Goal: Task Accomplishment & Management: Manage account settings

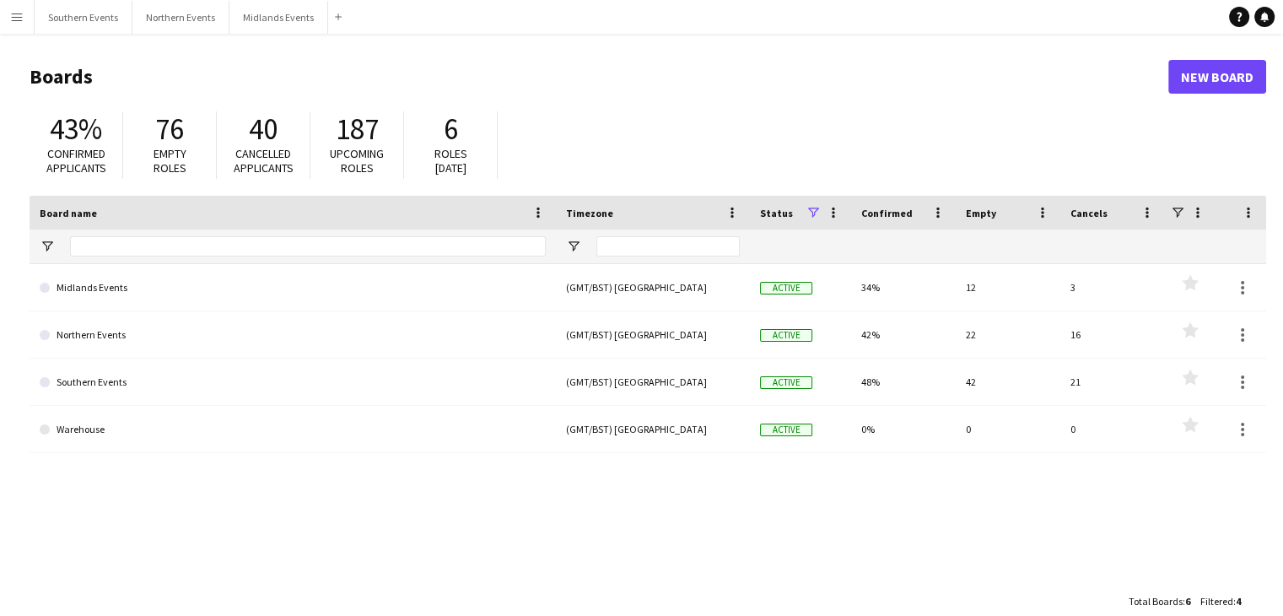
click at [94, 532] on div "Midlands Events (GMT/BST) [GEOGRAPHIC_DATA] Active 34% 12 3 Favourites Northern…" at bounding box center [648, 424] width 1237 height 321
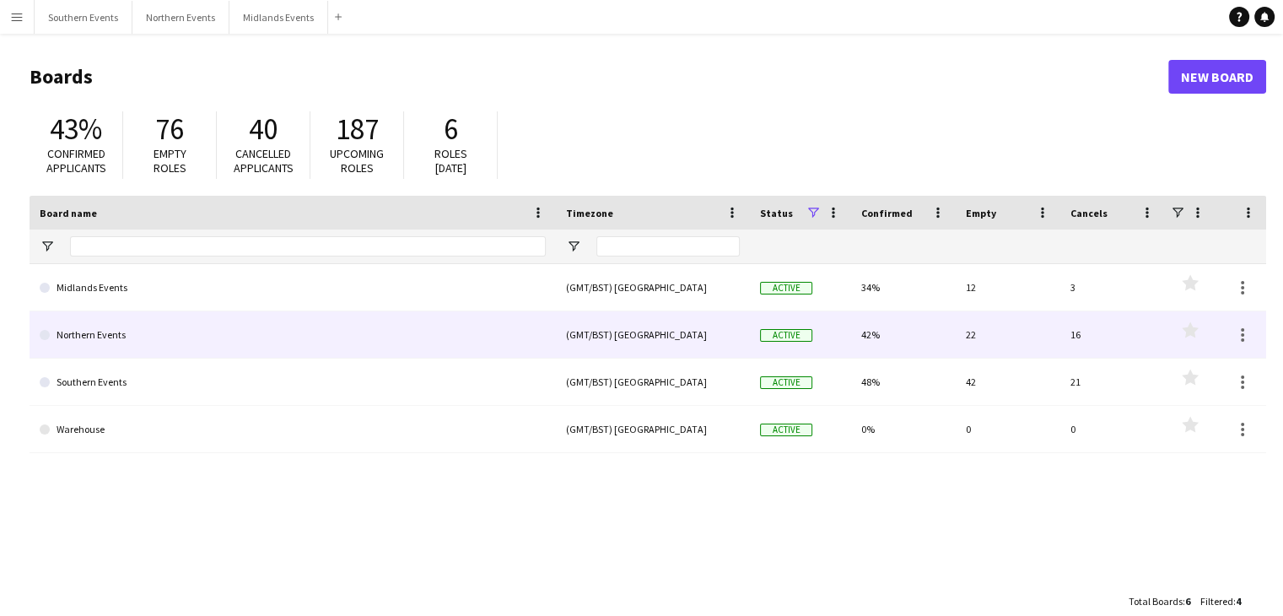
click at [153, 321] on link "Northern Events" at bounding box center [293, 334] width 506 height 47
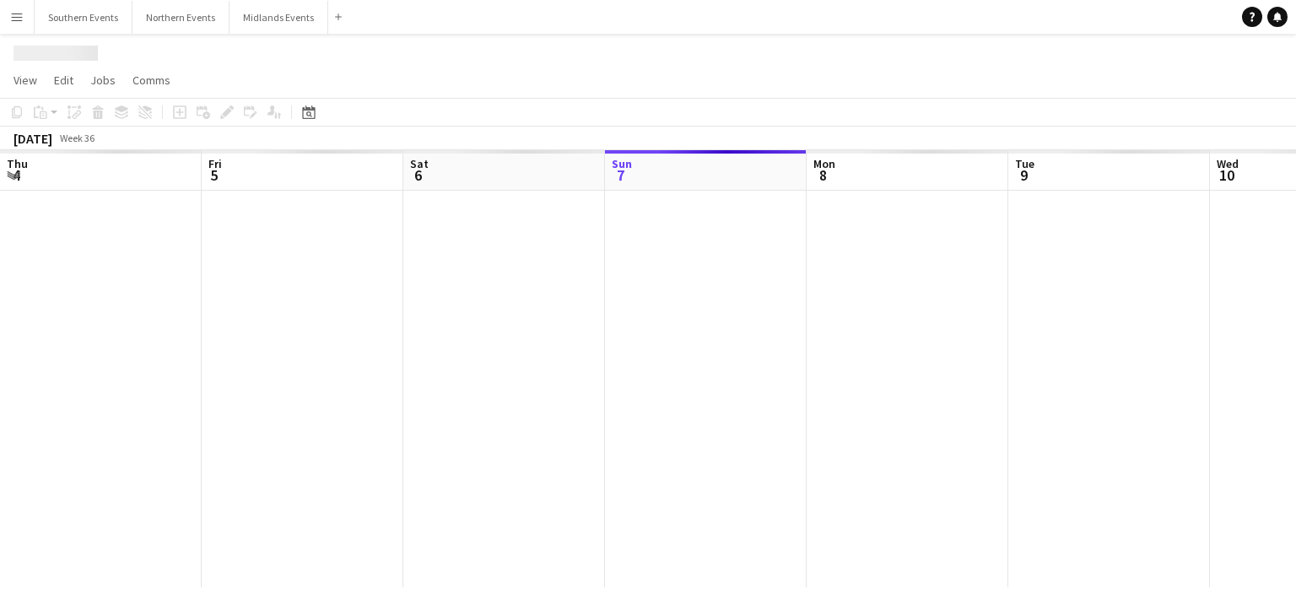
scroll to position [0, 403]
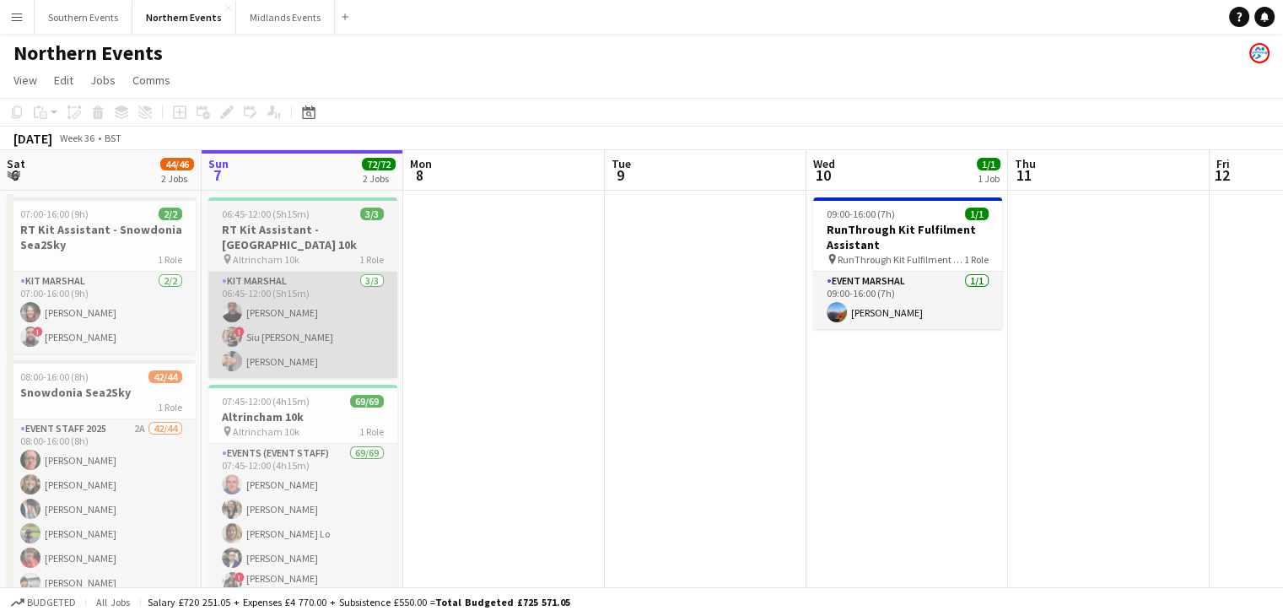
click at [381, 301] on app-card-role "Kit Marshal [DATE] 06:45-12:00 (5h15m) [PERSON_NAME] ! [PERSON_NAME] [PERSON_NA…" at bounding box center [302, 325] width 189 height 106
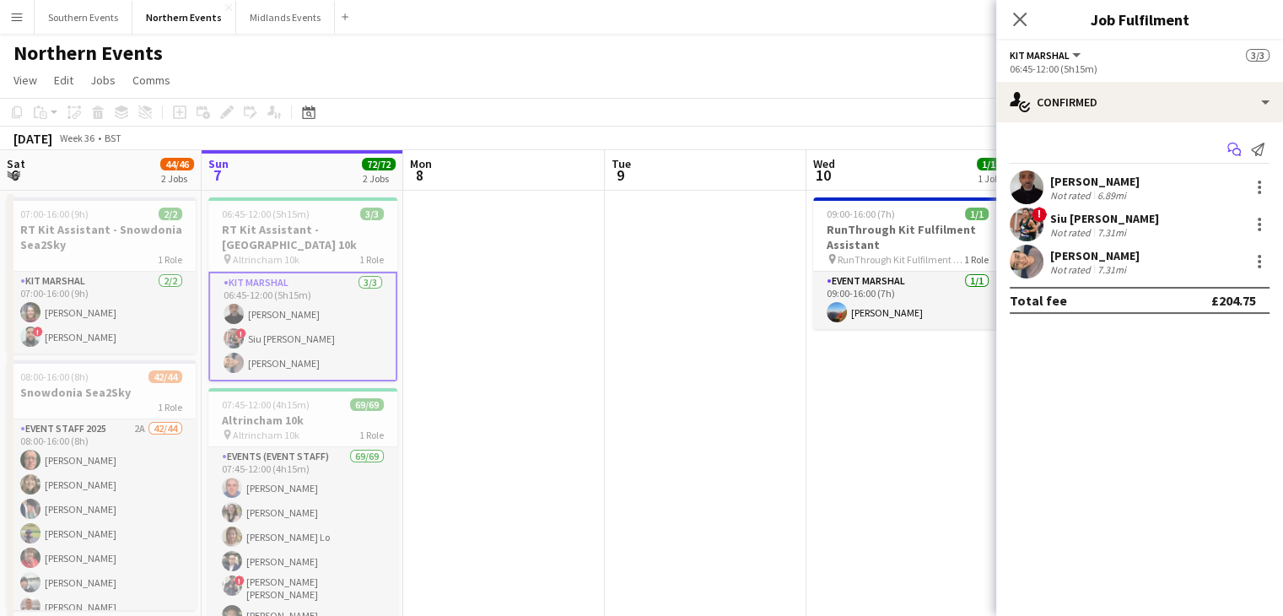
click at [1228, 146] on icon at bounding box center [1233, 147] width 10 height 9
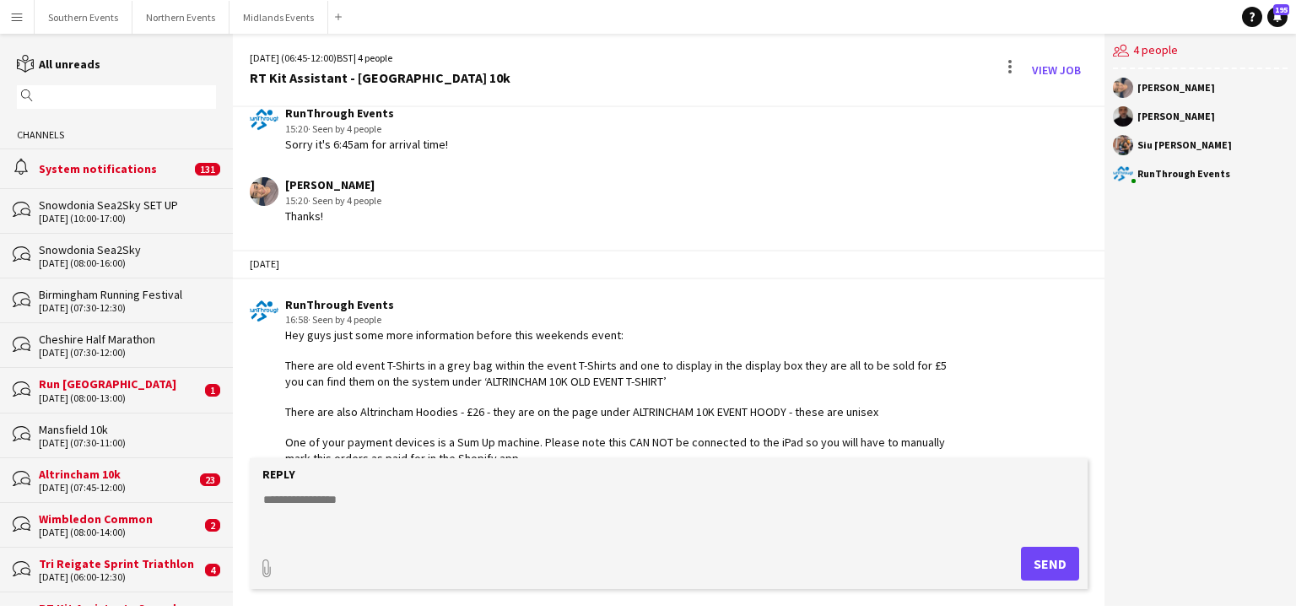
scroll to position [1829, 0]
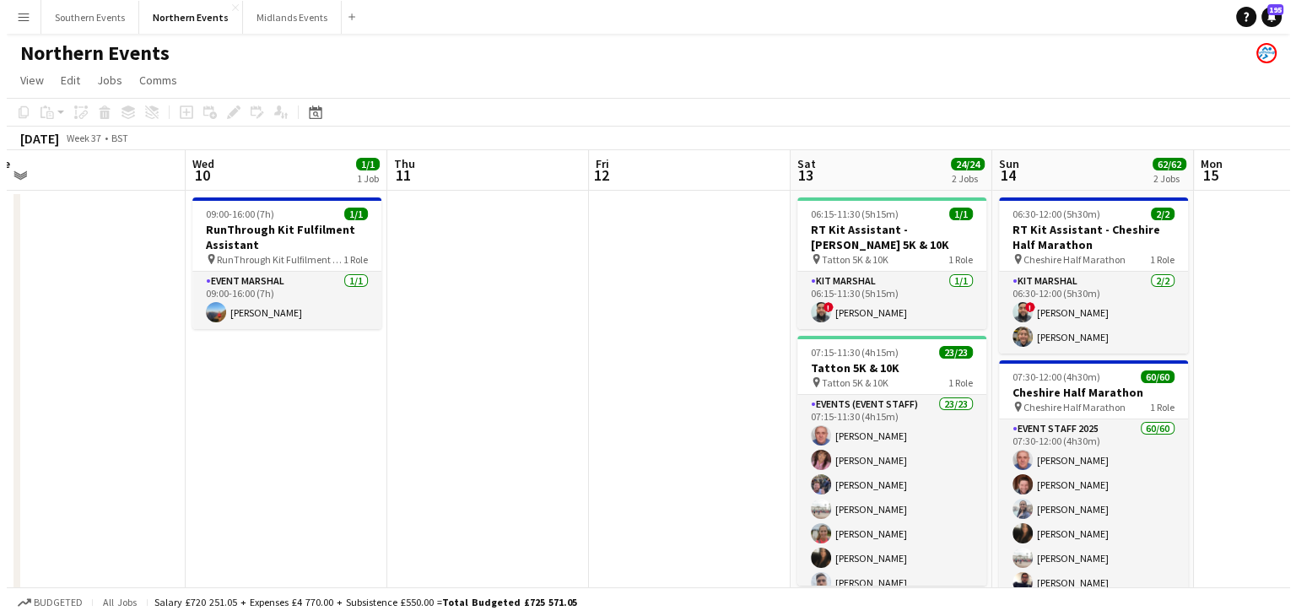
scroll to position [0, 425]
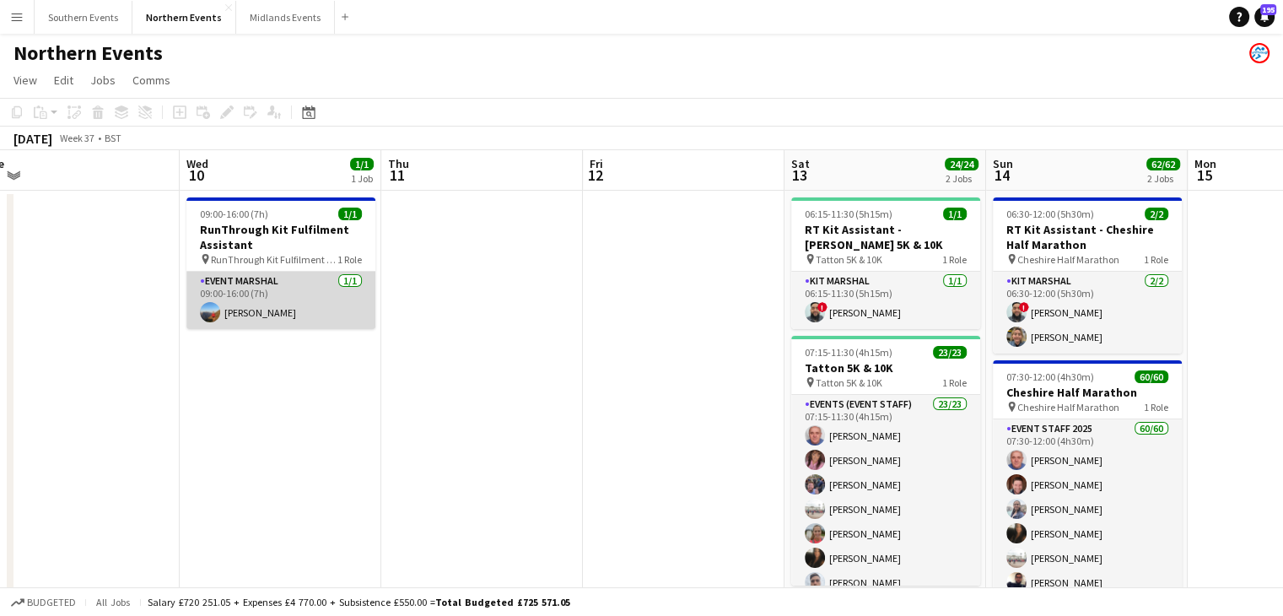
click at [235, 305] on app-card-role "Event Marshal [DATE] 09:00-16:00 (7h) [PERSON_NAME]" at bounding box center [280, 300] width 189 height 57
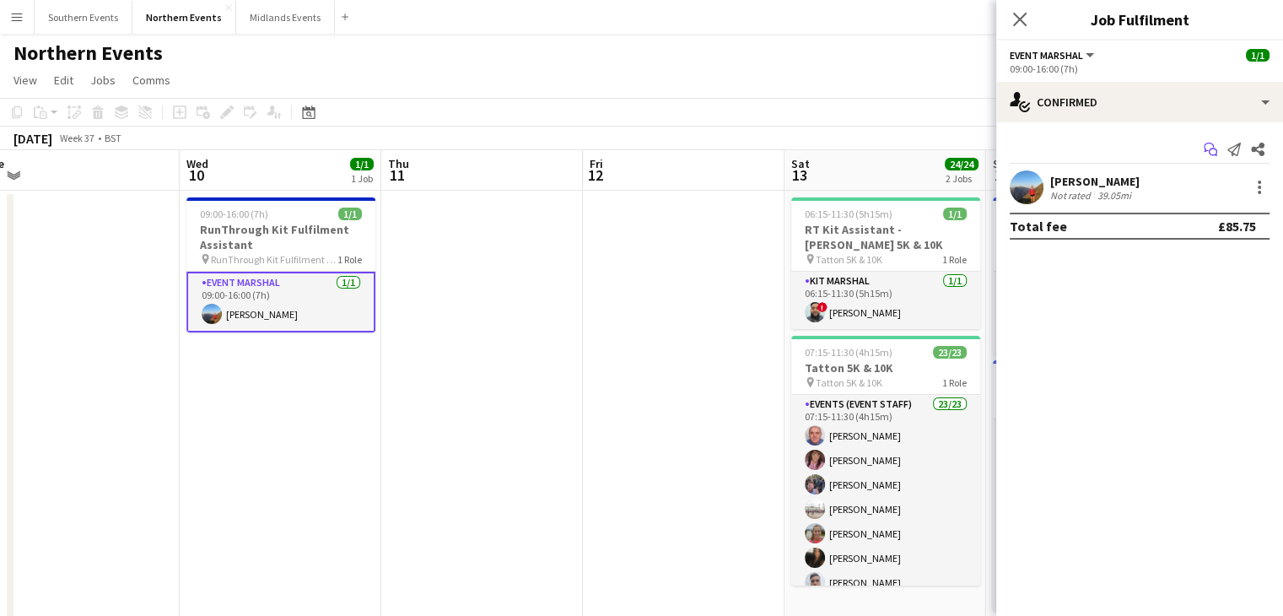
click at [1208, 156] on icon "Start chat" at bounding box center [1211, 150] width 14 height 14
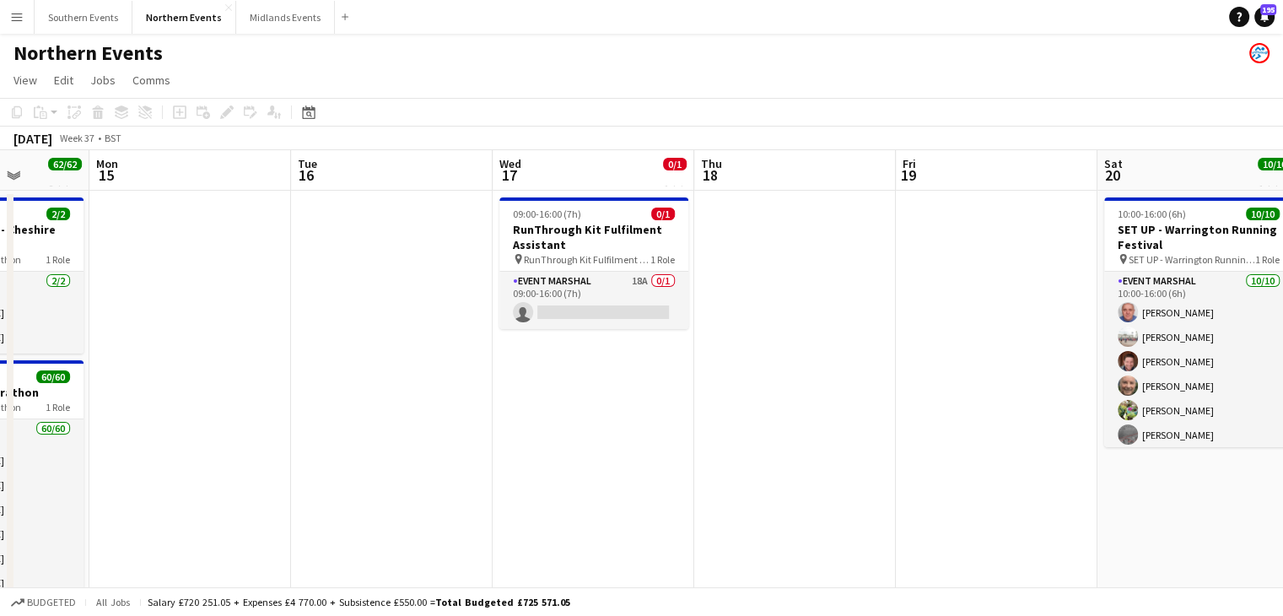
scroll to position [0, 717]
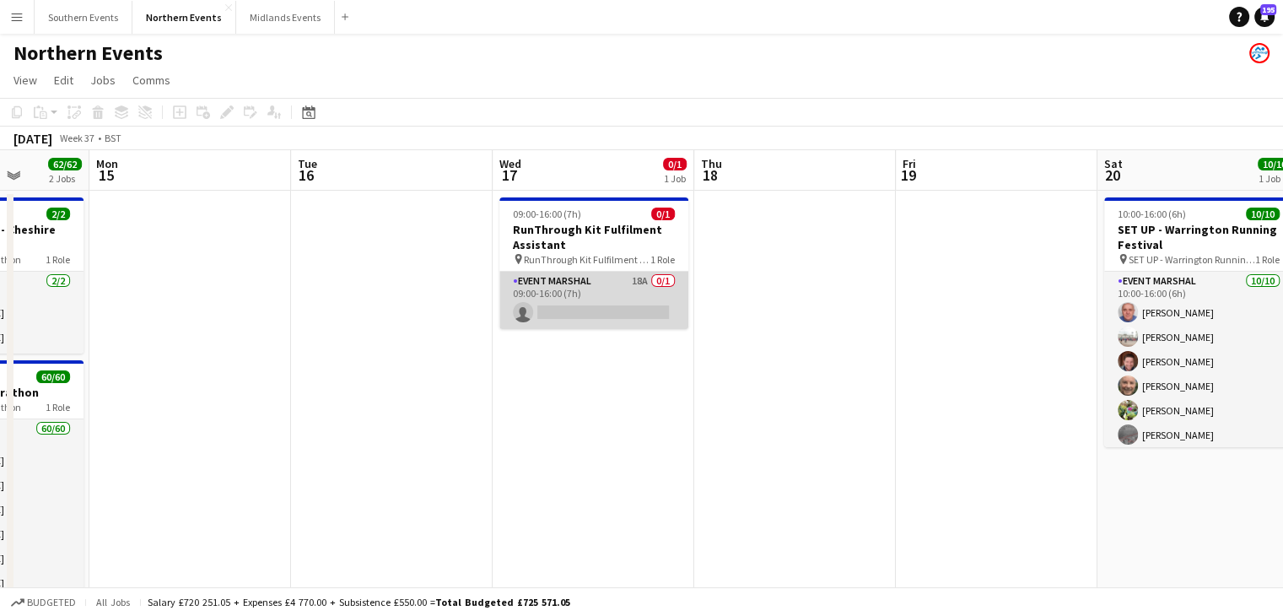
click at [614, 295] on app-card-role "Event Marshal 18A 0/1 09:00-16:00 (7h) single-neutral-actions" at bounding box center [594, 300] width 189 height 57
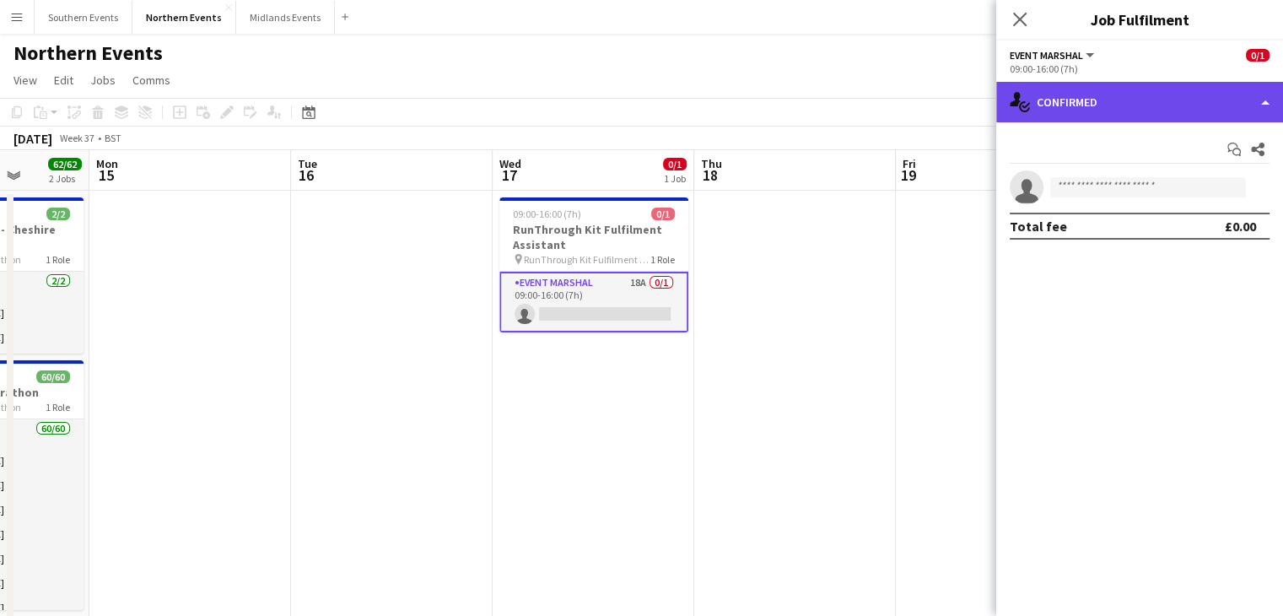
click at [1046, 105] on div "single-neutral-actions-check-2 Confirmed" at bounding box center [1140, 102] width 287 height 41
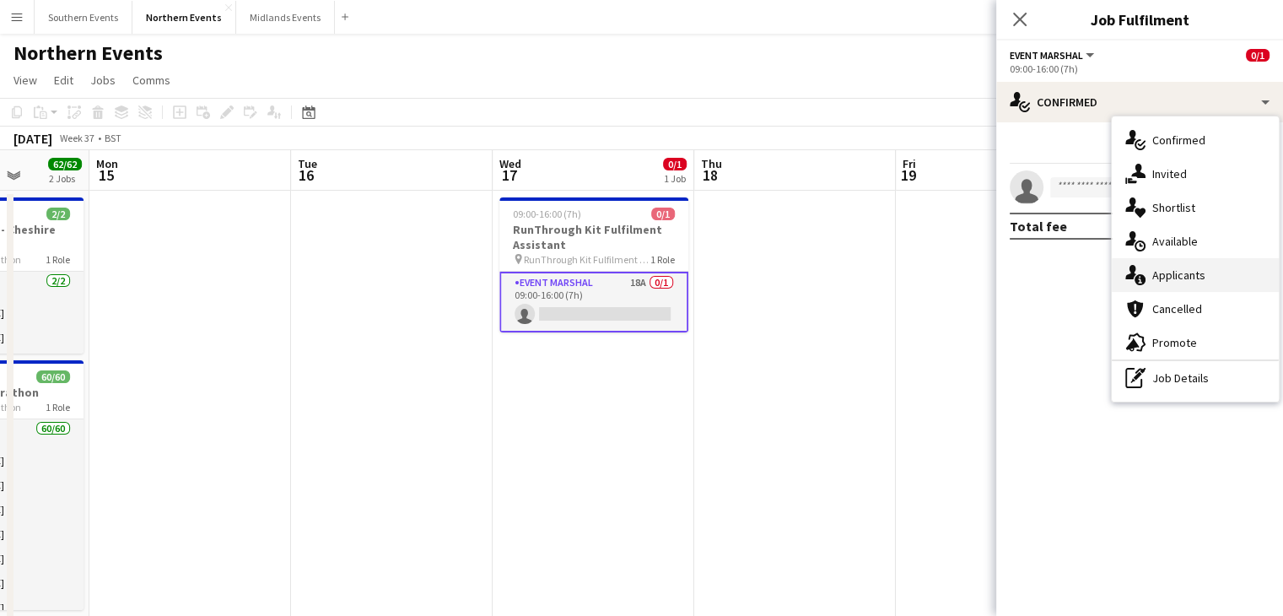
click at [1175, 269] on span "Applicants" at bounding box center [1179, 274] width 53 height 15
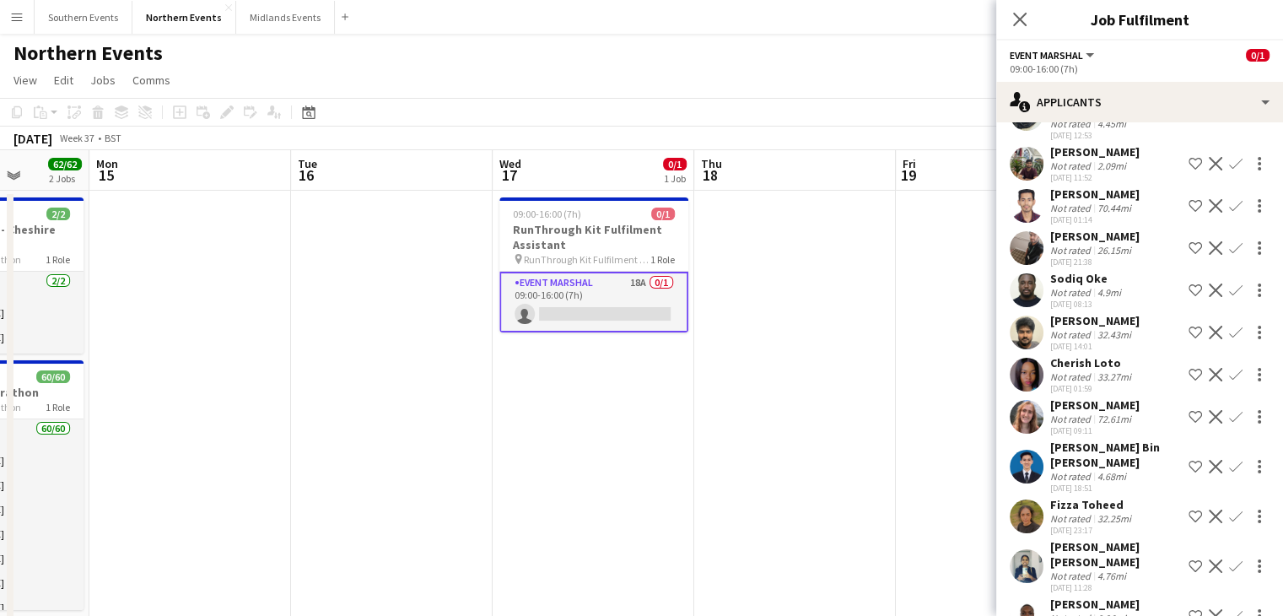
scroll to position [405, 0]
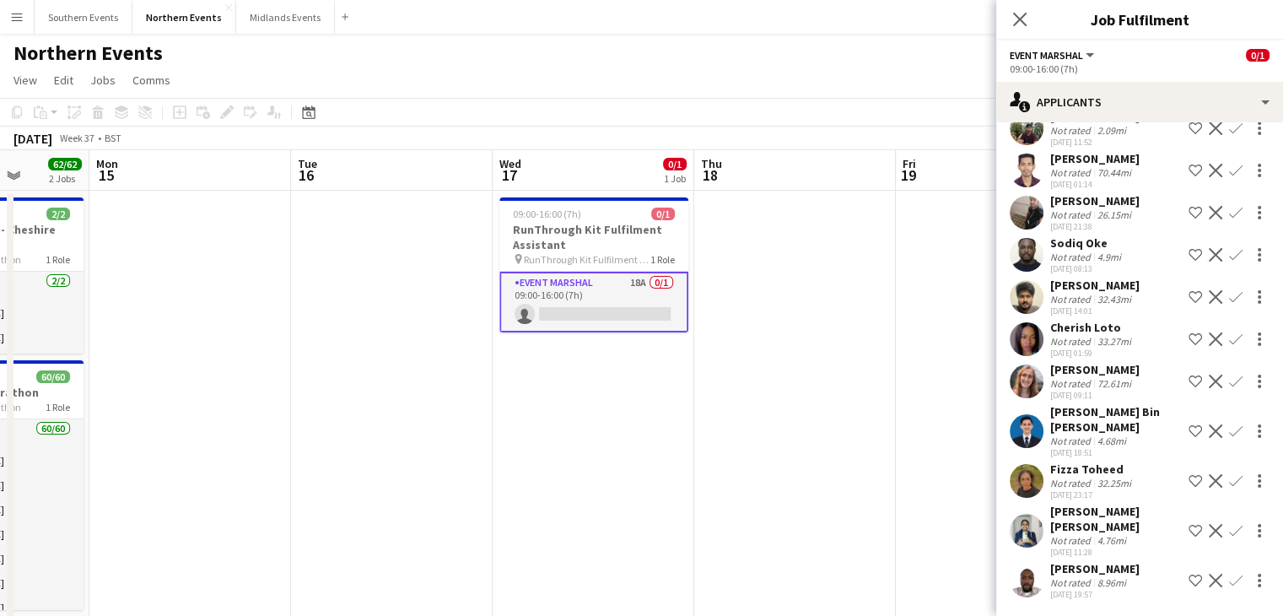
click at [1027, 387] on app-user-avatar at bounding box center [1027, 382] width 34 height 34
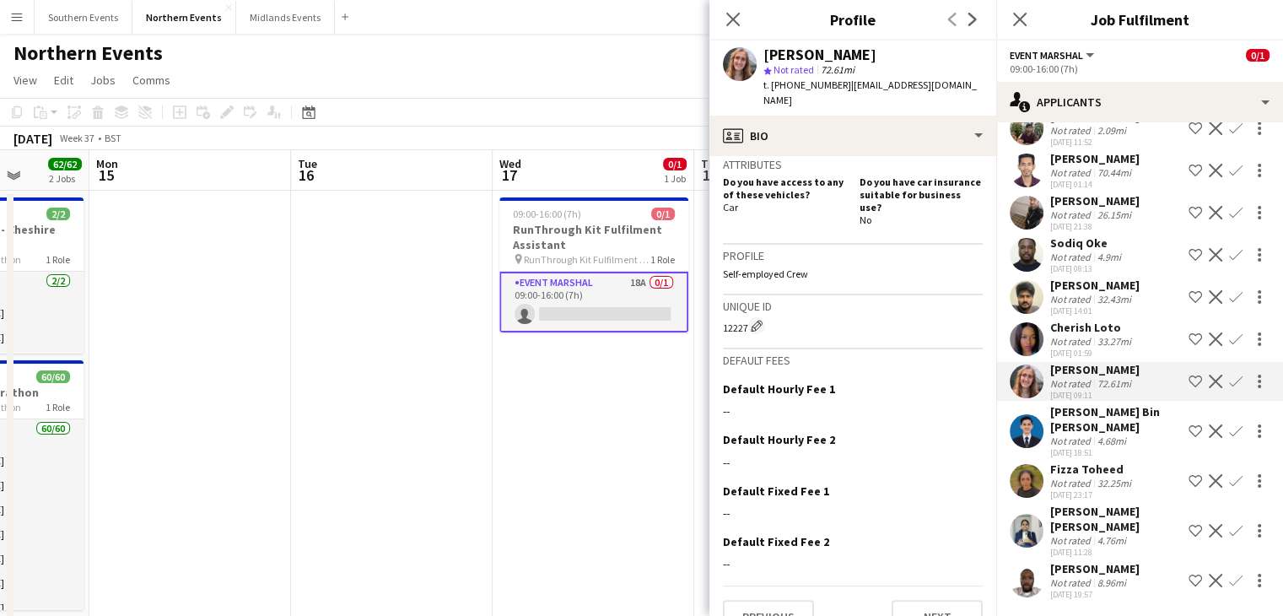
scroll to position [0, 0]
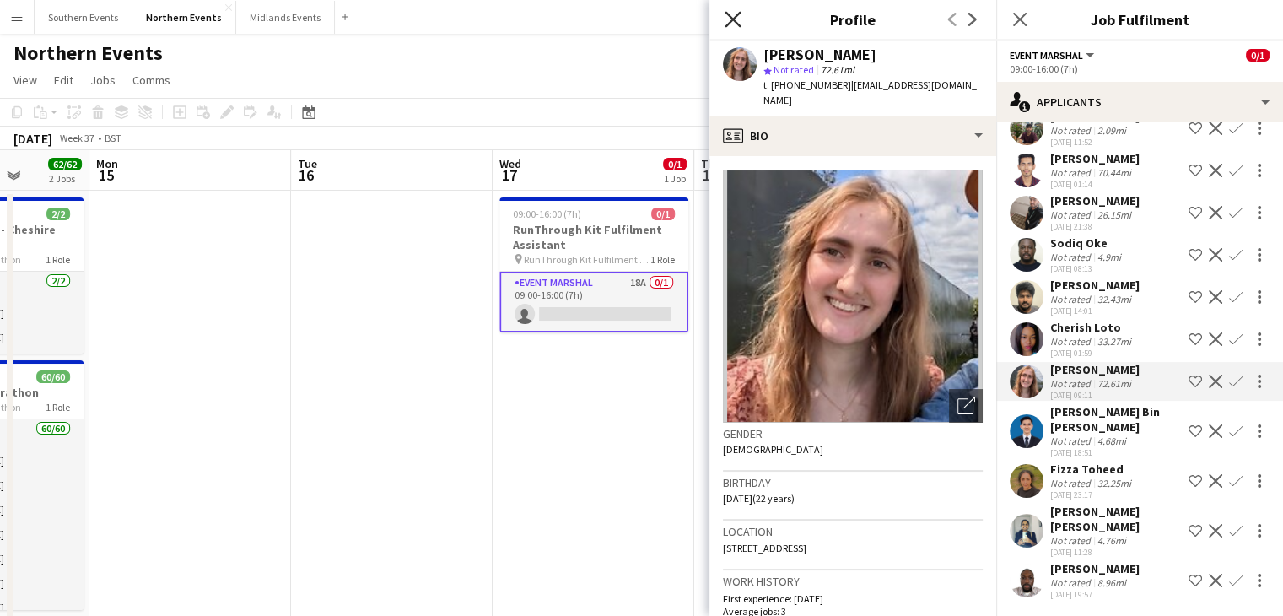
click at [739, 25] on icon at bounding box center [733, 19] width 16 height 16
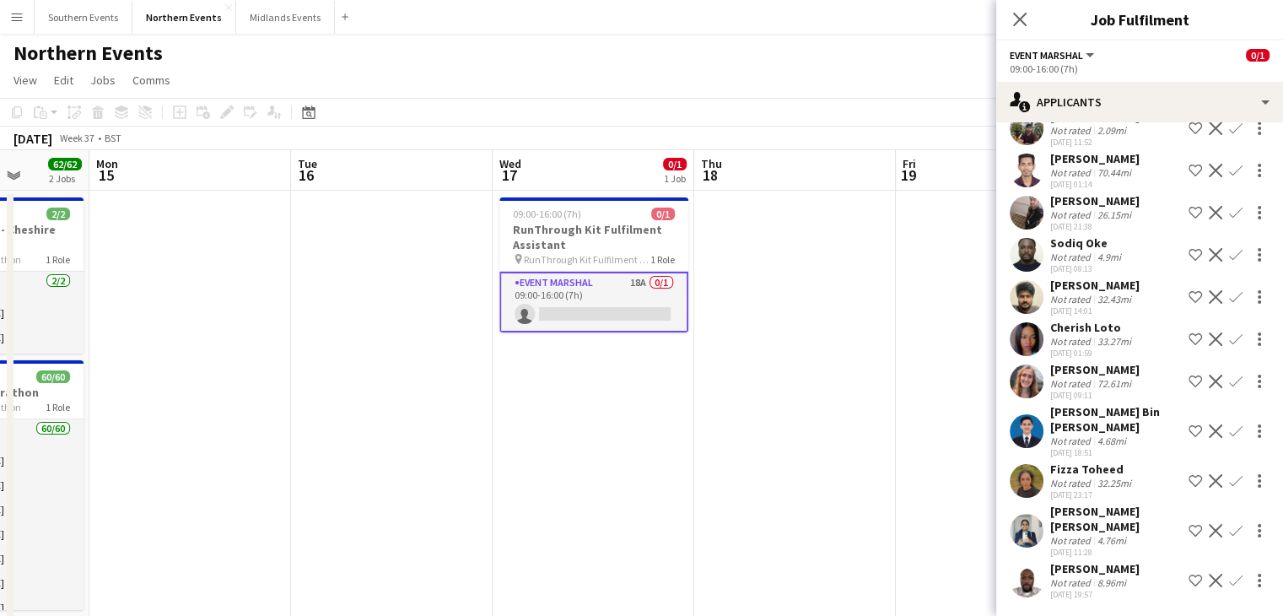
click at [1038, 484] on app-user-avatar at bounding box center [1027, 481] width 34 height 34
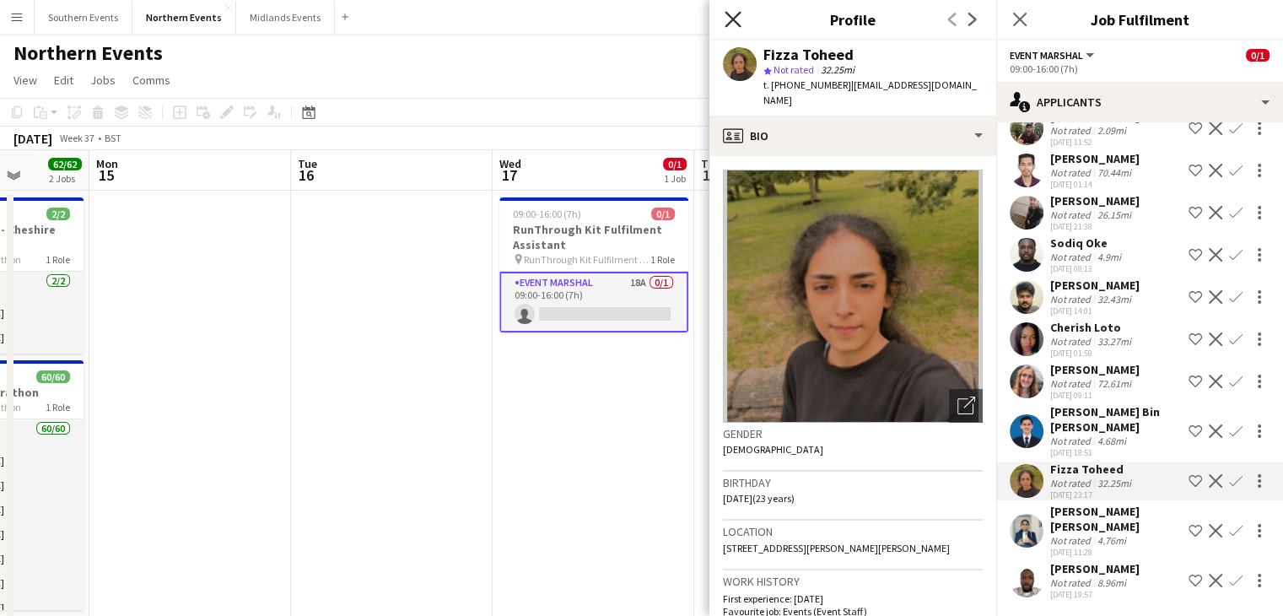
click at [734, 11] on icon "Close pop-in" at bounding box center [733, 19] width 16 height 16
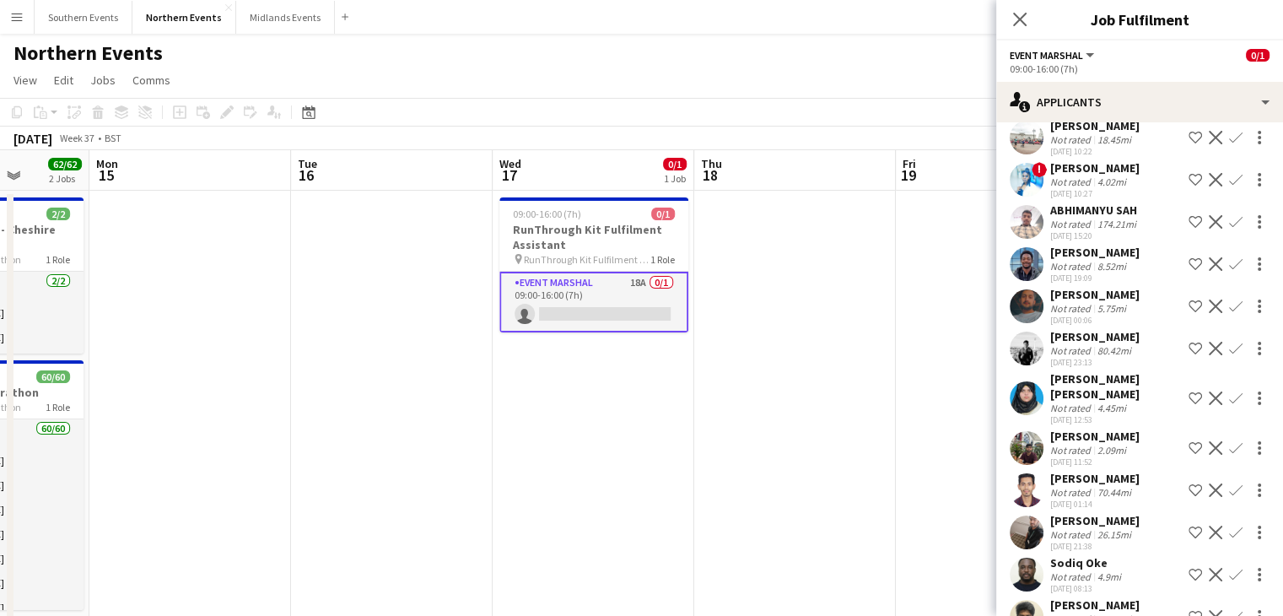
scroll to position [78, 0]
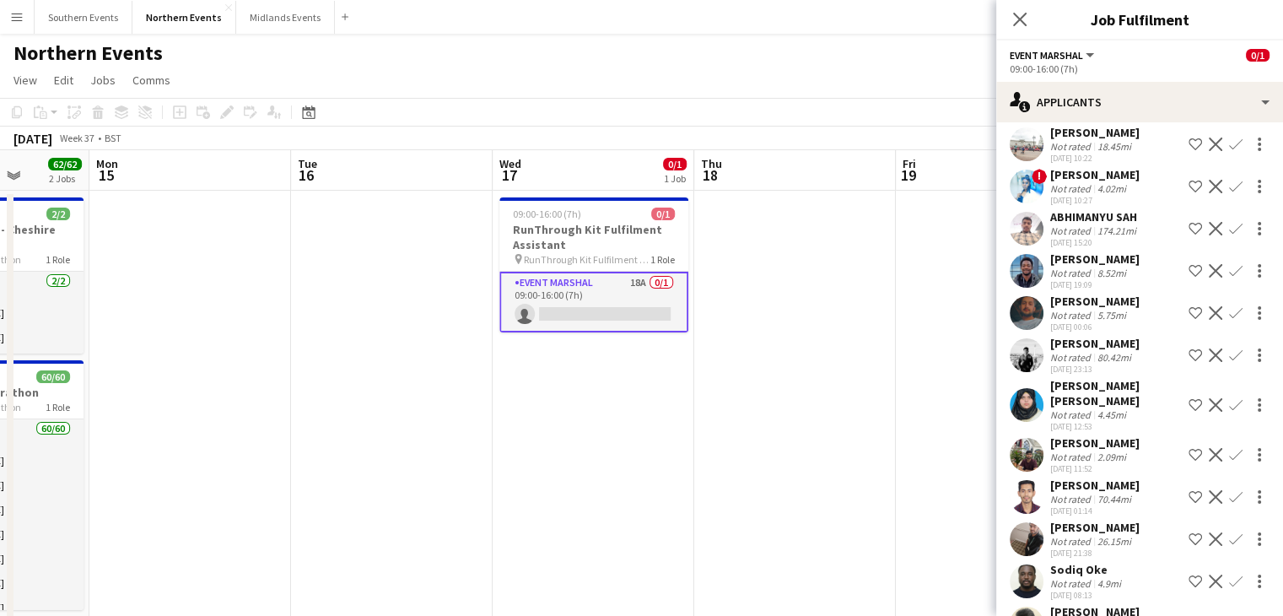
click at [1013, 325] on div at bounding box center [1027, 313] width 34 height 34
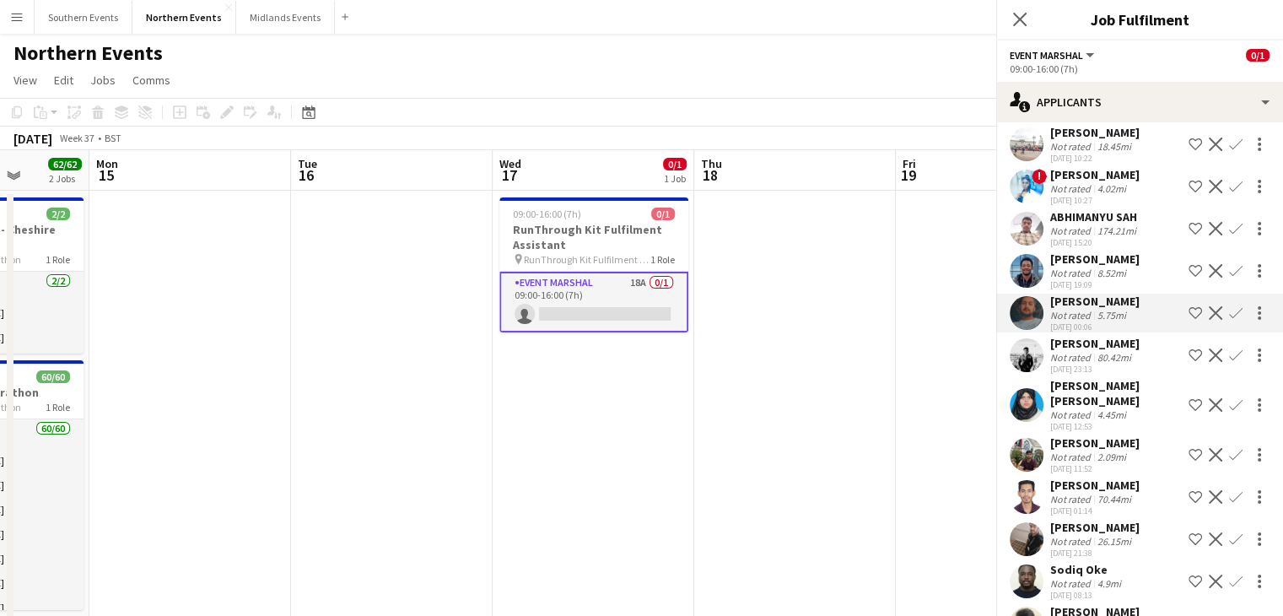
click at [1013, 325] on div at bounding box center [1027, 313] width 34 height 34
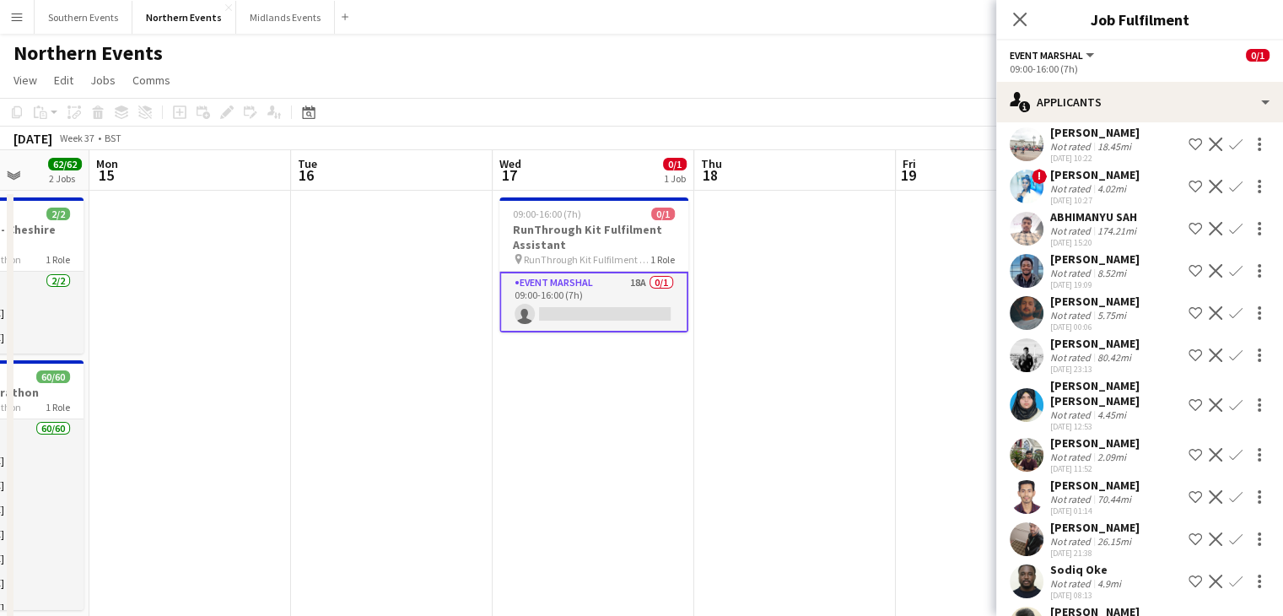
click at [1029, 307] on app-user-avatar at bounding box center [1027, 313] width 34 height 34
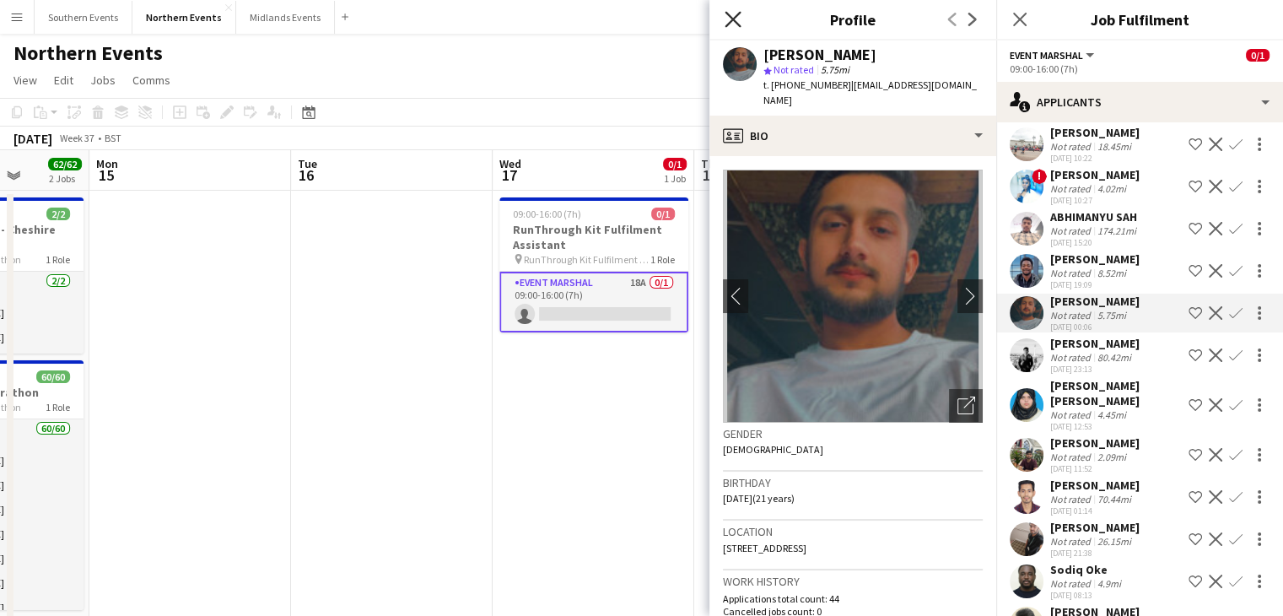
click at [732, 20] on icon at bounding box center [733, 19] width 16 height 16
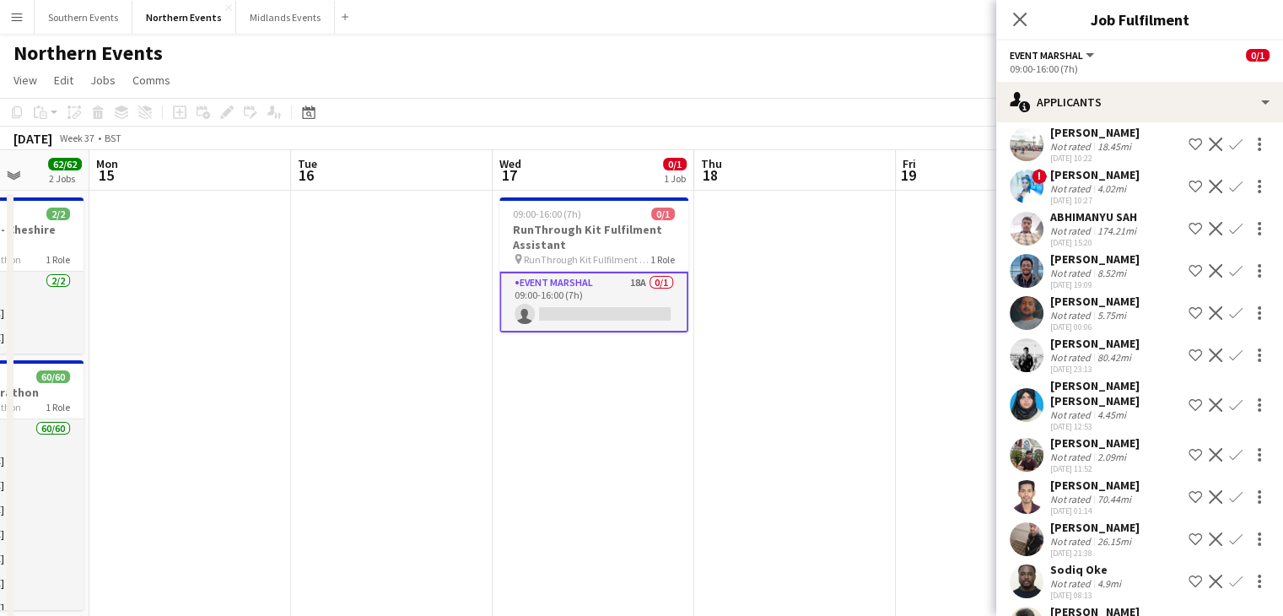
scroll to position [0, 0]
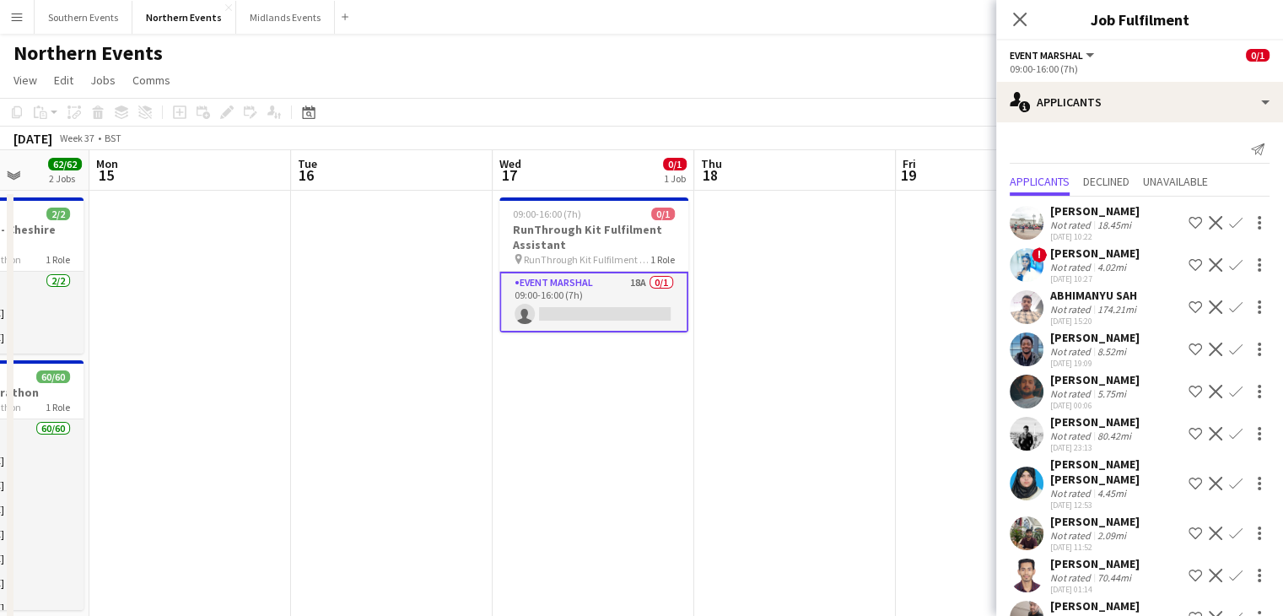
click at [1036, 215] on app-user-avatar at bounding box center [1027, 223] width 34 height 34
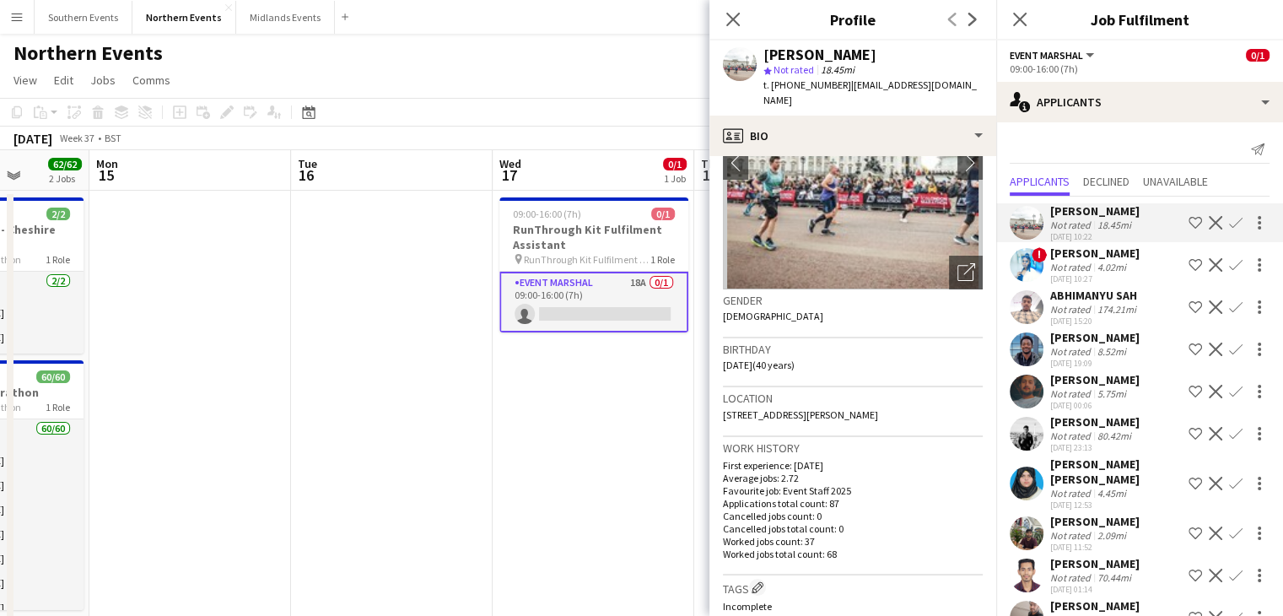
scroll to position [135, 0]
click at [732, 27] on icon "Close pop-in" at bounding box center [733, 19] width 16 height 16
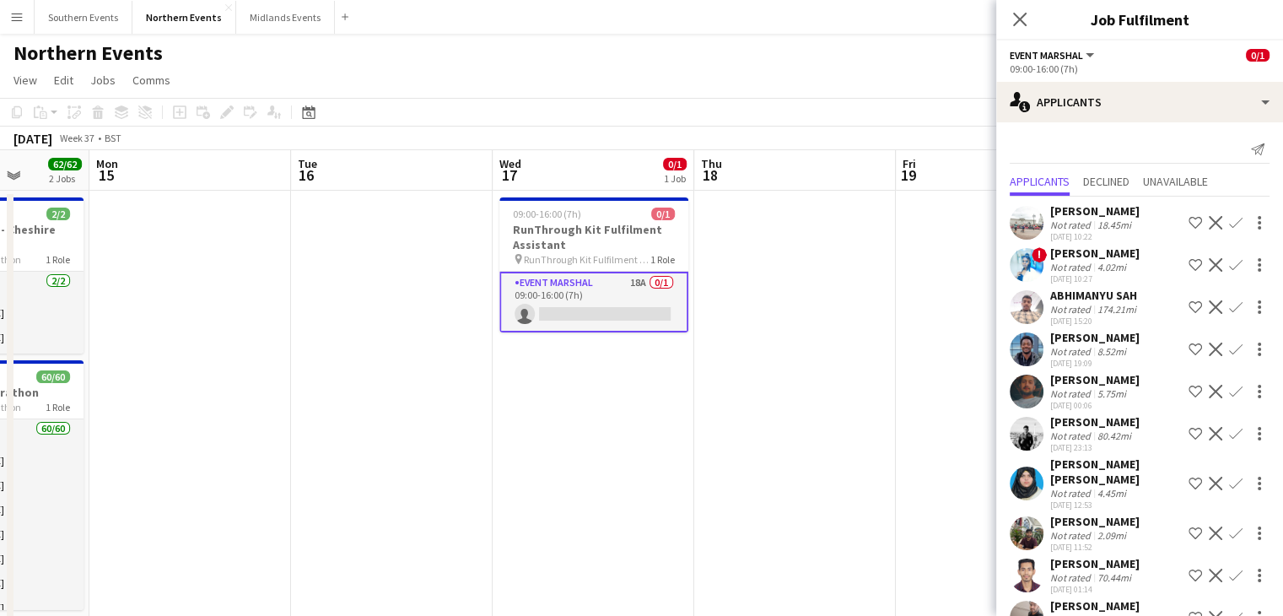
click at [1137, 186] on div "Applicants Declined Unavailable" at bounding box center [1140, 183] width 260 height 26
click at [1120, 185] on span "Declined" at bounding box center [1106, 182] width 46 height 12
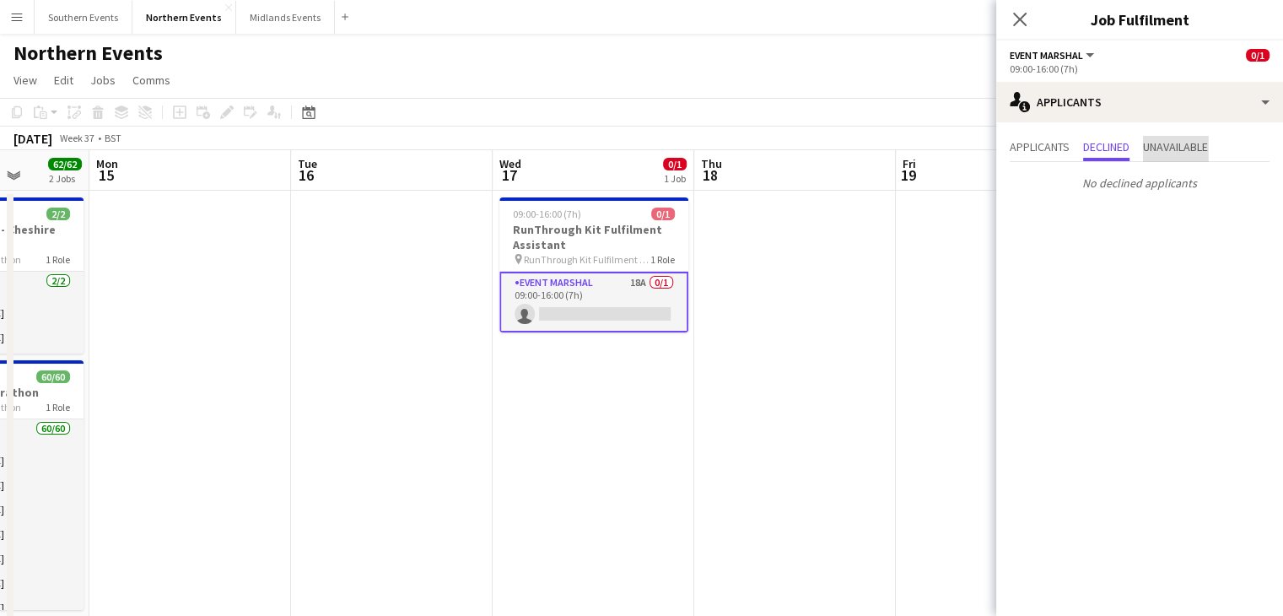
click at [1185, 159] on span "Unavailable" at bounding box center [1175, 148] width 65 height 25
click at [1033, 149] on span "Applicants" at bounding box center [1040, 147] width 60 height 12
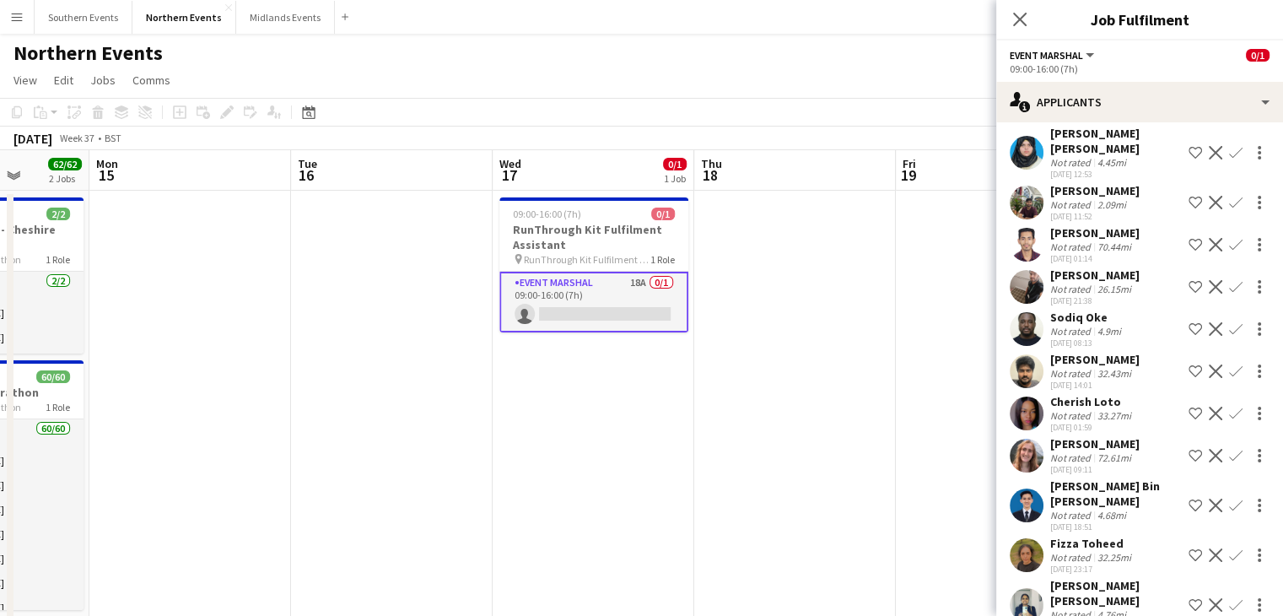
scroll to position [333, 0]
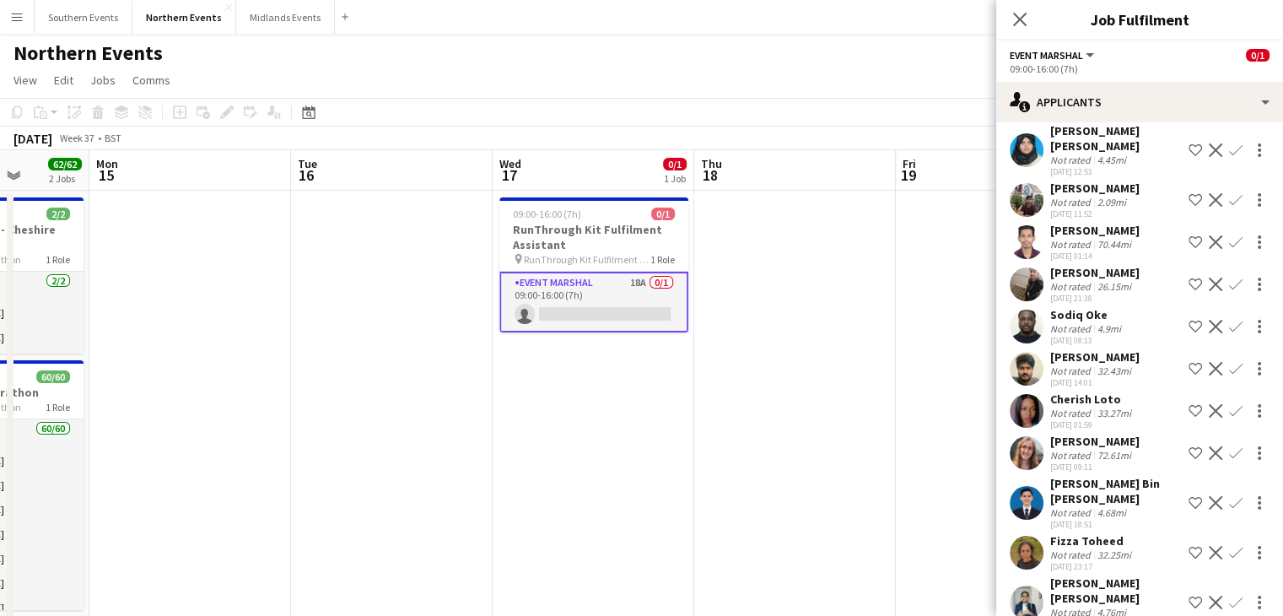
click at [1024, 421] on app-user-avatar at bounding box center [1027, 411] width 34 height 34
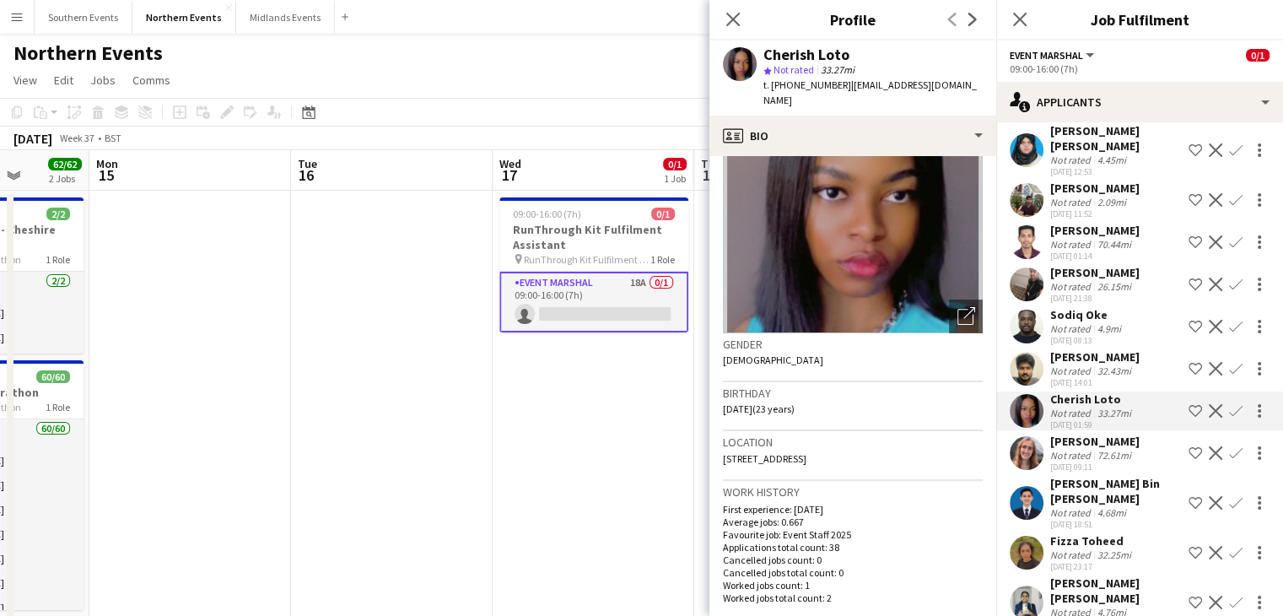
scroll to position [91, 0]
click at [740, 18] on app-icon "Close pop-in" at bounding box center [733, 20] width 24 height 24
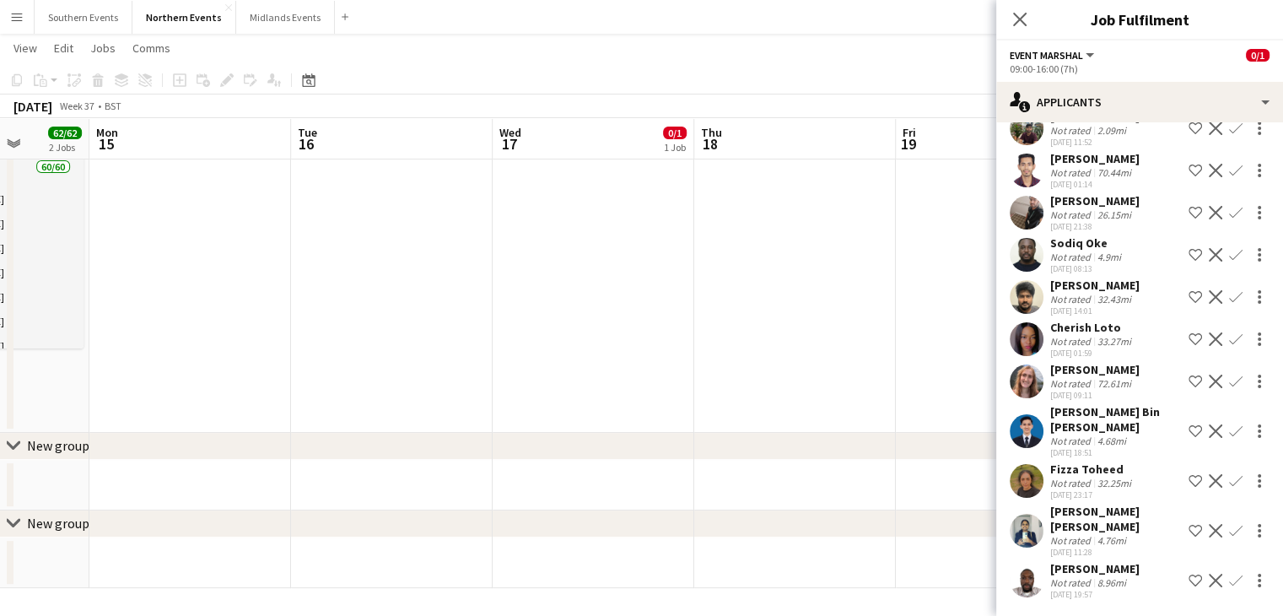
scroll to position [0, 0]
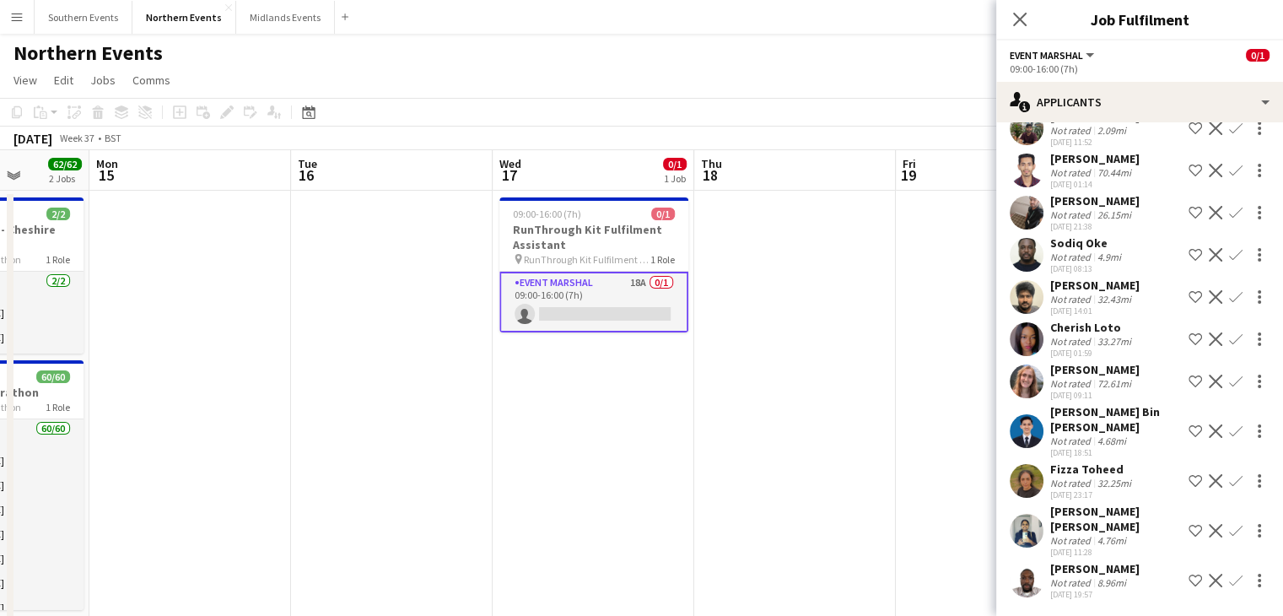
click at [1033, 16] on div "Close pop-in" at bounding box center [1020, 19] width 47 height 39
click at [1026, 27] on icon at bounding box center [1020, 19] width 16 height 16
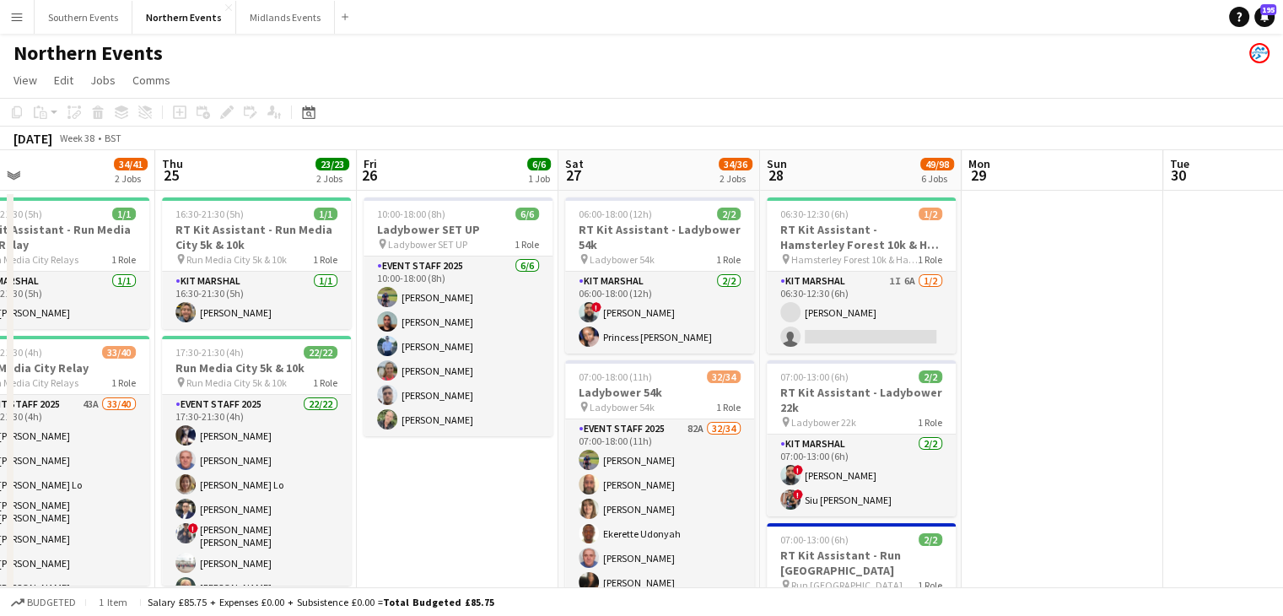
scroll to position [0, 650]
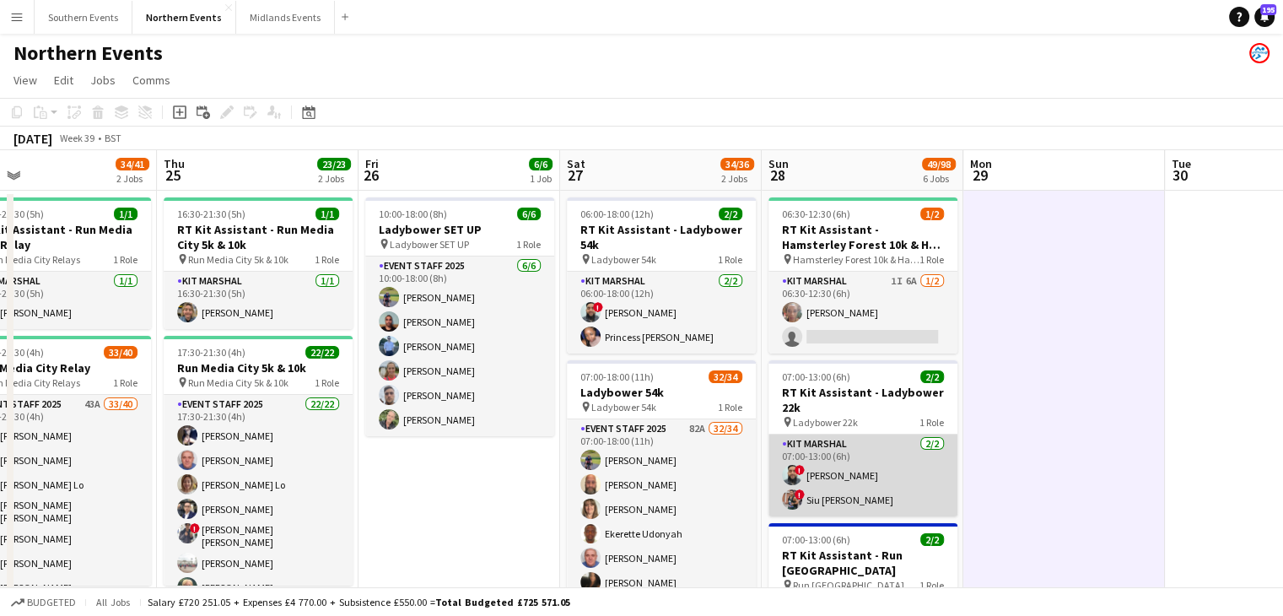
click at [792, 497] on app-user-avatar at bounding box center [792, 499] width 20 height 20
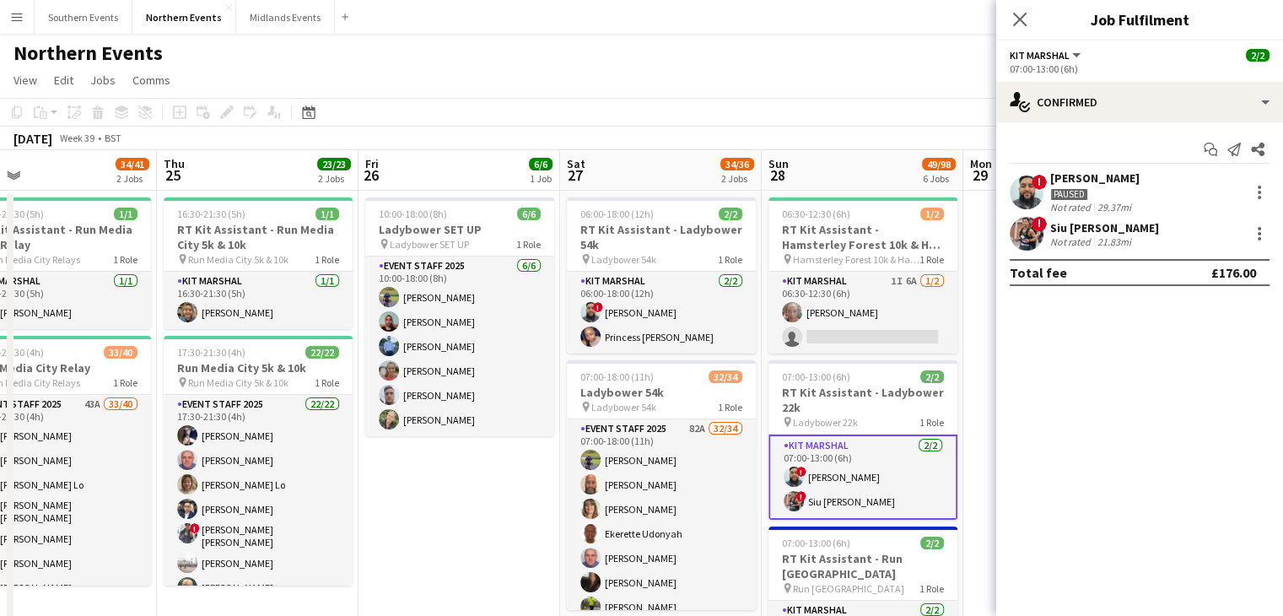
click at [1025, 239] on app-user-avatar at bounding box center [1027, 234] width 34 height 34
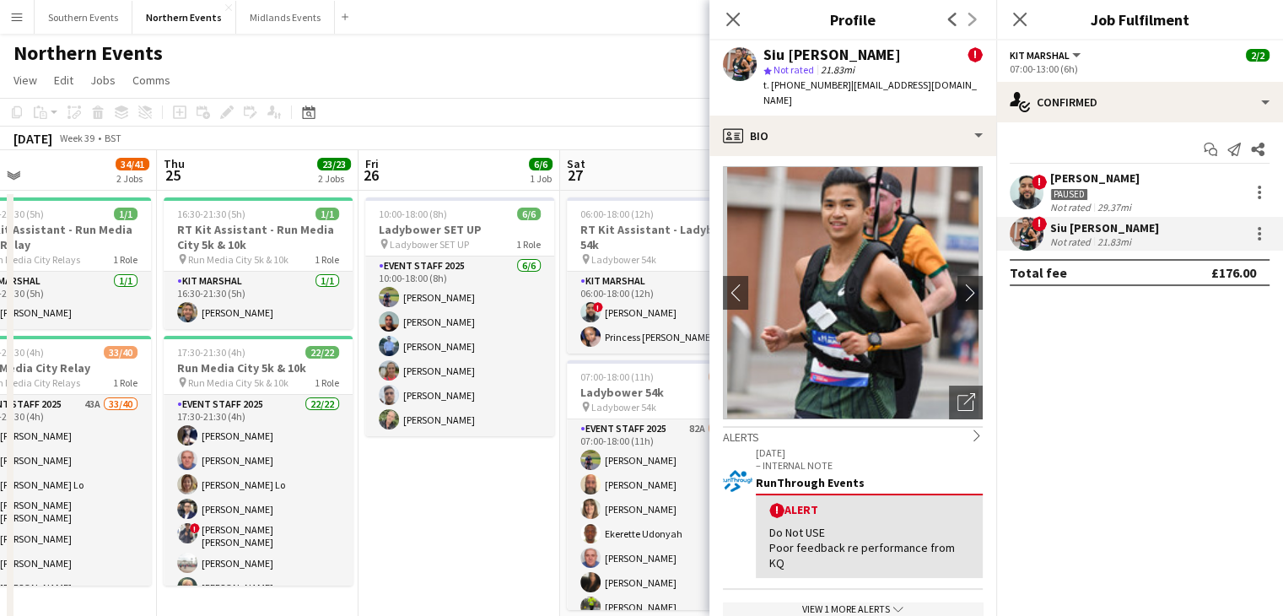
scroll to position [0, 0]
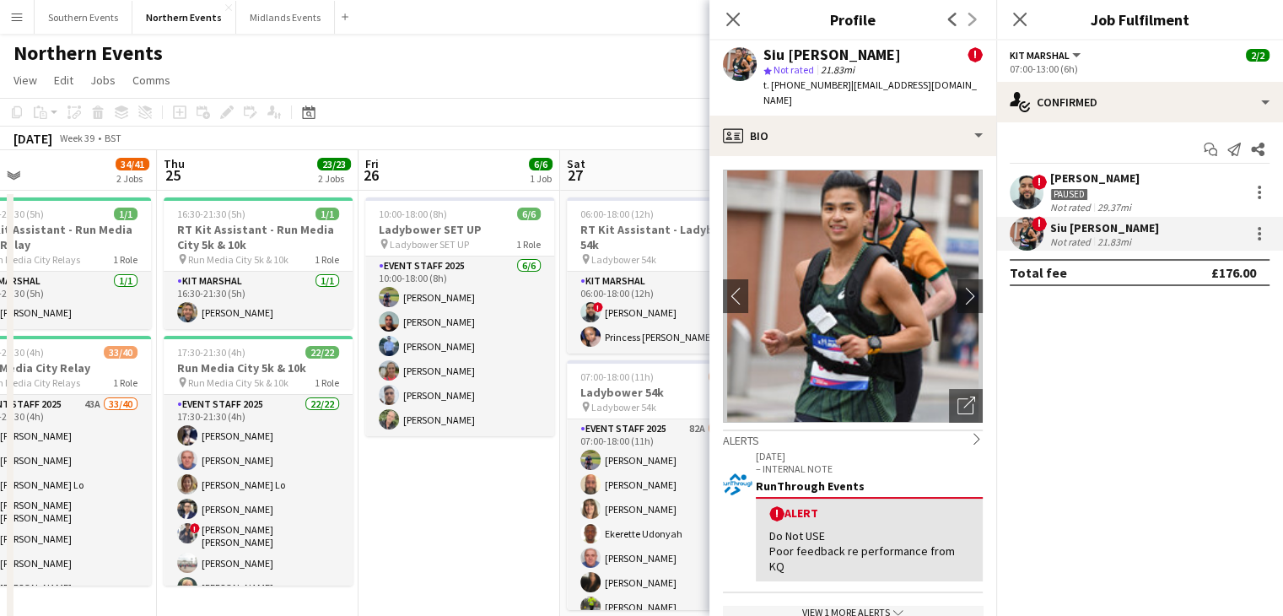
drag, startPoint x: 781, startPoint y: 559, endPoint x: 765, endPoint y: 551, distance: 17.7
click at [765, 551] on div "! Alert Do Not USE Poor feedback re performance from KQ" at bounding box center [869, 539] width 227 height 84
click at [787, 554] on div "Do Not USE Poor feedback re performance from KQ" at bounding box center [870, 551] width 200 height 46
click at [735, 8] on app-icon "Close pop-in" at bounding box center [733, 20] width 24 height 24
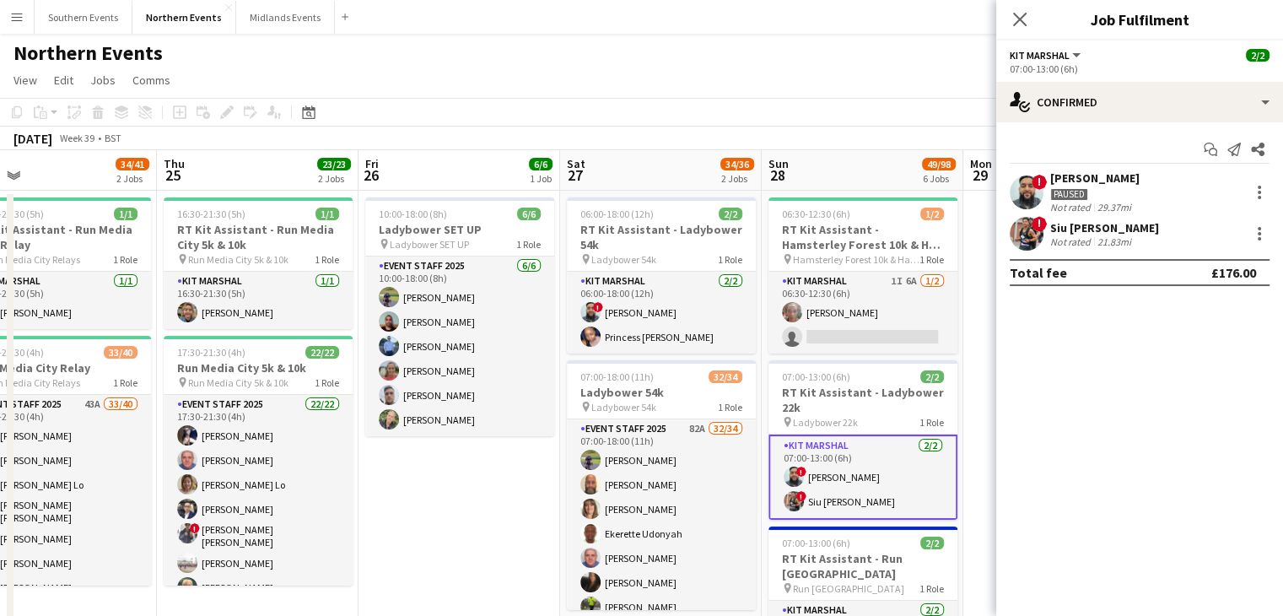
click at [1056, 208] on div "Not rated" at bounding box center [1073, 207] width 44 height 13
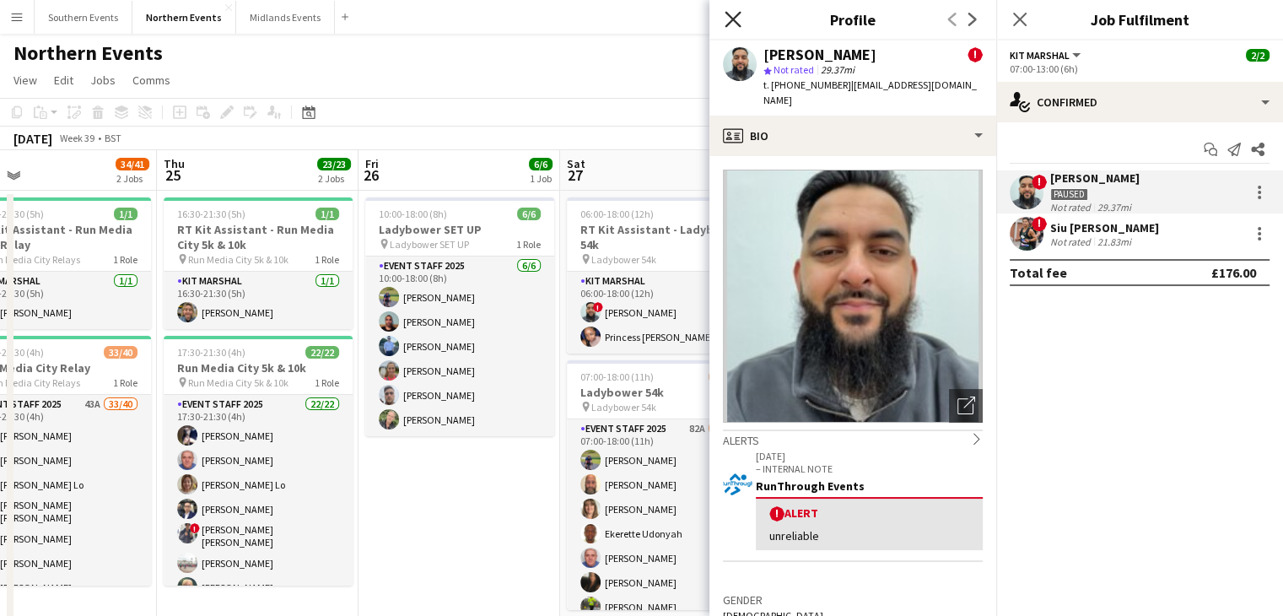
click at [732, 23] on icon "Close pop-in" at bounding box center [733, 19] width 16 height 16
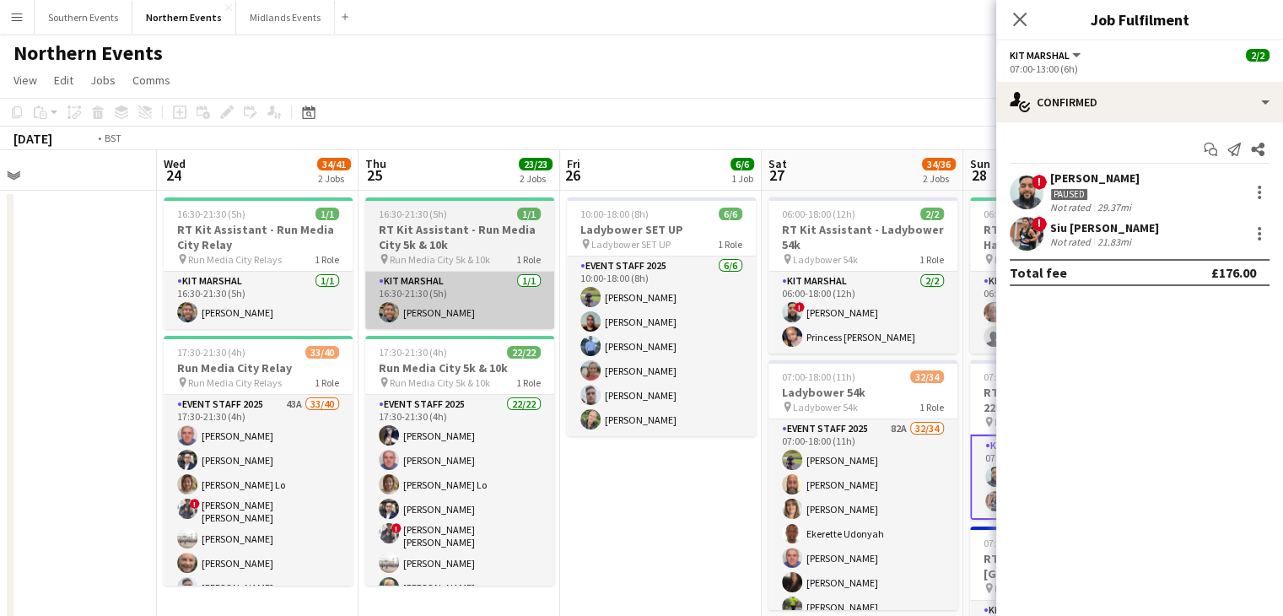
scroll to position [0, 401]
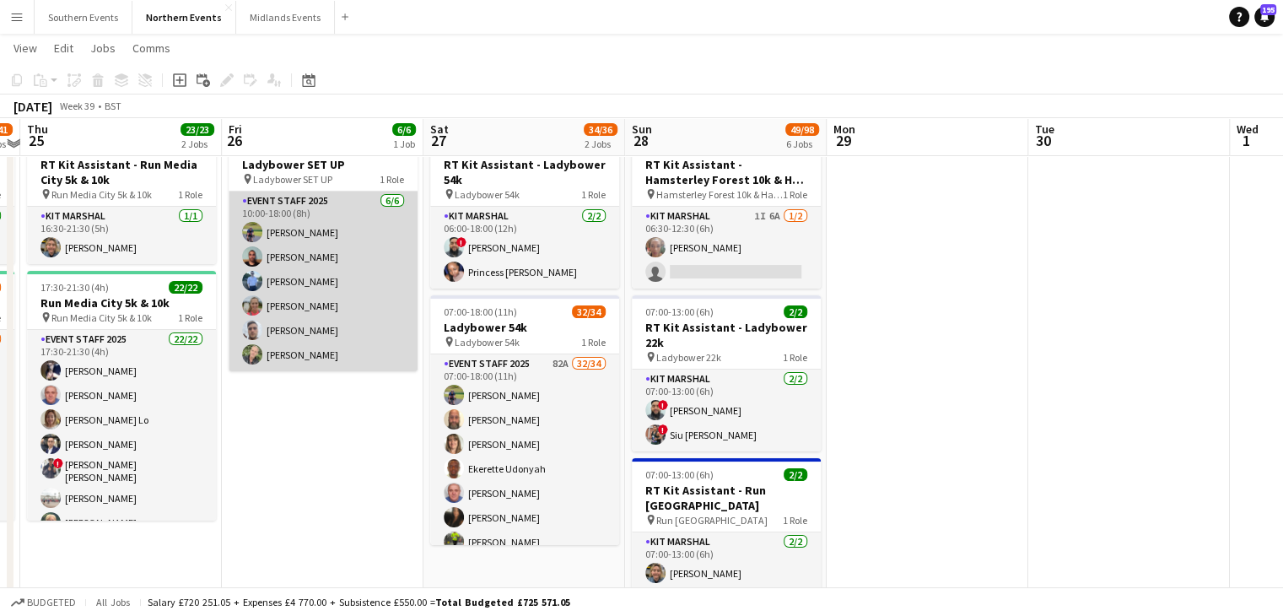
scroll to position [61, 0]
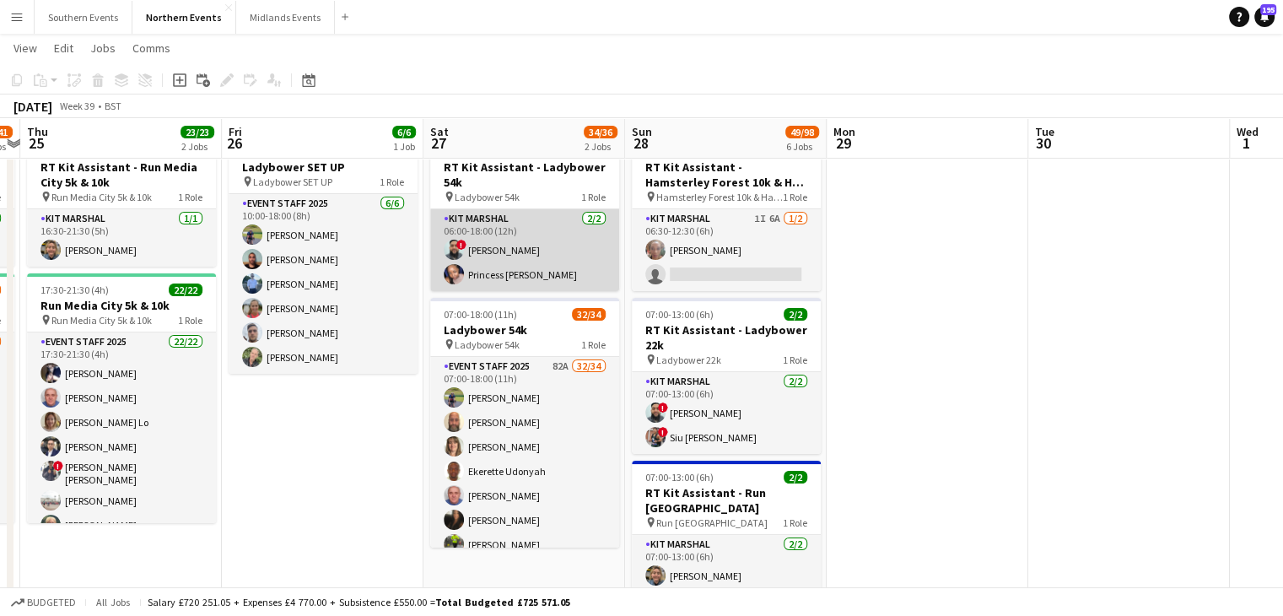
click at [522, 251] on app-card-role "Kit Marshal [DATE] 06:00-18:00 (12h) ! [PERSON_NAME] Princess [PERSON_NAME]" at bounding box center [524, 250] width 189 height 82
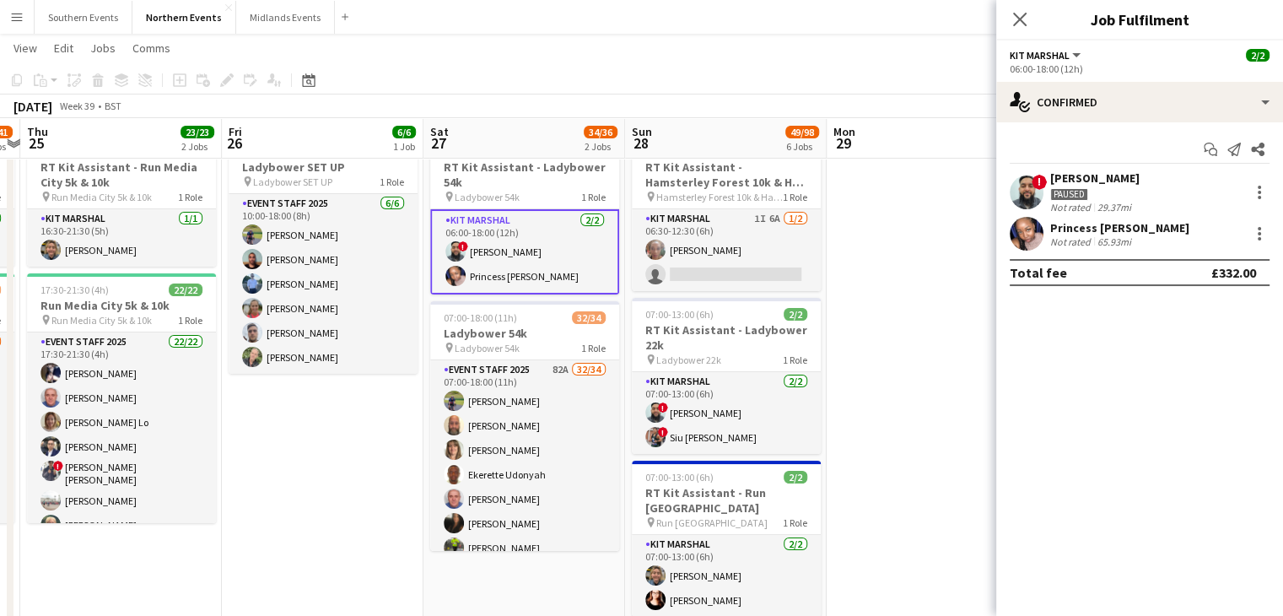
click at [1092, 228] on div "Princess [PERSON_NAME]" at bounding box center [1120, 227] width 139 height 15
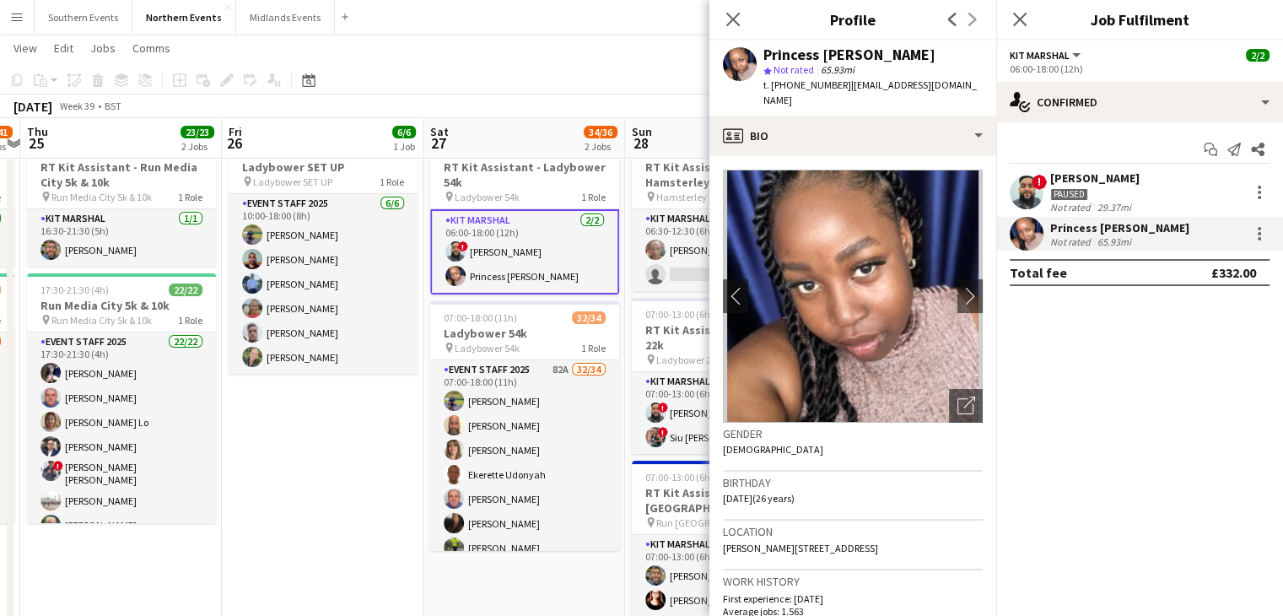
scroll to position [0, 0]
click at [732, 14] on icon "Close pop-in" at bounding box center [733, 19] width 16 height 16
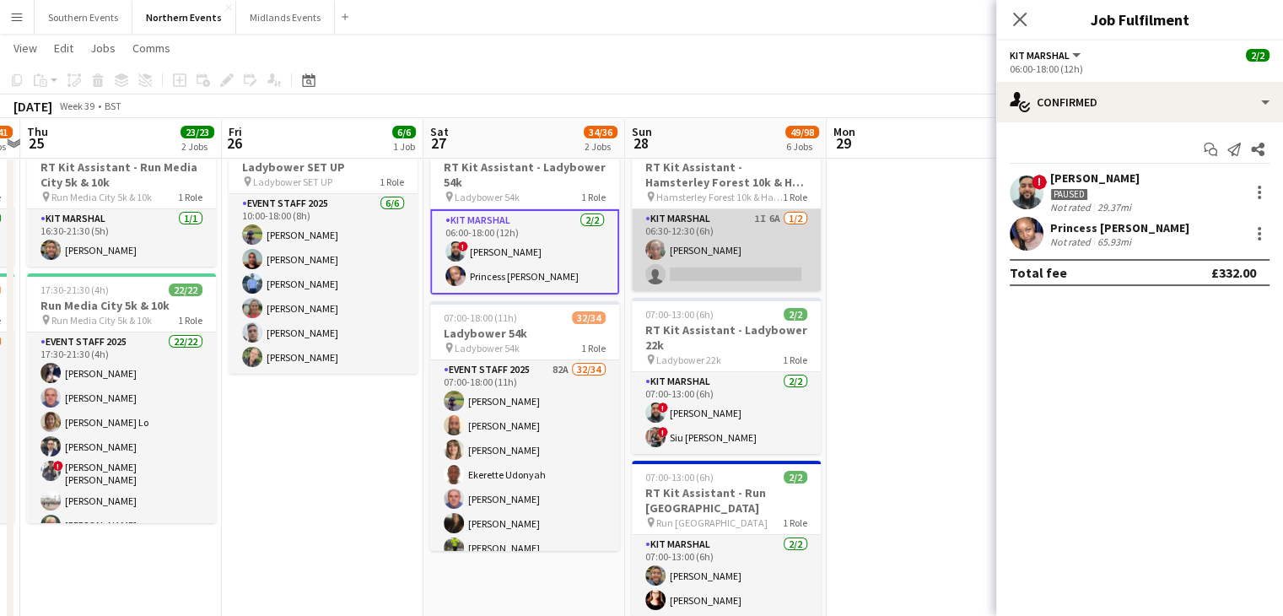
click at [719, 248] on app-card-role "Kit Marshal 1I 6A [DATE] 06:30-12:30 (6h) [PERSON_NAME] single-neutral-actions" at bounding box center [726, 250] width 189 height 82
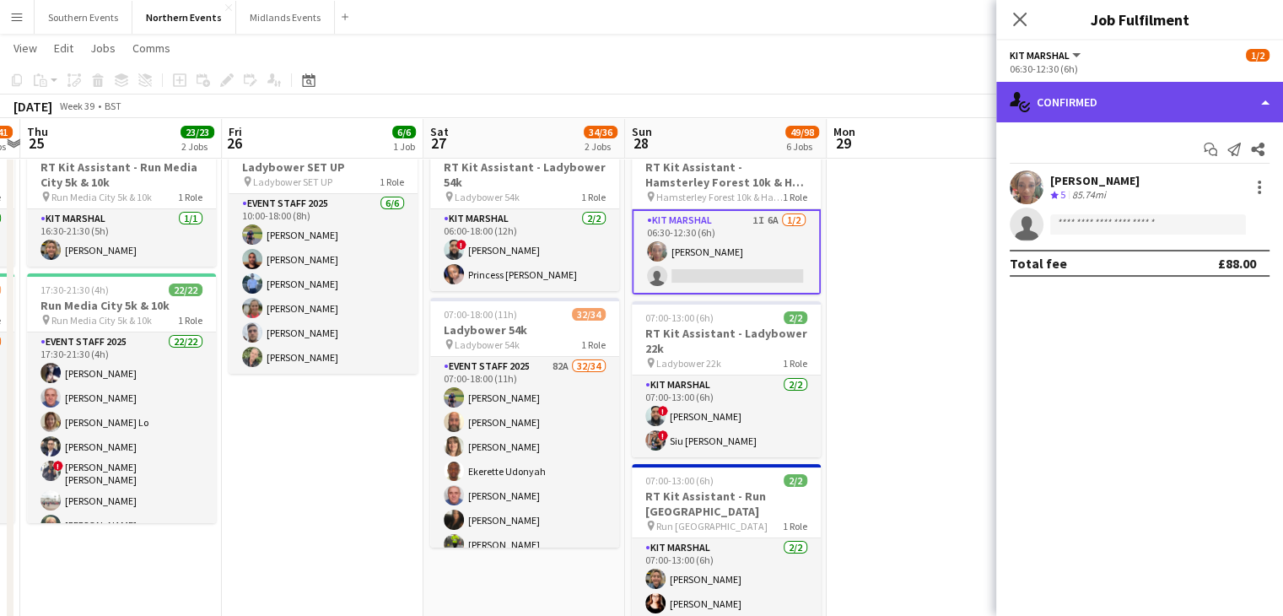
click at [1055, 89] on div "single-neutral-actions-check-2 Confirmed" at bounding box center [1140, 102] width 287 height 41
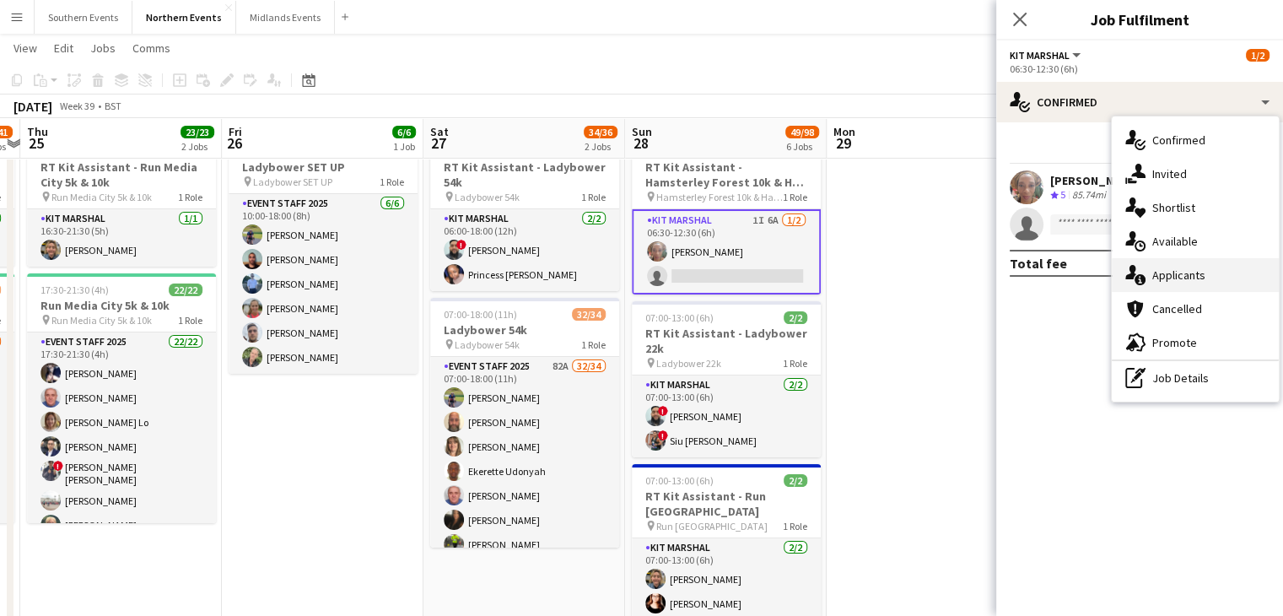
click at [1158, 269] on span "Applicants" at bounding box center [1179, 274] width 53 height 15
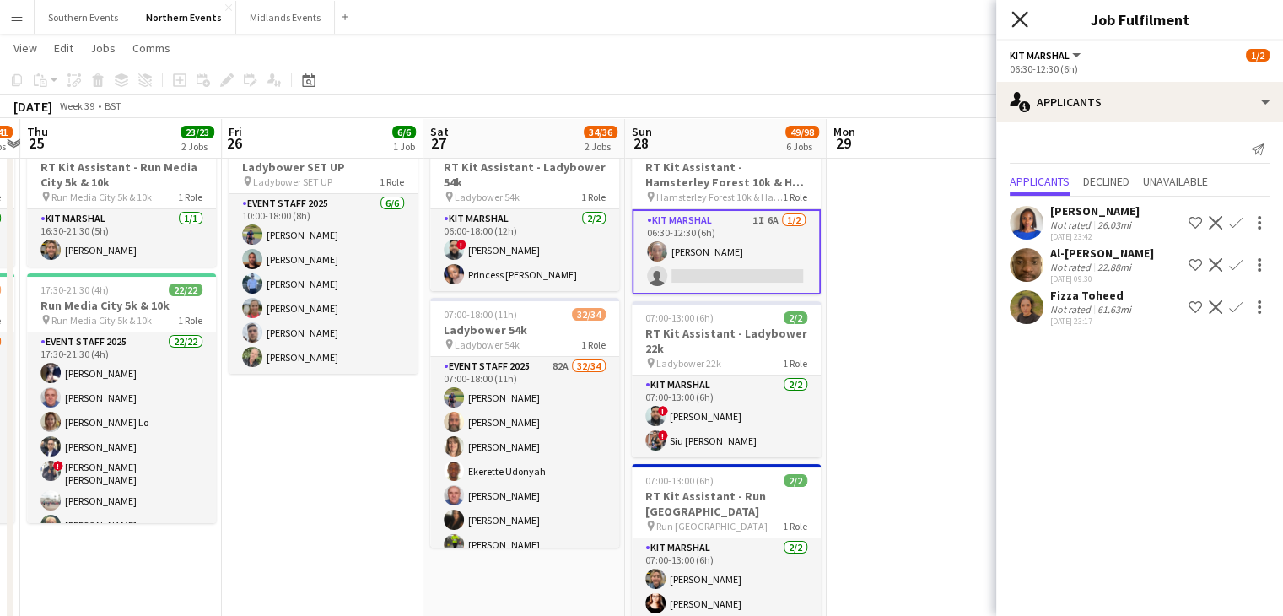
click at [1025, 19] on icon "Close pop-in" at bounding box center [1020, 19] width 16 height 16
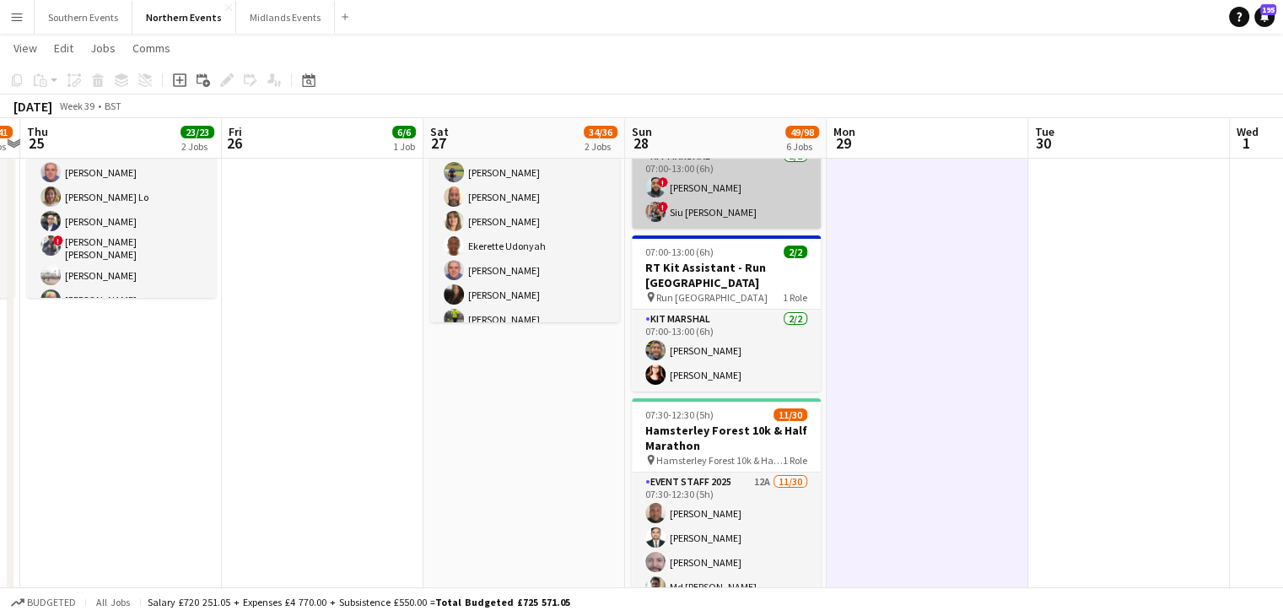
scroll to position [287, 0]
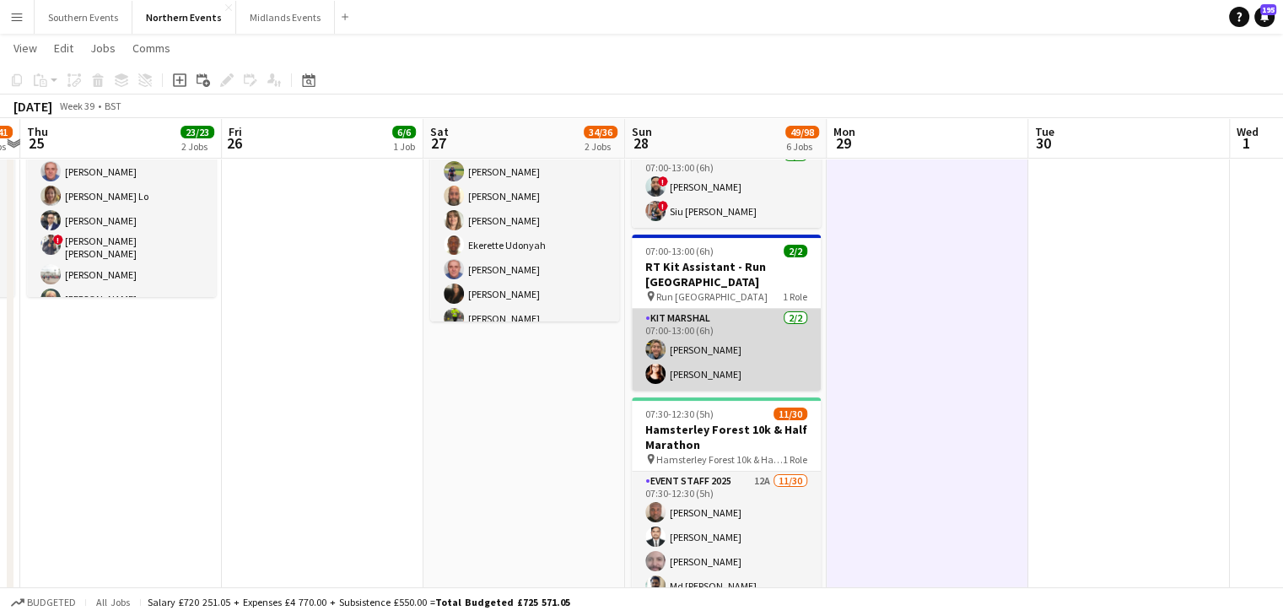
click at [695, 381] on app-card-role "Kit Marshal [DATE] 07:00-13:00 (6h) [PERSON_NAME] [PERSON_NAME]" at bounding box center [726, 350] width 189 height 82
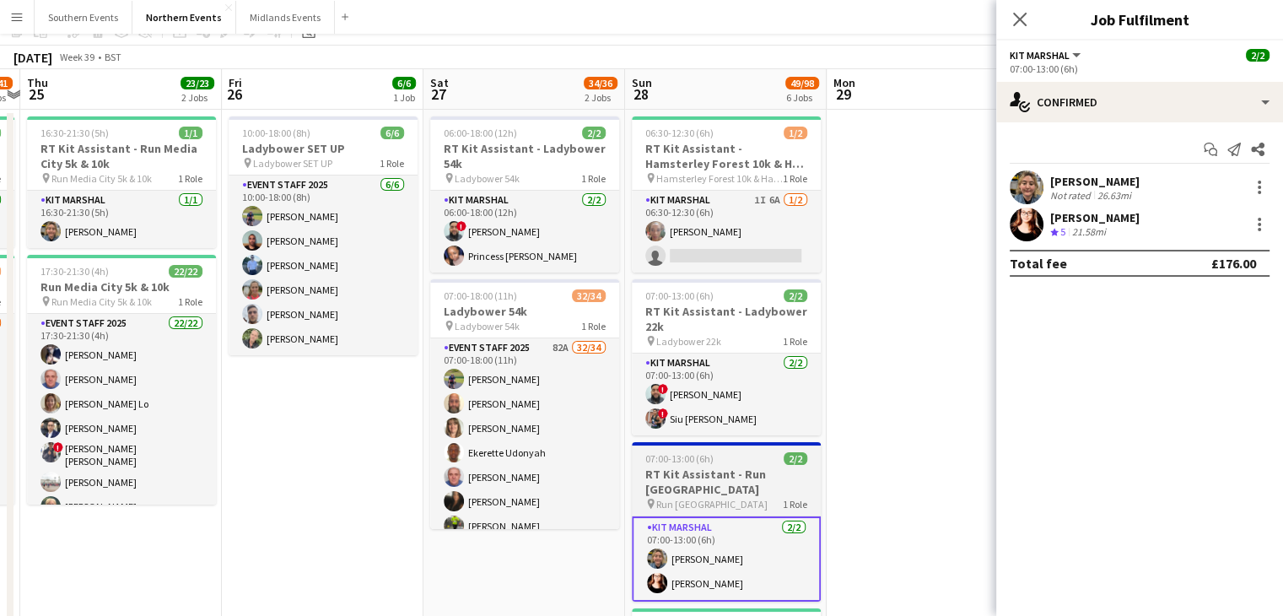
scroll to position [0, 0]
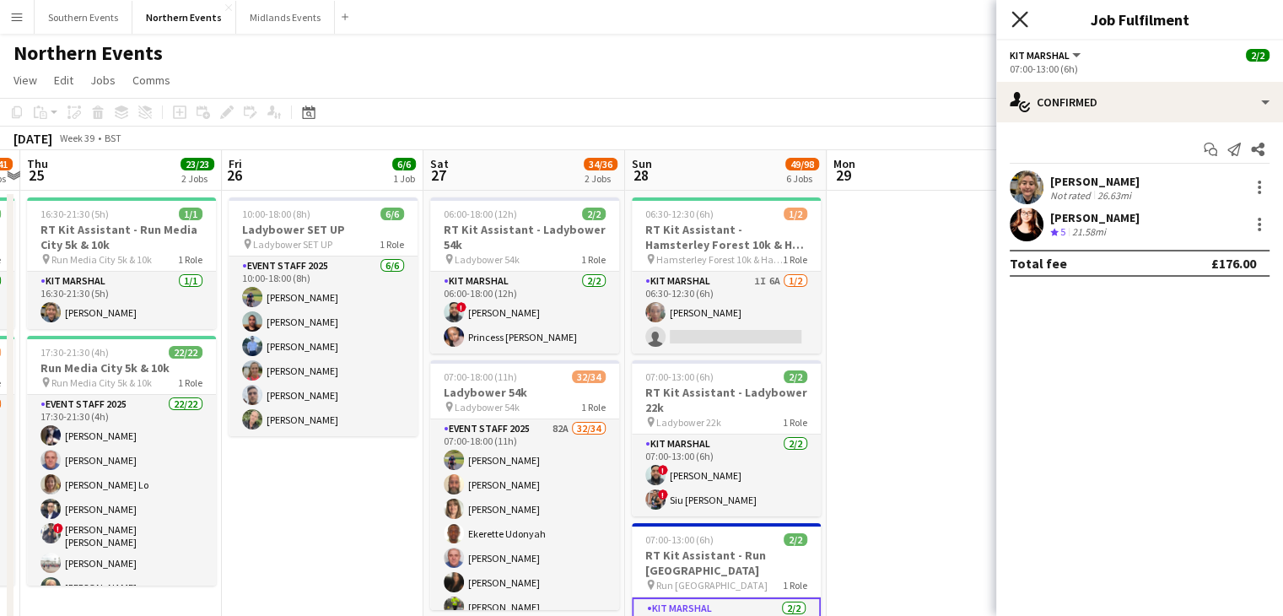
click at [1023, 18] on icon at bounding box center [1020, 19] width 16 height 16
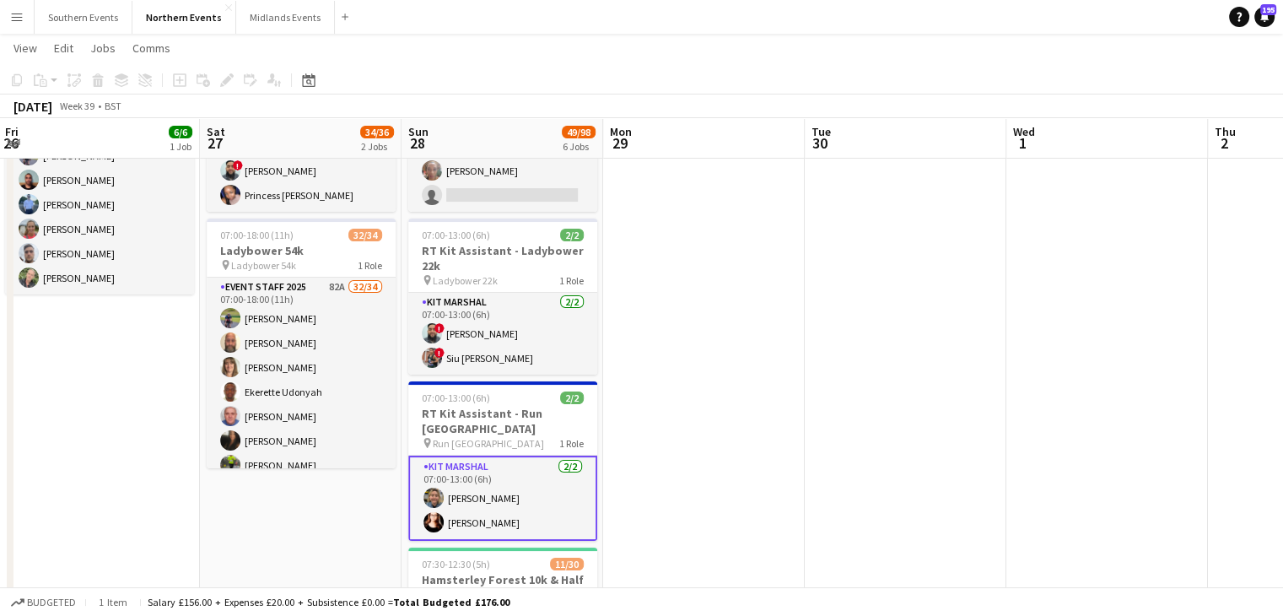
scroll to position [142, 0]
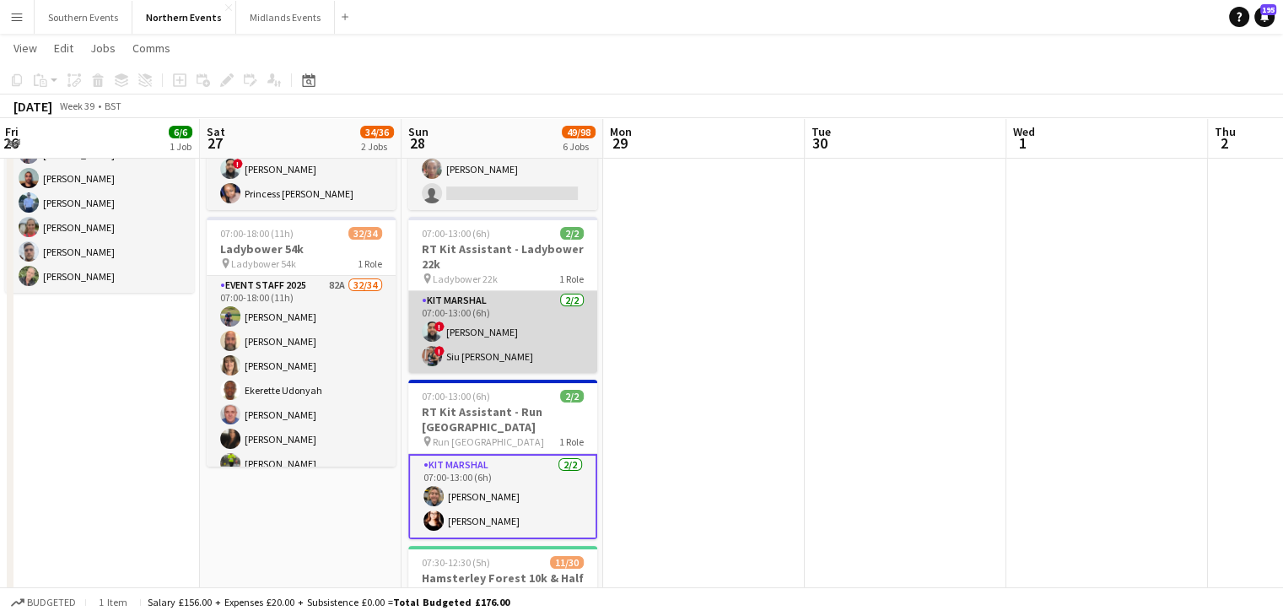
click at [469, 364] on app-card-role "Kit Marshal [DATE] 07:00-13:00 (6h) ! [PERSON_NAME] ! [PERSON_NAME] [PERSON_NAM…" at bounding box center [502, 332] width 189 height 82
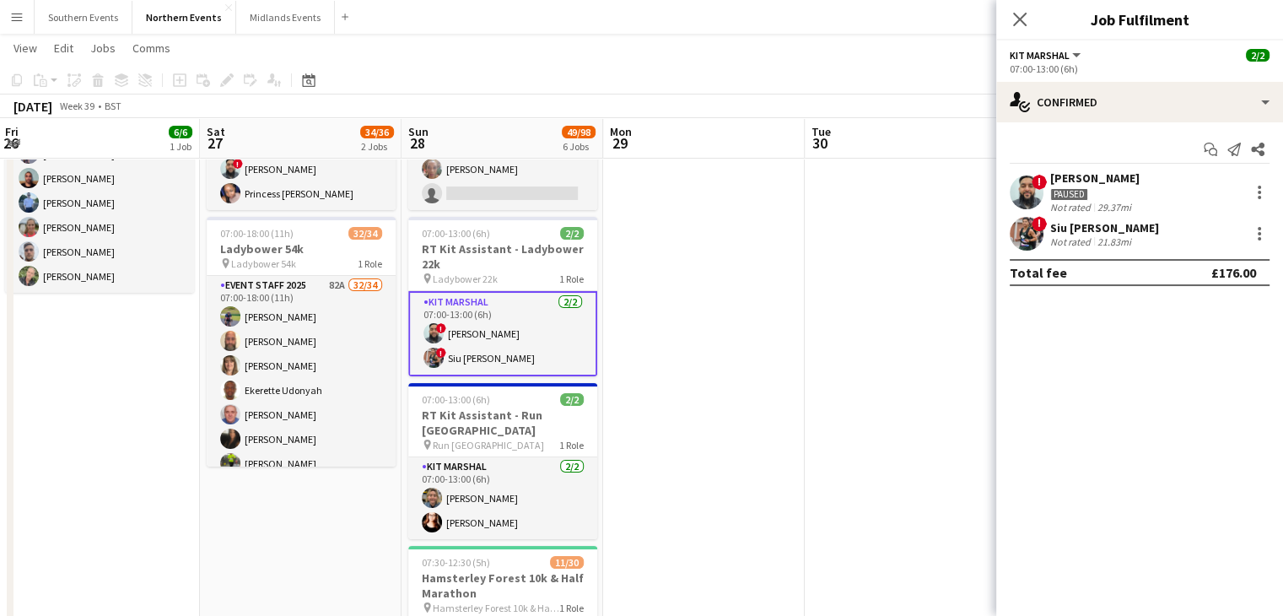
click at [1087, 229] on div "Siu [PERSON_NAME]" at bounding box center [1105, 227] width 109 height 15
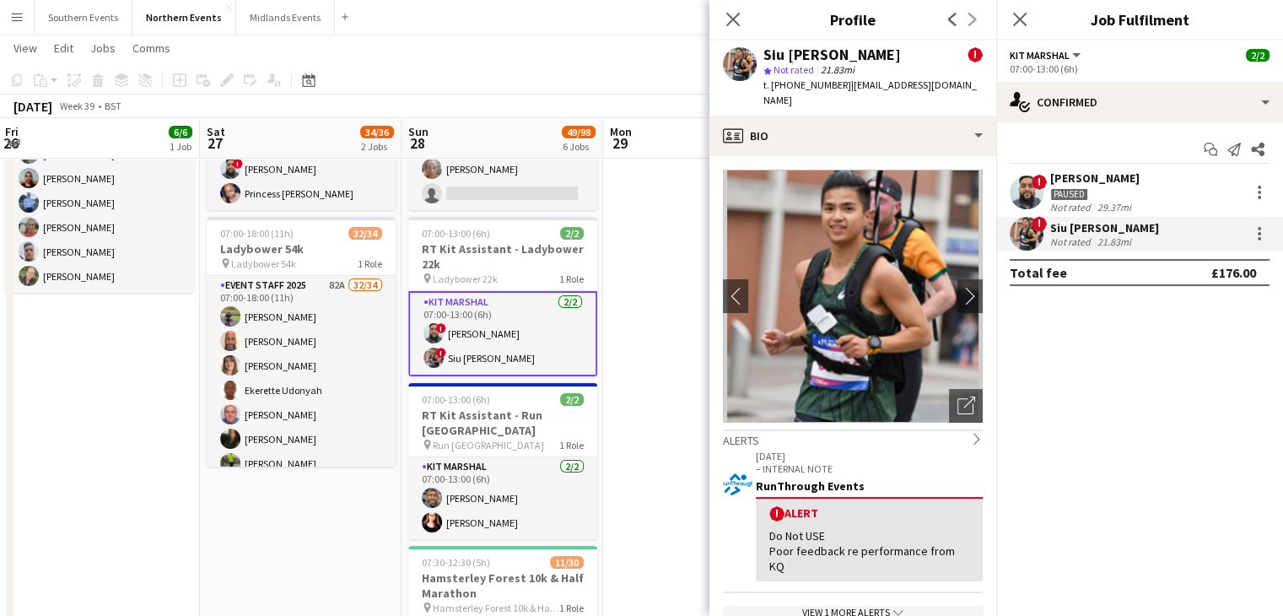
click at [818, 543] on div "Do Not USE Poor feedback re performance from KQ" at bounding box center [870, 551] width 200 height 46
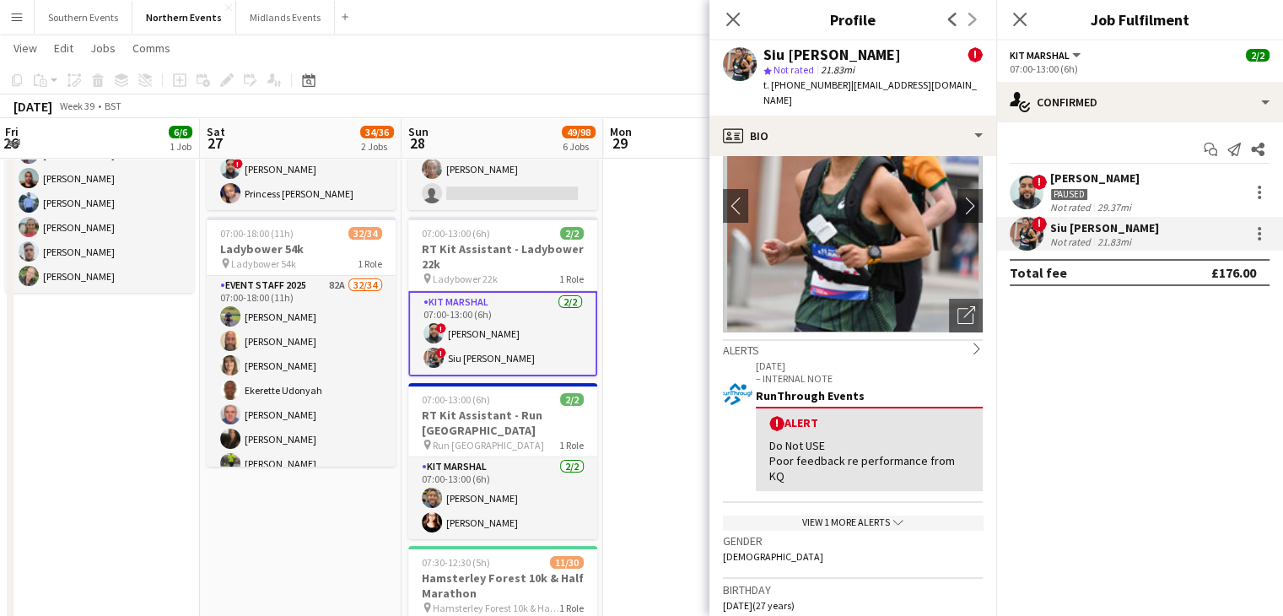
scroll to position [91, 0]
click at [810, 515] on div "View 1 more alerts chevron-down" at bounding box center [853, 522] width 260 height 14
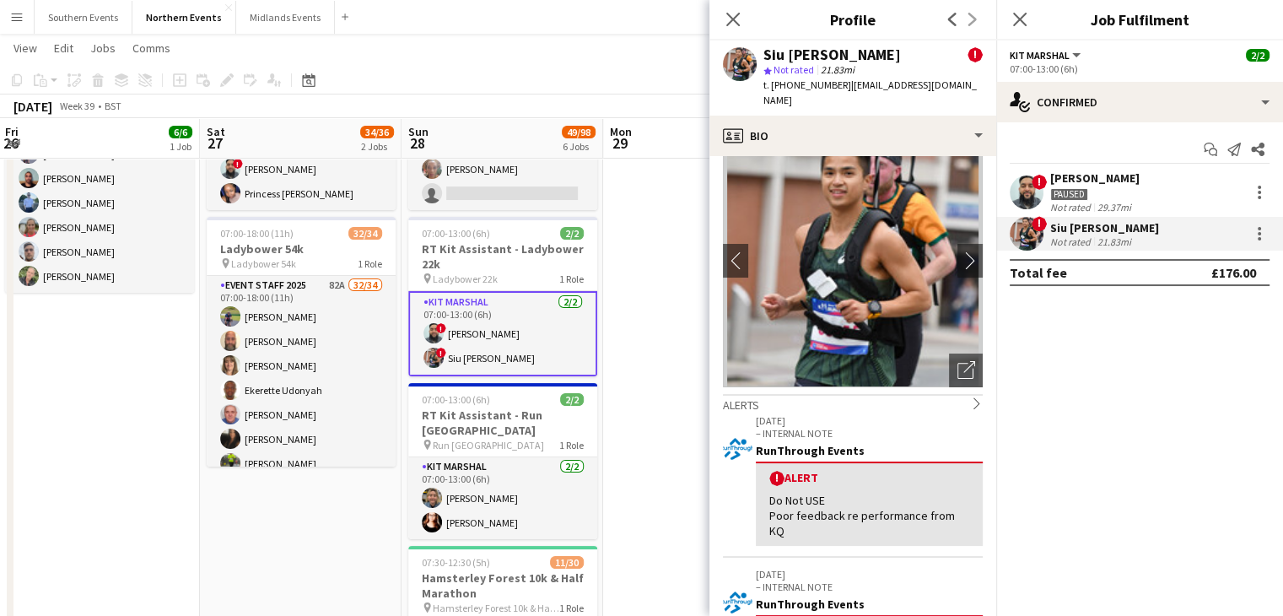
scroll to position [0, 0]
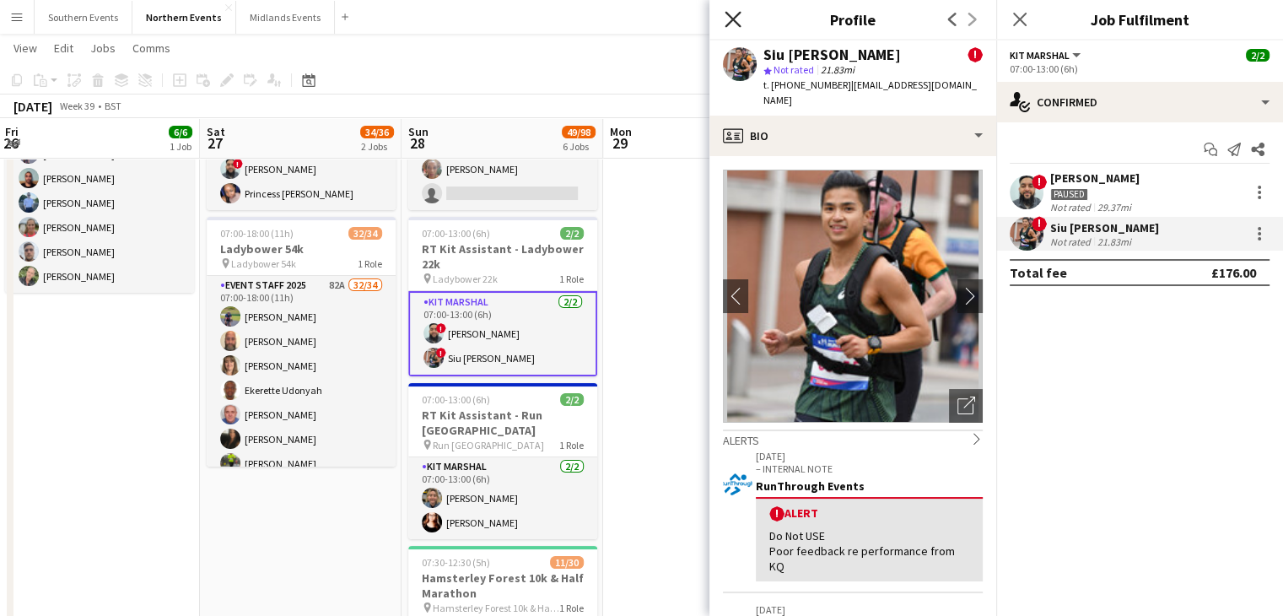
click at [727, 19] on icon "Close pop-in" at bounding box center [733, 19] width 16 height 16
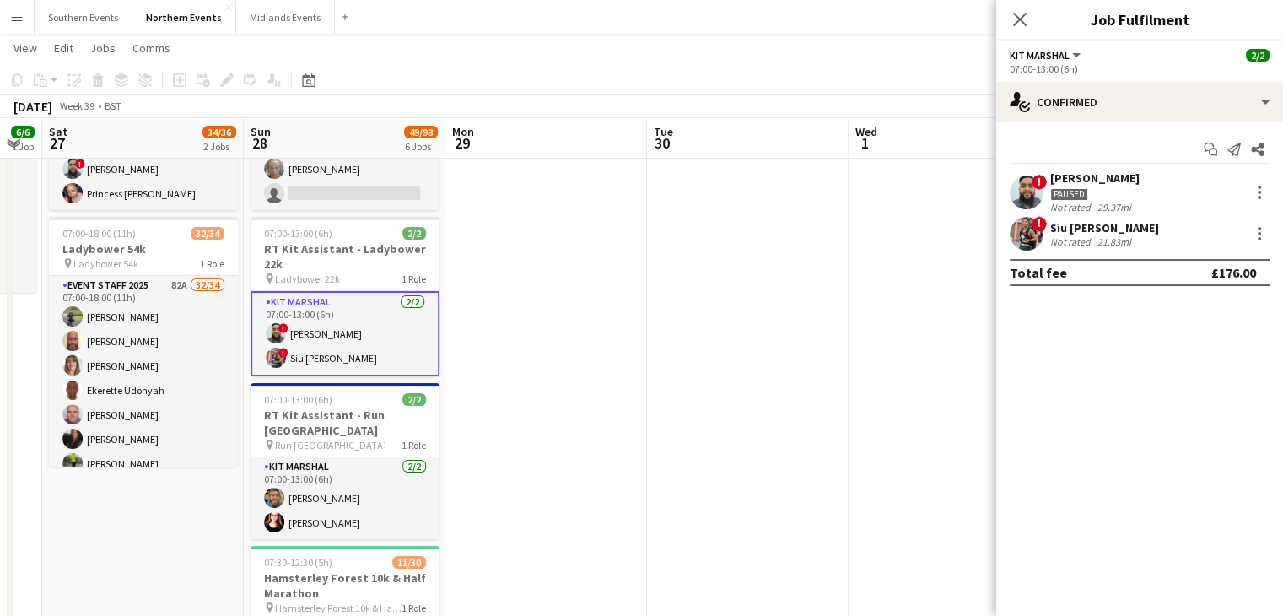
scroll to position [0, 765]
click at [1019, 19] on icon at bounding box center [1020, 19] width 16 height 16
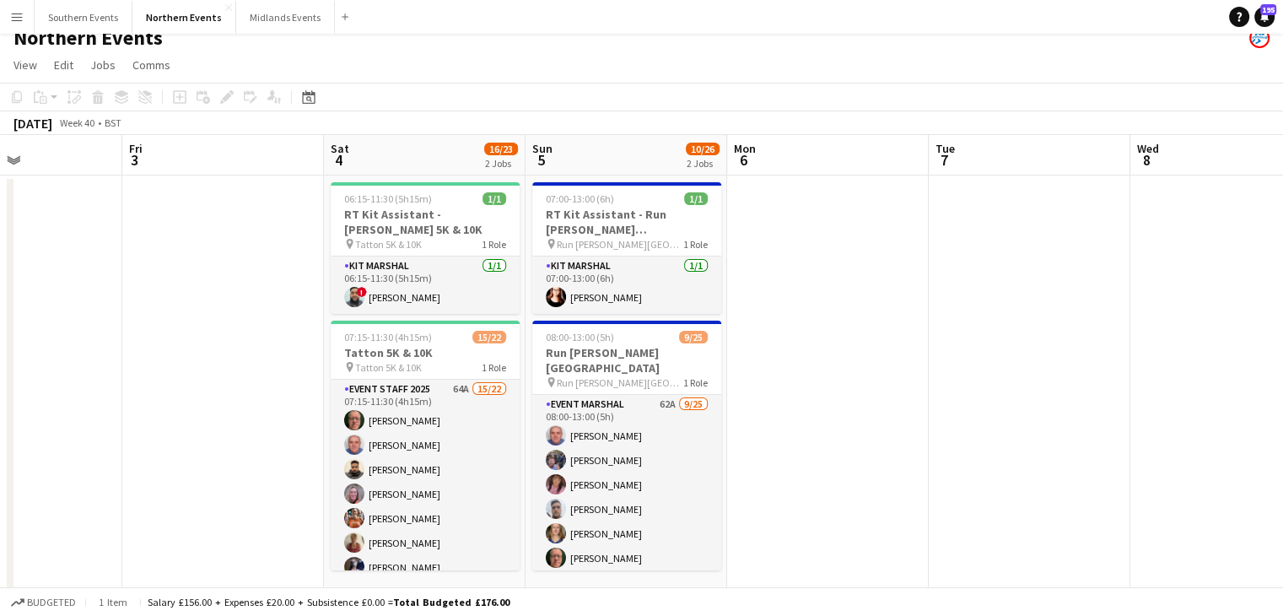
scroll to position [0, 0]
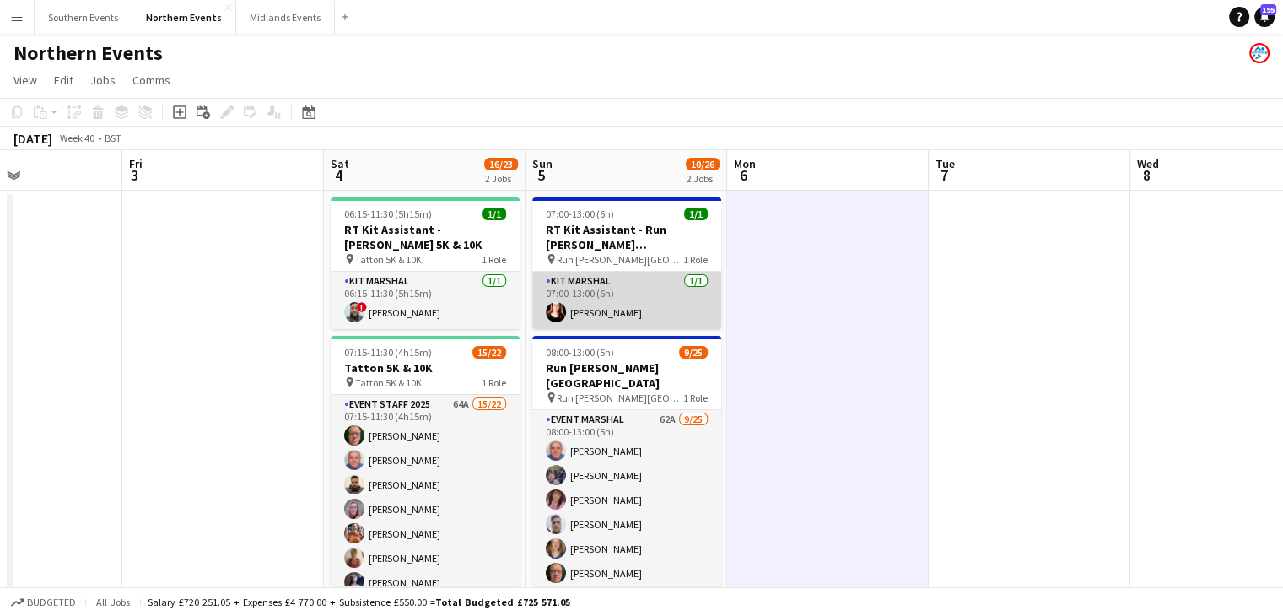
click at [658, 311] on app-card-role "Kit Marshal [DATE] 07:00-13:00 (6h) [PERSON_NAME]" at bounding box center [626, 300] width 189 height 57
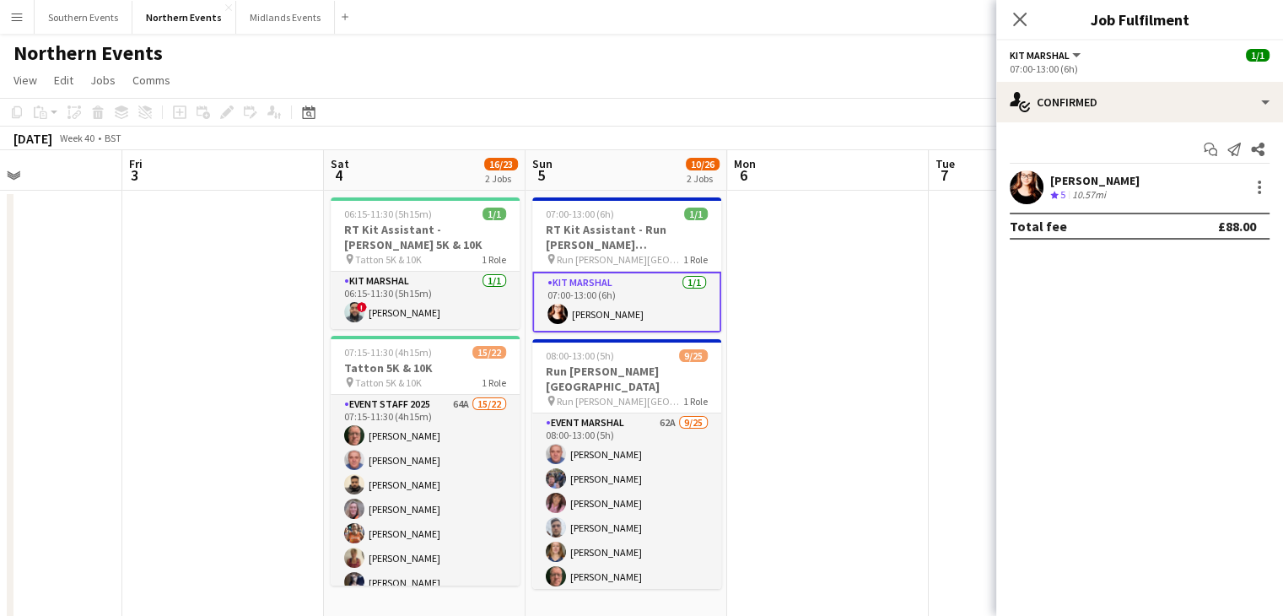
click at [1021, 191] on app-user-avatar at bounding box center [1027, 187] width 34 height 34
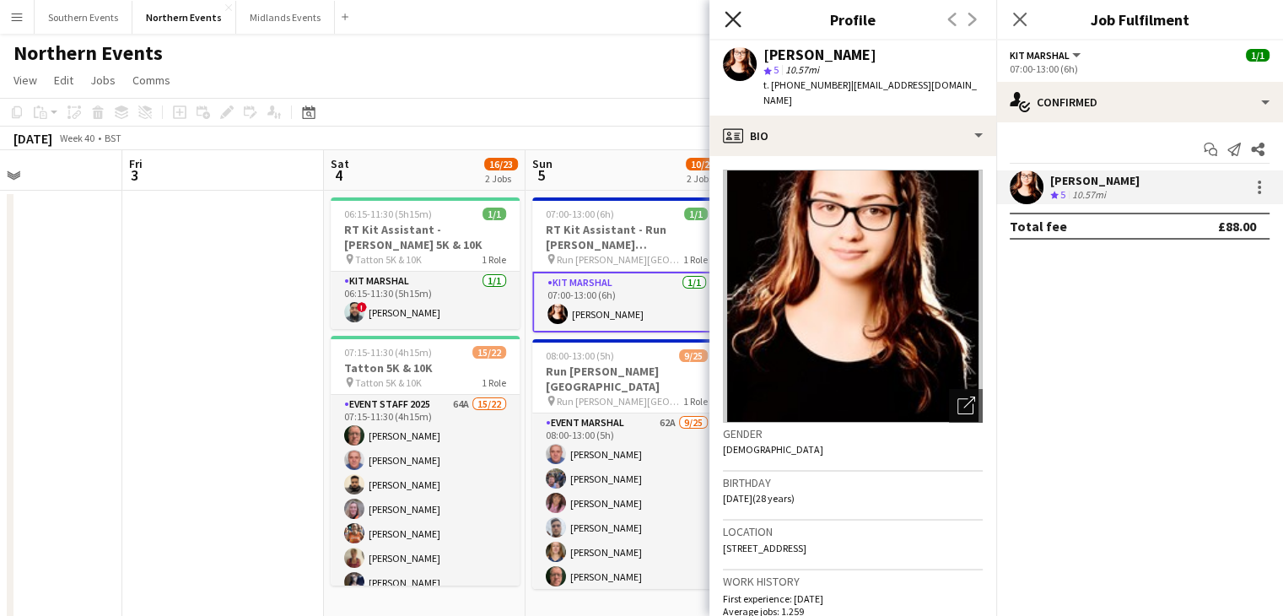
click at [729, 19] on icon "Close pop-in" at bounding box center [733, 19] width 16 height 16
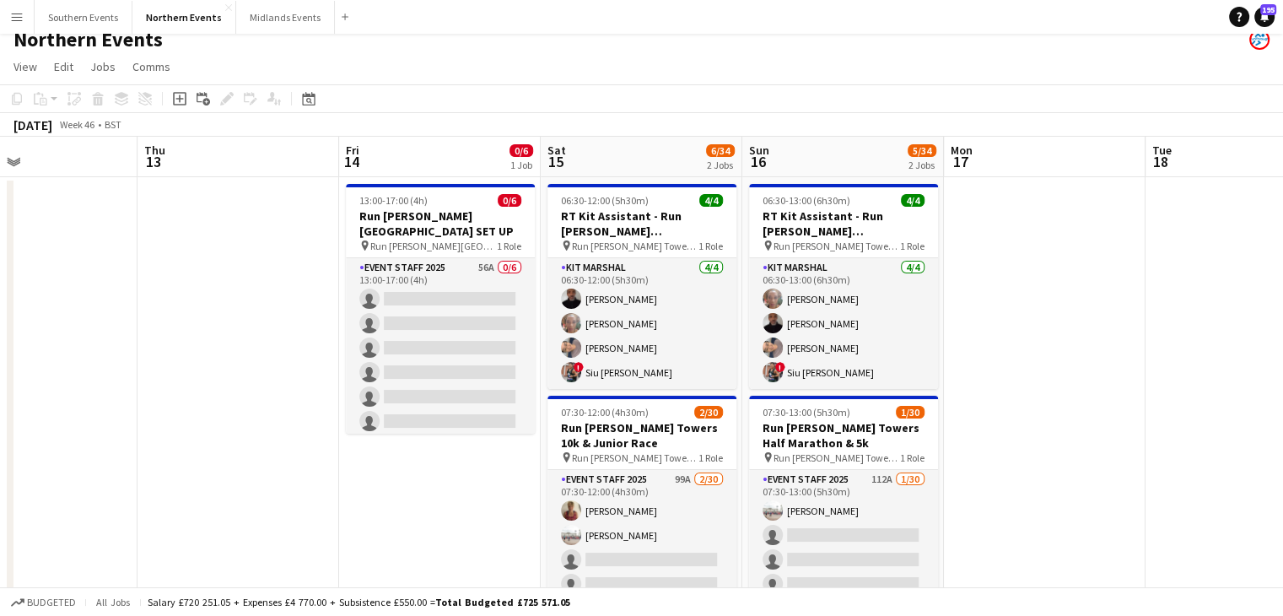
scroll to position [0, 686]
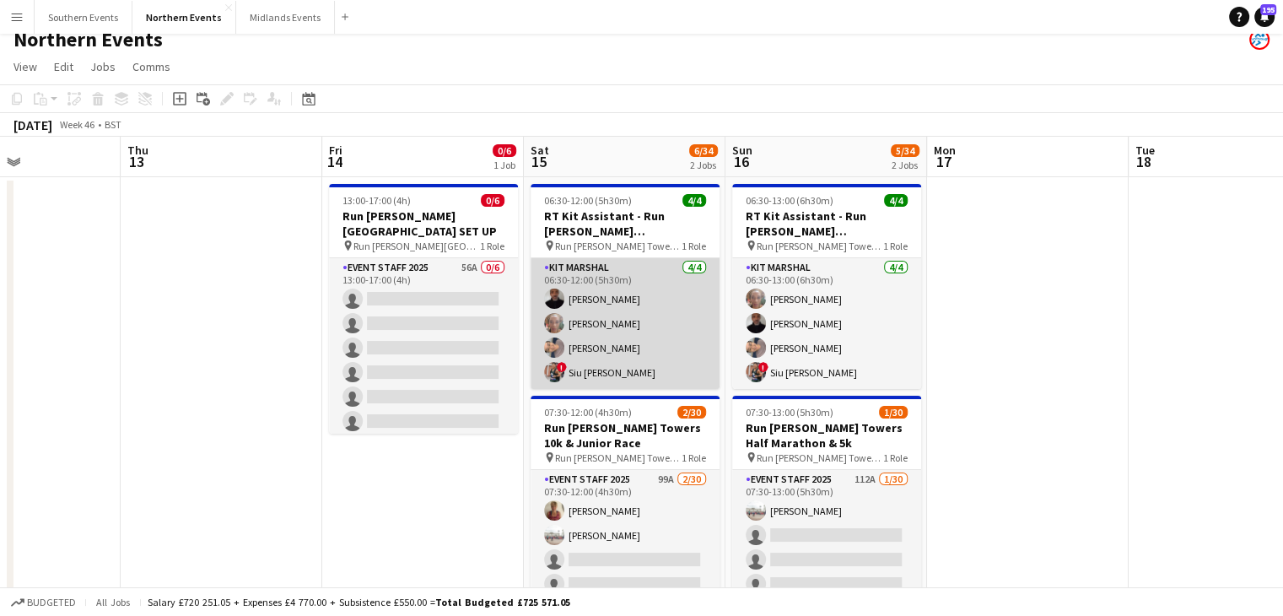
click at [656, 281] on app-card-role "Kit Marshal [DATE] 06:30-12:00 (5h30m) [PERSON_NAME] [PERSON_NAME] [PERSON_NAME…" at bounding box center [625, 323] width 189 height 131
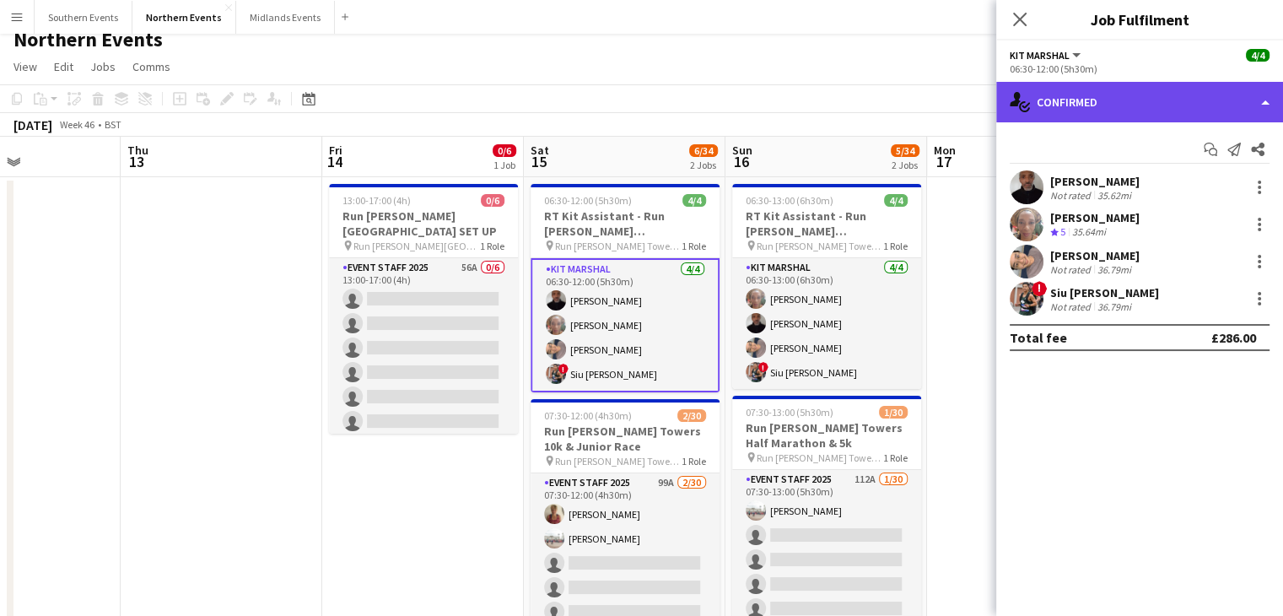
click at [1191, 99] on div "single-neutral-actions-check-2 Confirmed" at bounding box center [1140, 102] width 287 height 41
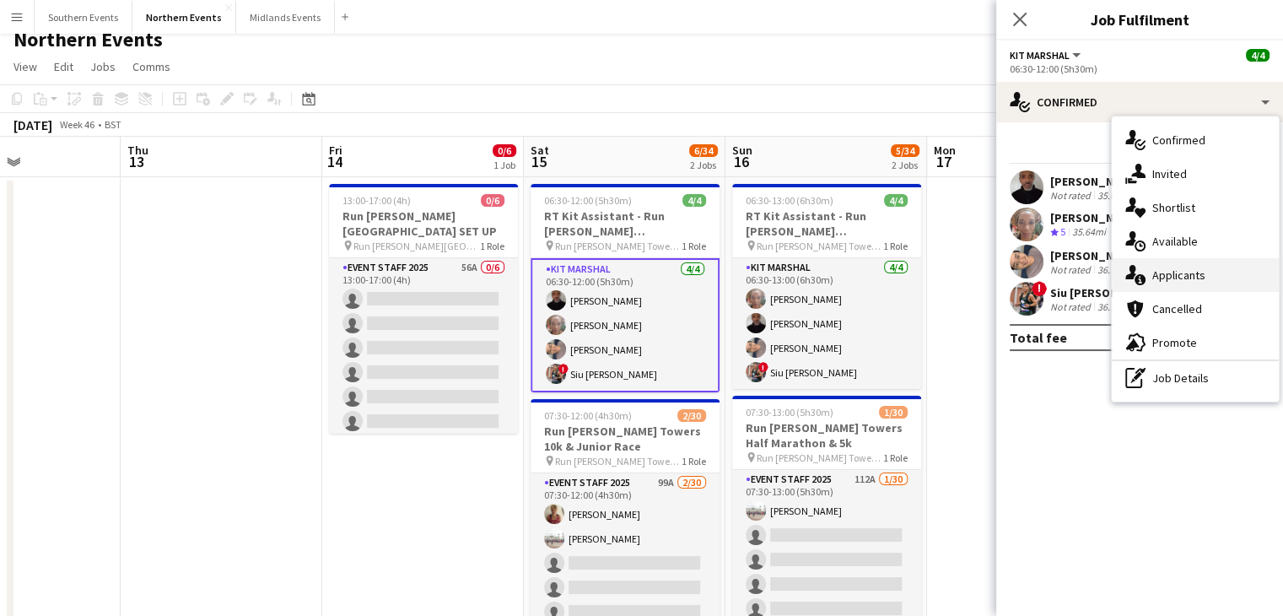
click at [1159, 273] on span "Applicants" at bounding box center [1179, 274] width 53 height 15
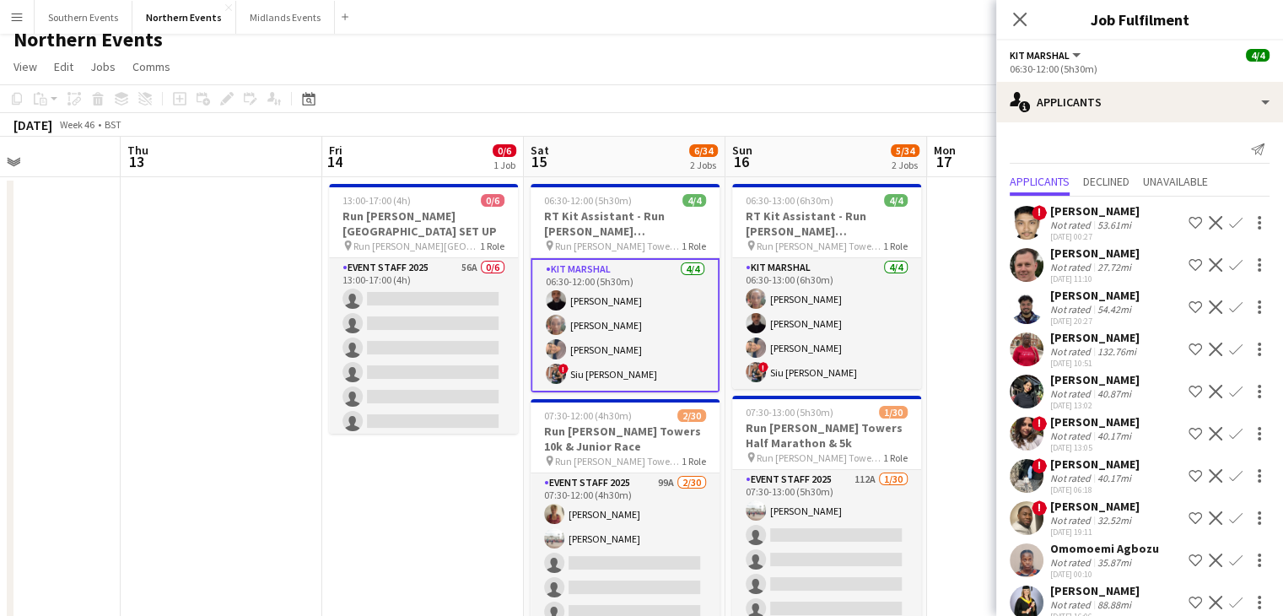
click at [1024, 223] on app-user-avatar at bounding box center [1027, 223] width 34 height 34
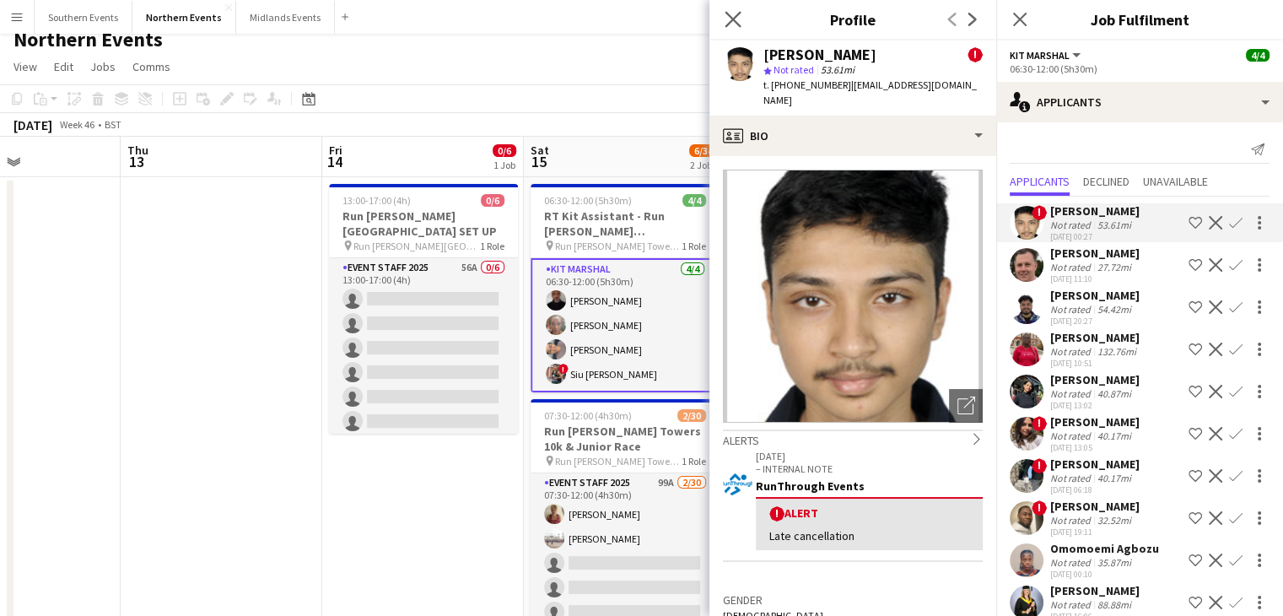
click at [727, 28] on app-icon "Close pop-in" at bounding box center [733, 20] width 24 height 24
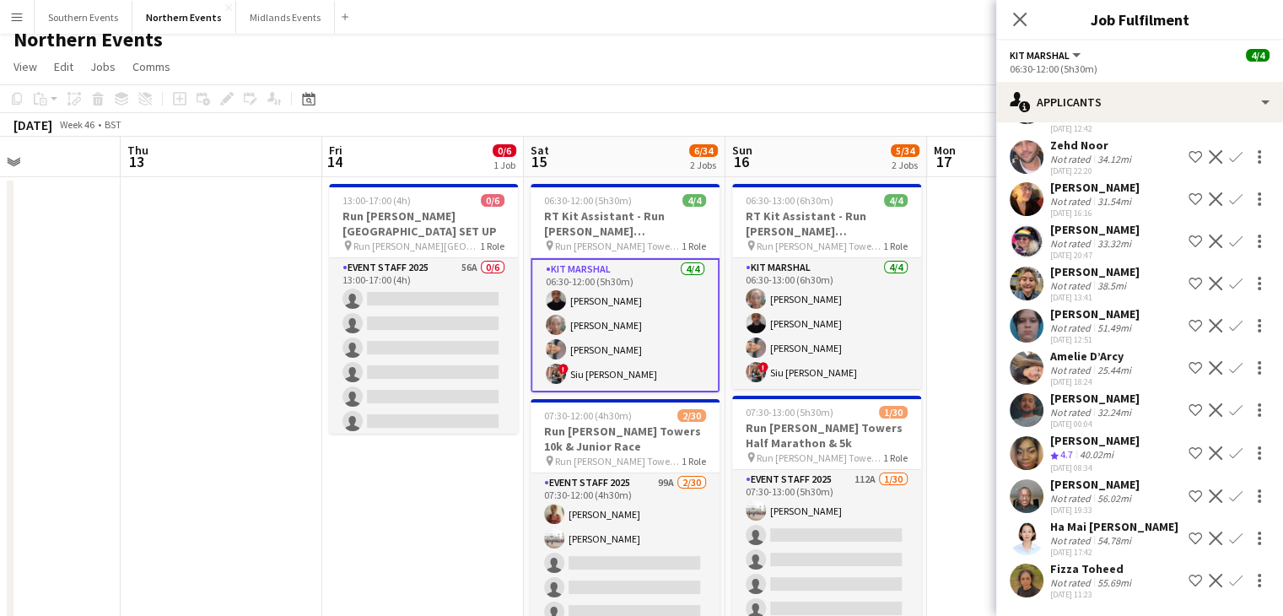
scroll to position [1181, 0]
click at [1083, 285] on div "Not rated" at bounding box center [1073, 285] width 44 height 13
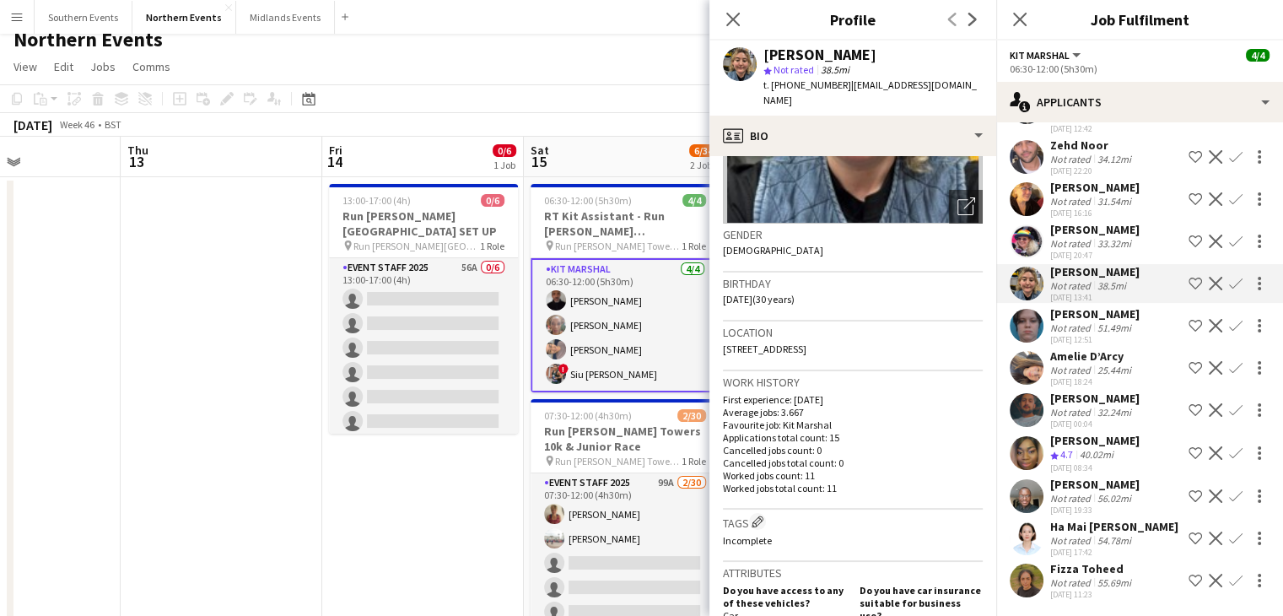
scroll to position [0, 0]
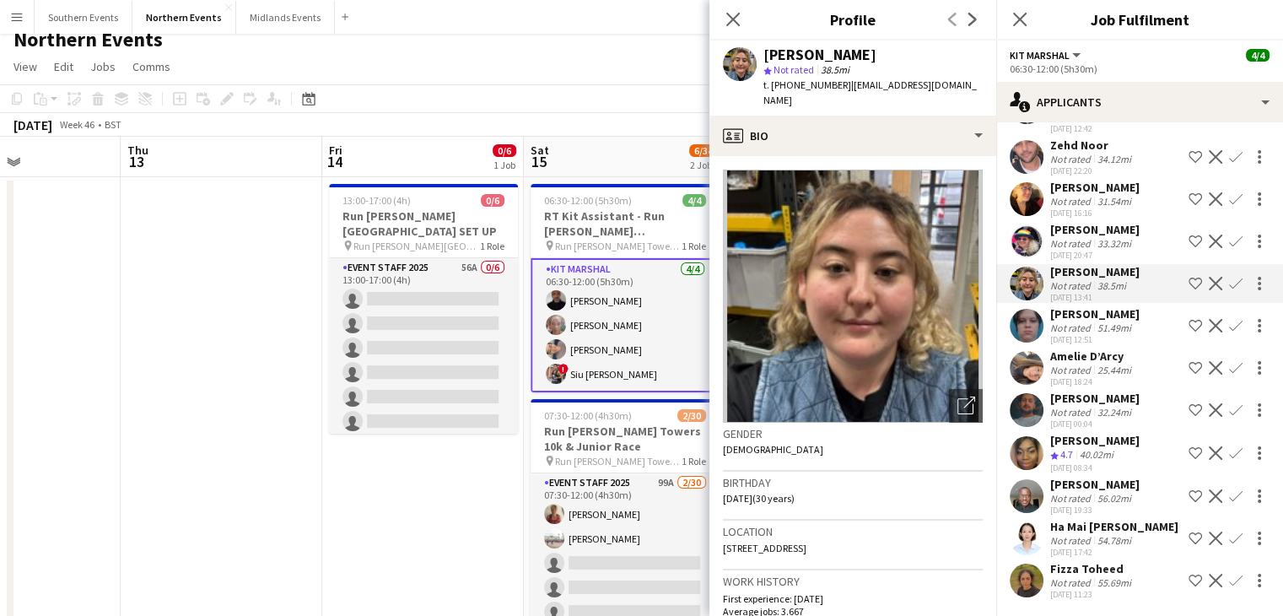
click at [735, 31] on div "Close pop-in" at bounding box center [733, 19] width 47 height 39
click at [726, 20] on icon "Close pop-in" at bounding box center [733, 19] width 16 height 16
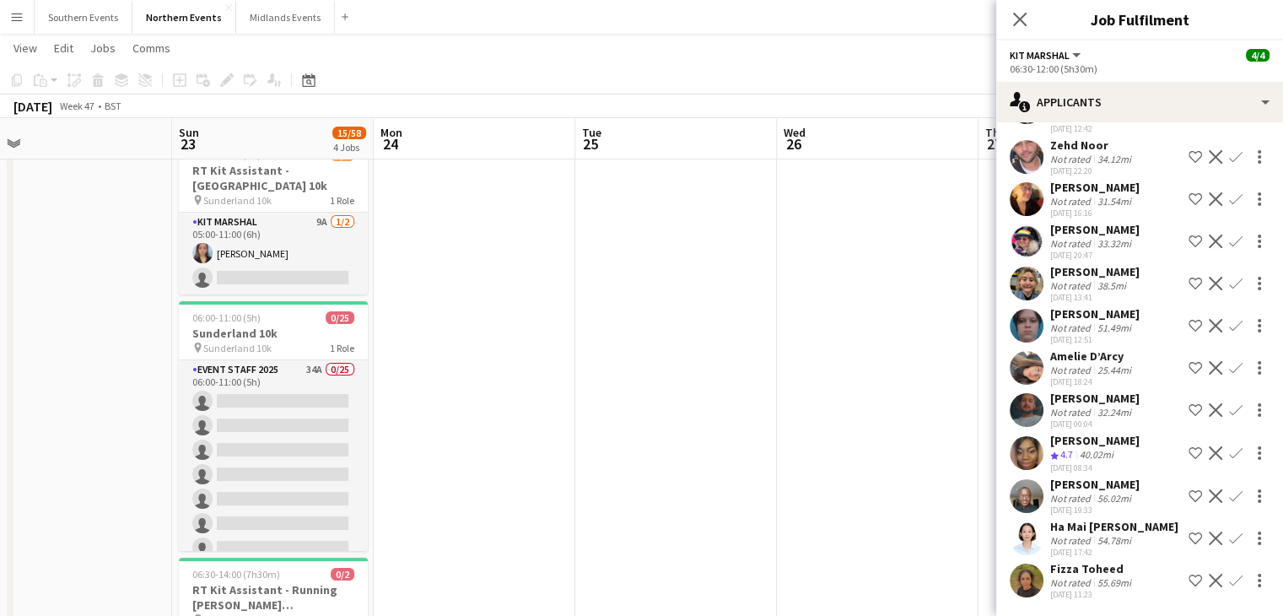
scroll to position [0, 635]
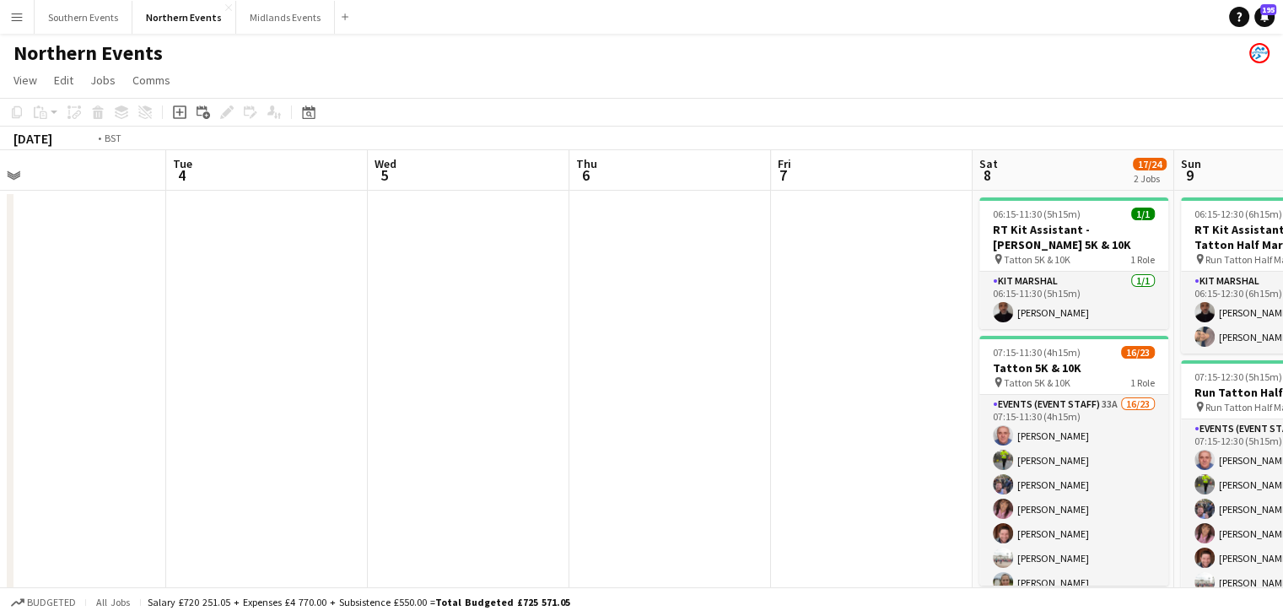
scroll to position [0, 392]
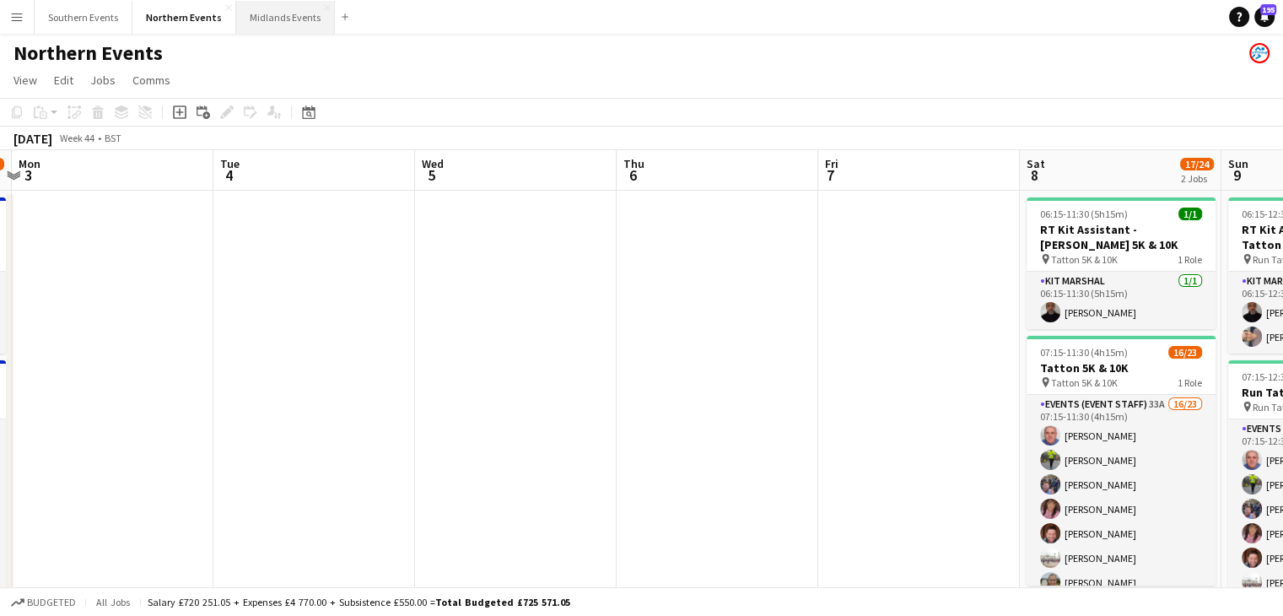
click at [292, 18] on button "Midlands Events Close" at bounding box center [285, 17] width 99 height 33
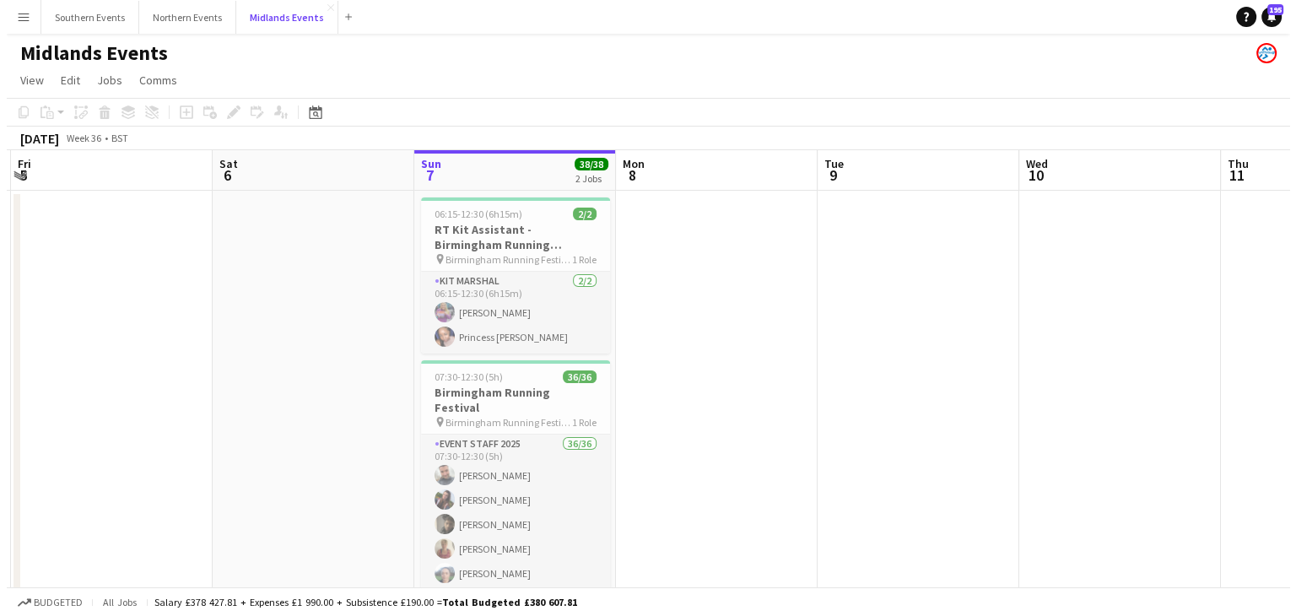
scroll to position [0, 499]
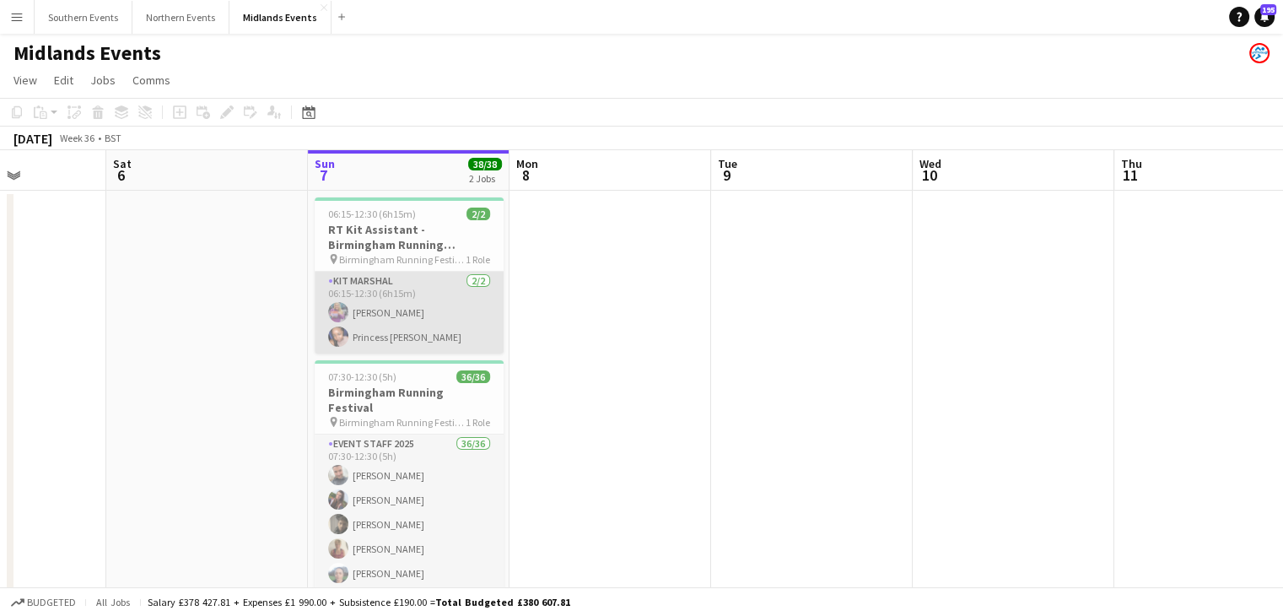
click at [377, 304] on app-card-role "Kit Marshal [DATE] 06:15-12:30 (6h15m) [PERSON_NAME] Princess [PERSON_NAME]" at bounding box center [409, 313] width 189 height 82
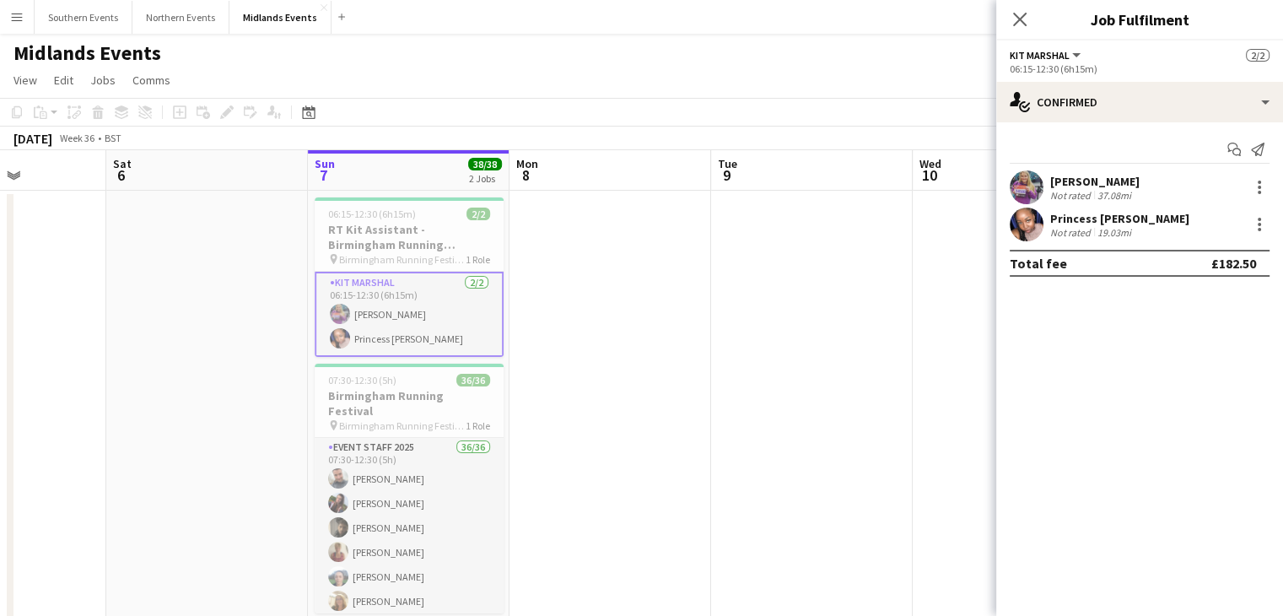
click at [1225, 164] on div "Start chat Send notification [PERSON_NAME] Not rated 37.08mi Princess [PERSON_N…" at bounding box center [1140, 206] width 287 height 168
click at [1233, 157] on app-icon "Start chat" at bounding box center [1235, 150] width 24 height 24
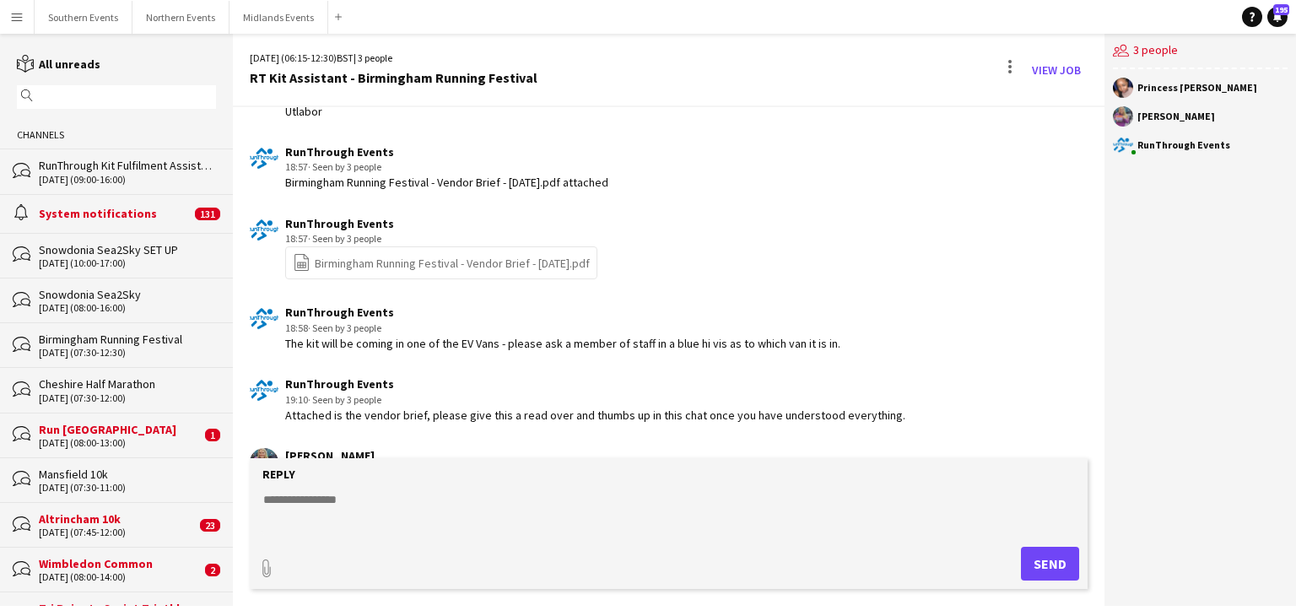
scroll to position [910, 0]
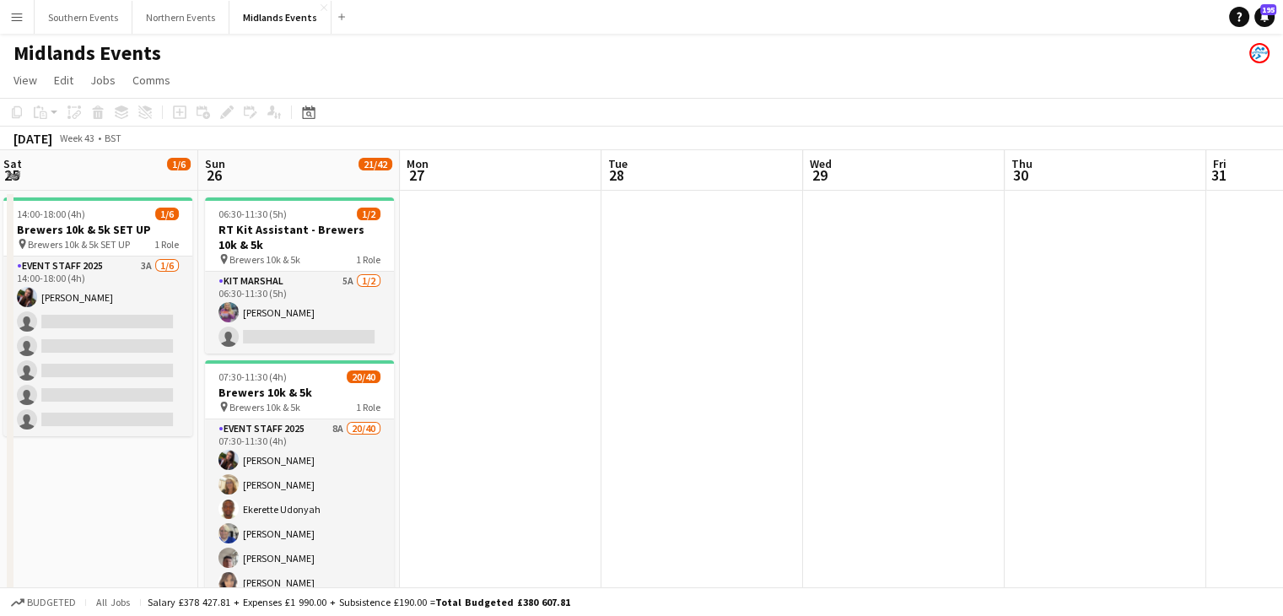
scroll to position [0, 609]
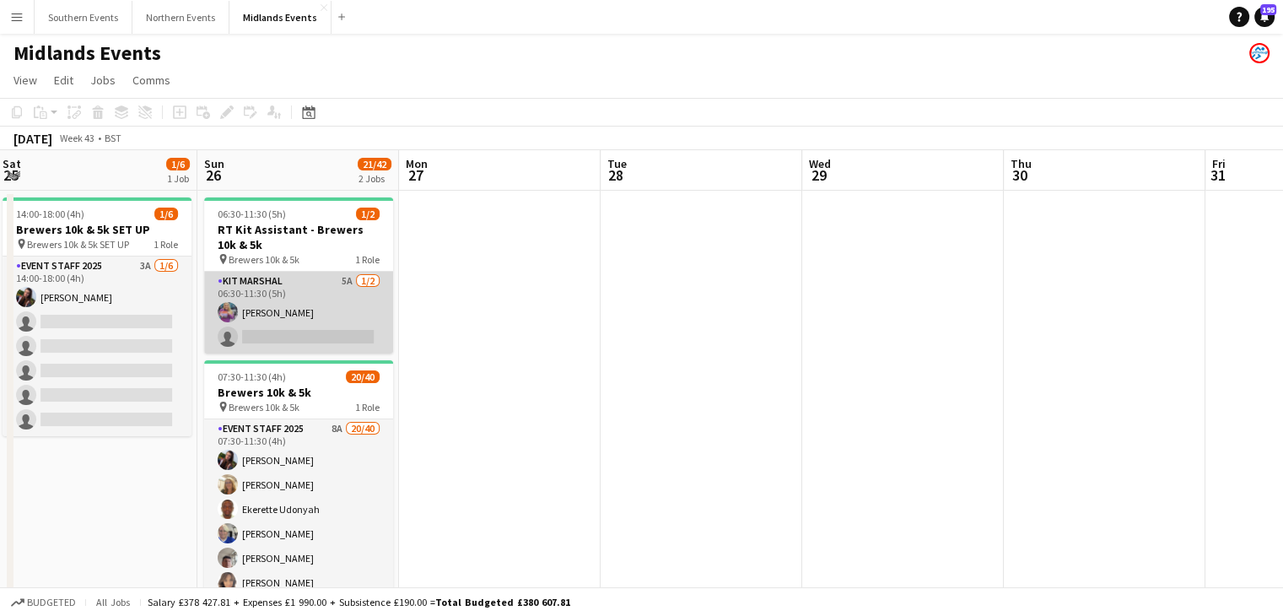
click at [223, 318] on app-user-avatar at bounding box center [228, 312] width 20 height 20
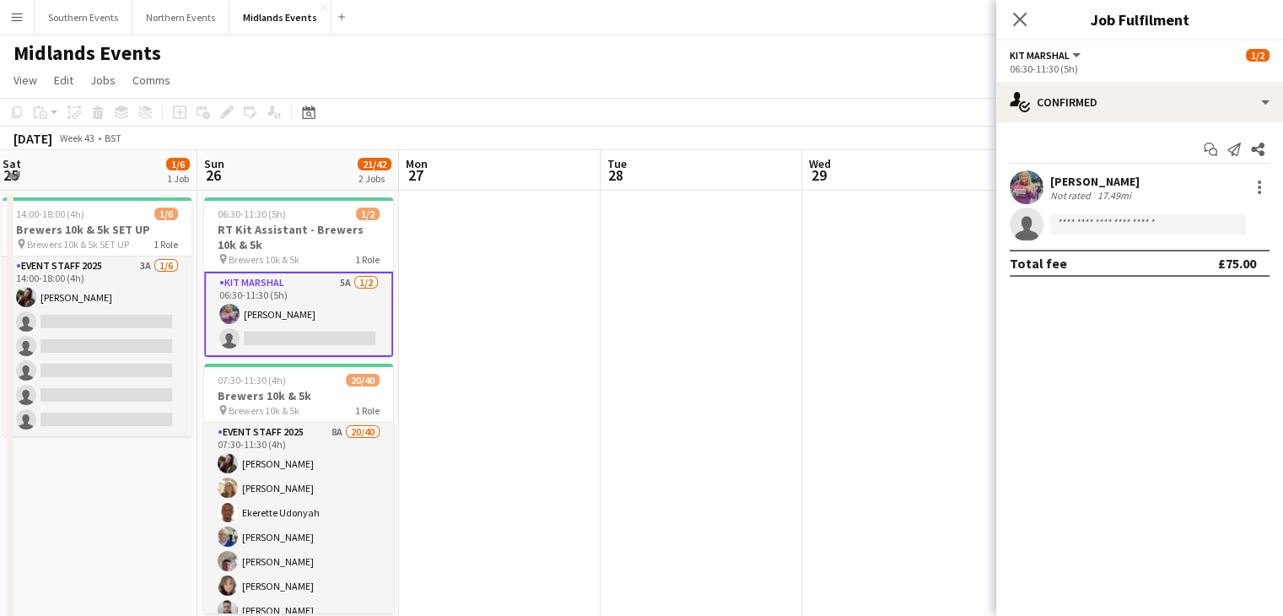
click at [1029, 198] on app-user-avatar at bounding box center [1027, 187] width 34 height 34
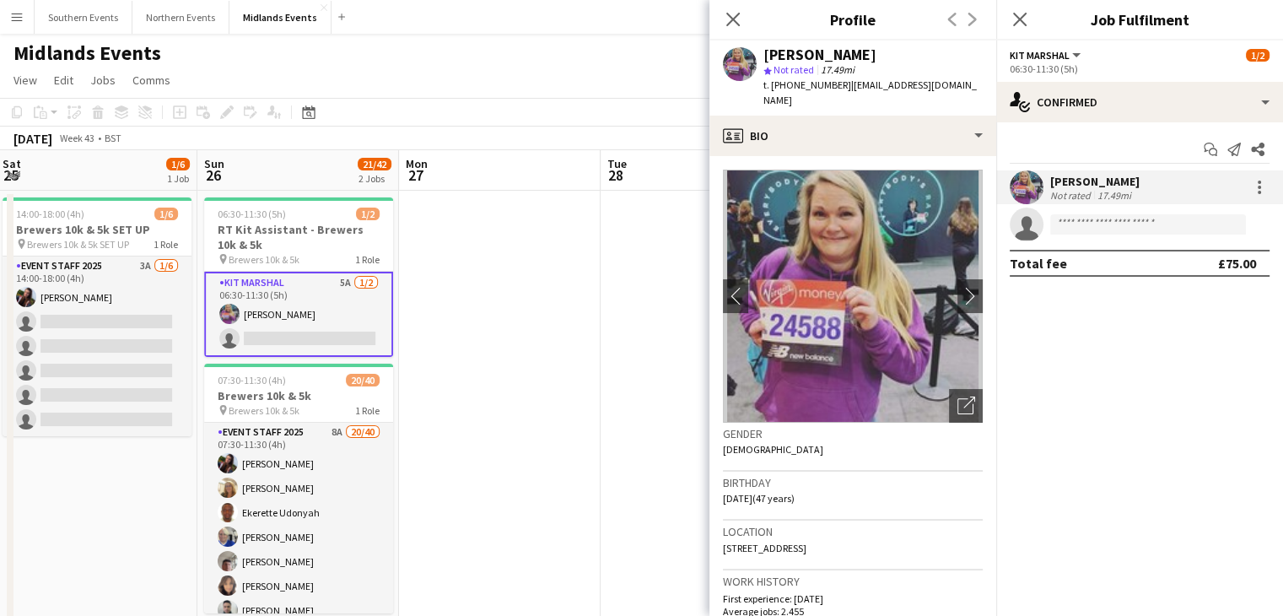
scroll to position [0, 0]
click at [729, 13] on icon "Close pop-in" at bounding box center [733, 19] width 16 height 16
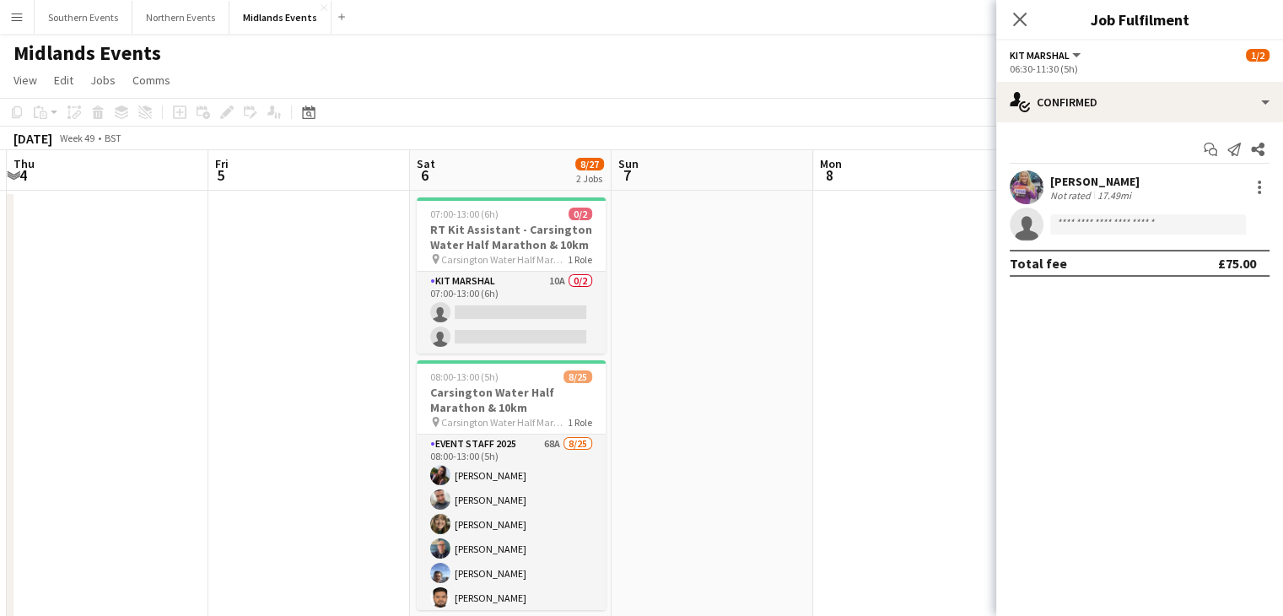
scroll to position [0, 600]
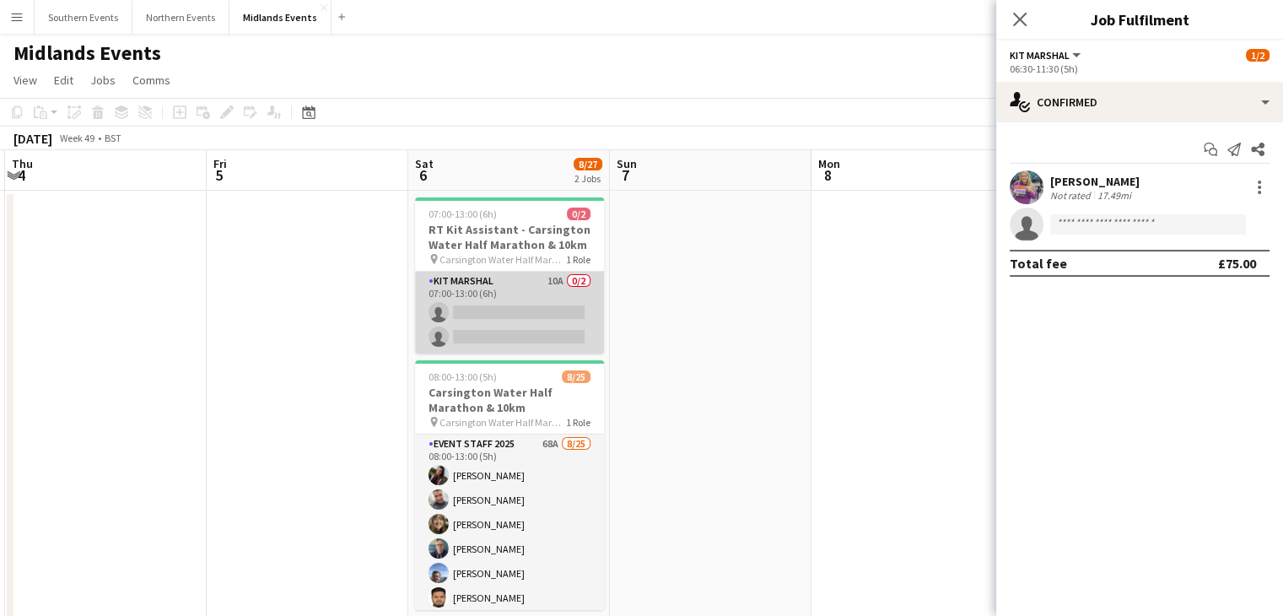
click at [570, 315] on app-card-role "Kit Marshal 10A 0/2 07:00-13:00 (6h) single-neutral-actions single-neutral-acti…" at bounding box center [509, 313] width 189 height 82
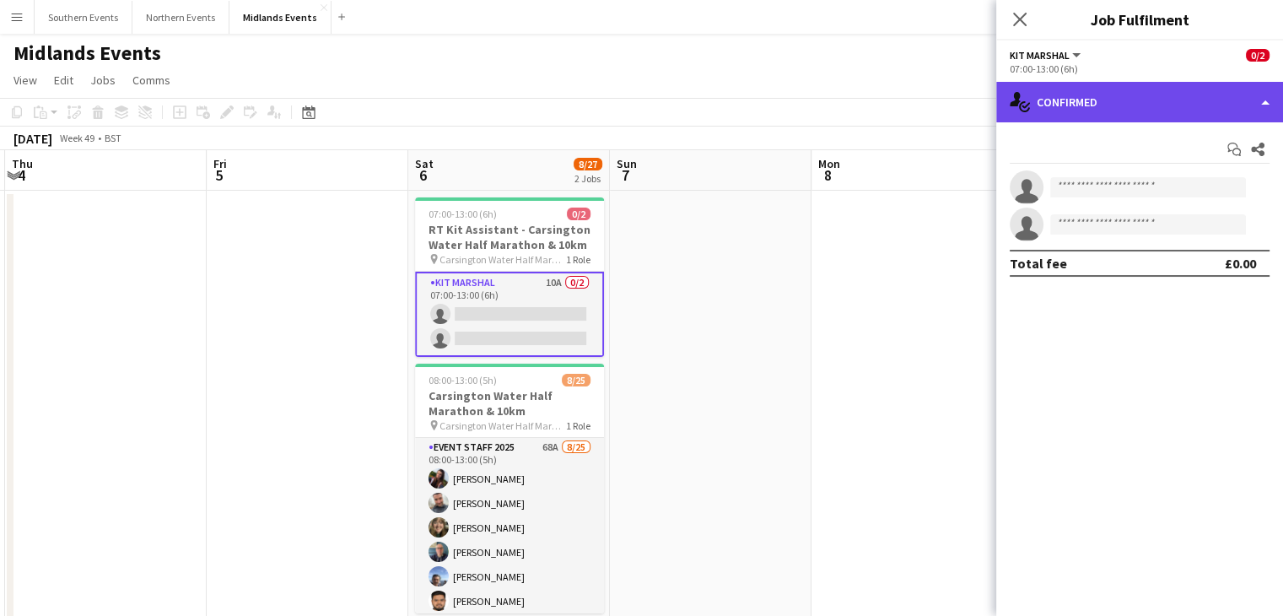
click at [1100, 99] on div "single-neutral-actions-check-2 Confirmed" at bounding box center [1140, 102] width 287 height 41
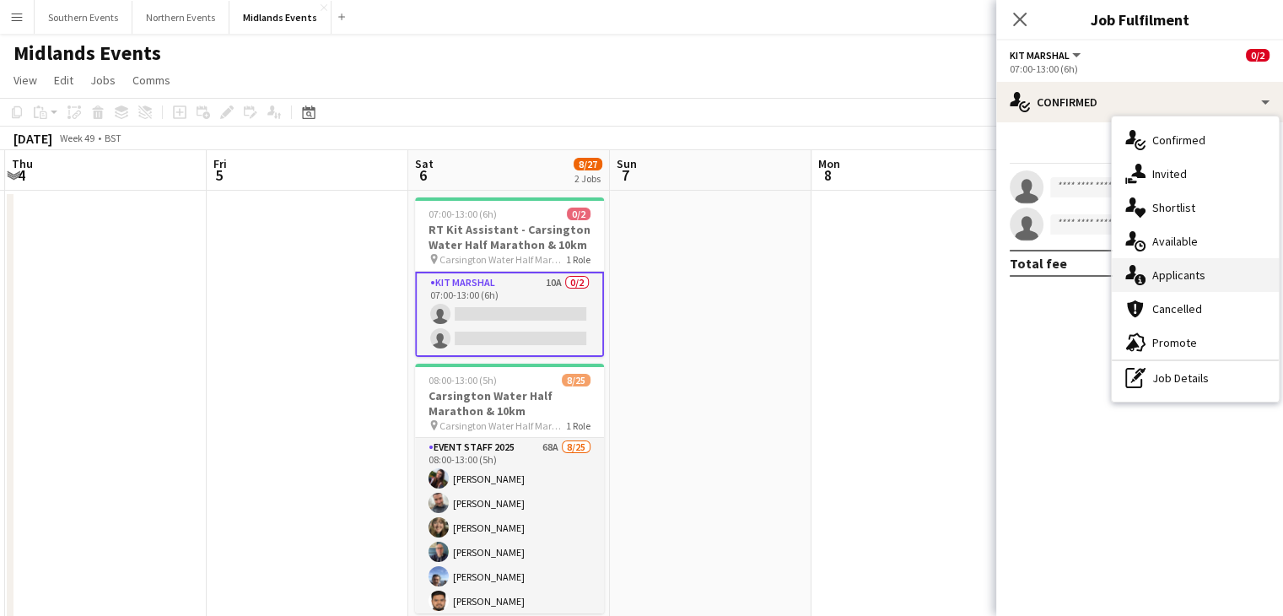
click at [1158, 273] on span "Applicants" at bounding box center [1179, 274] width 53 height 15
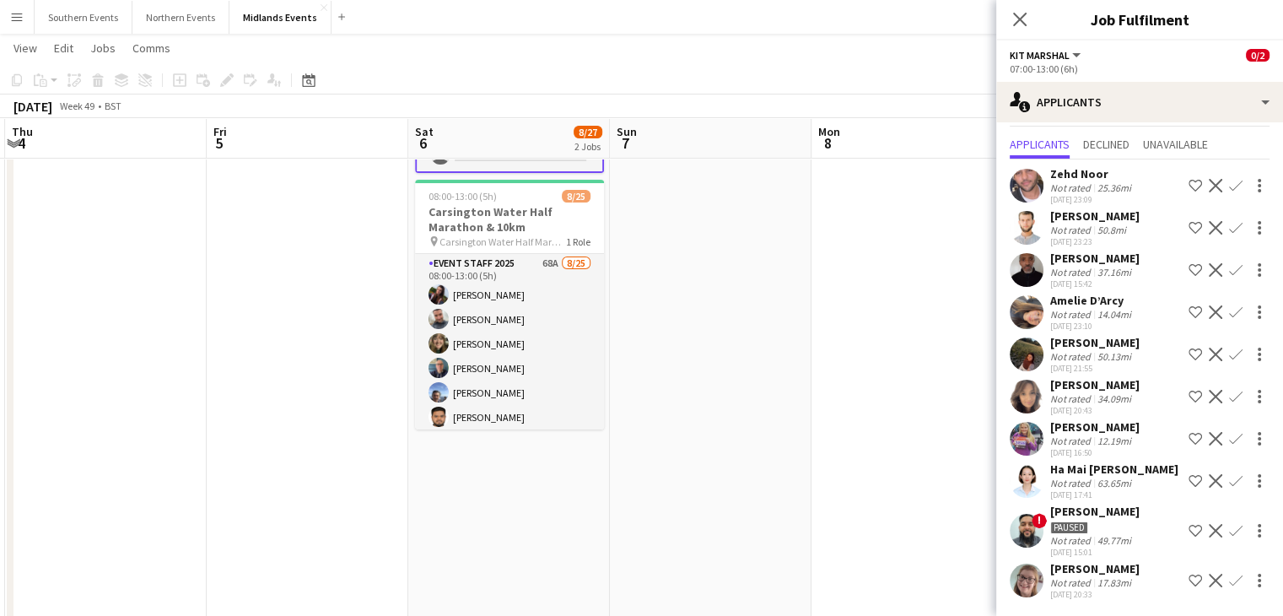
scroll to position [0, 0]
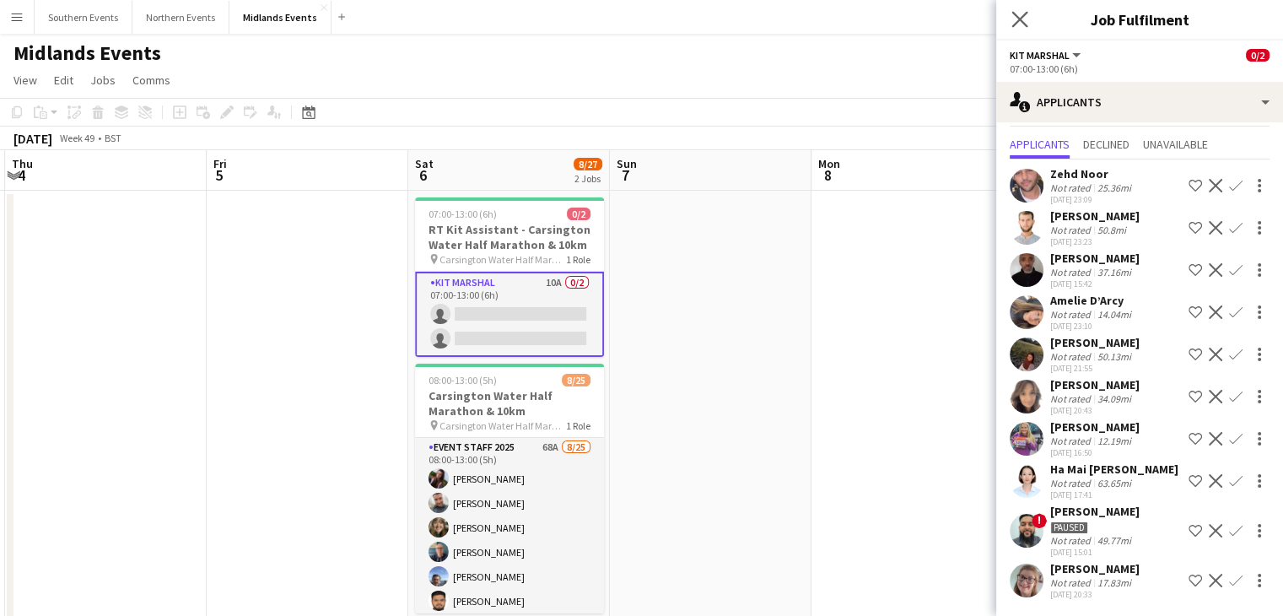
click at [1029, 19] on app-icon "Close pop-in" at bounding box center [1020, 20] width 24 height 24
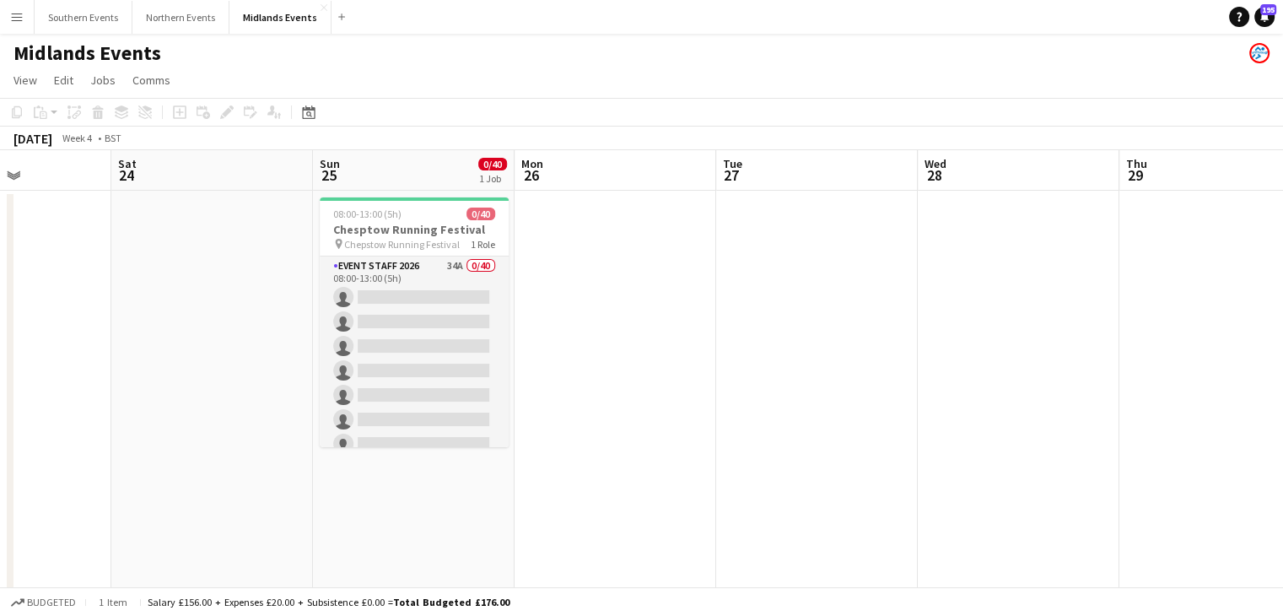
scroll to position [0, 696]
click at [70, 72] on link "Edit" at bounding box center [63, 80] width 33 height 22
click at [61, 48] on h1 "Midlands Events" at bounding box center [88, 53] width 148 height 25
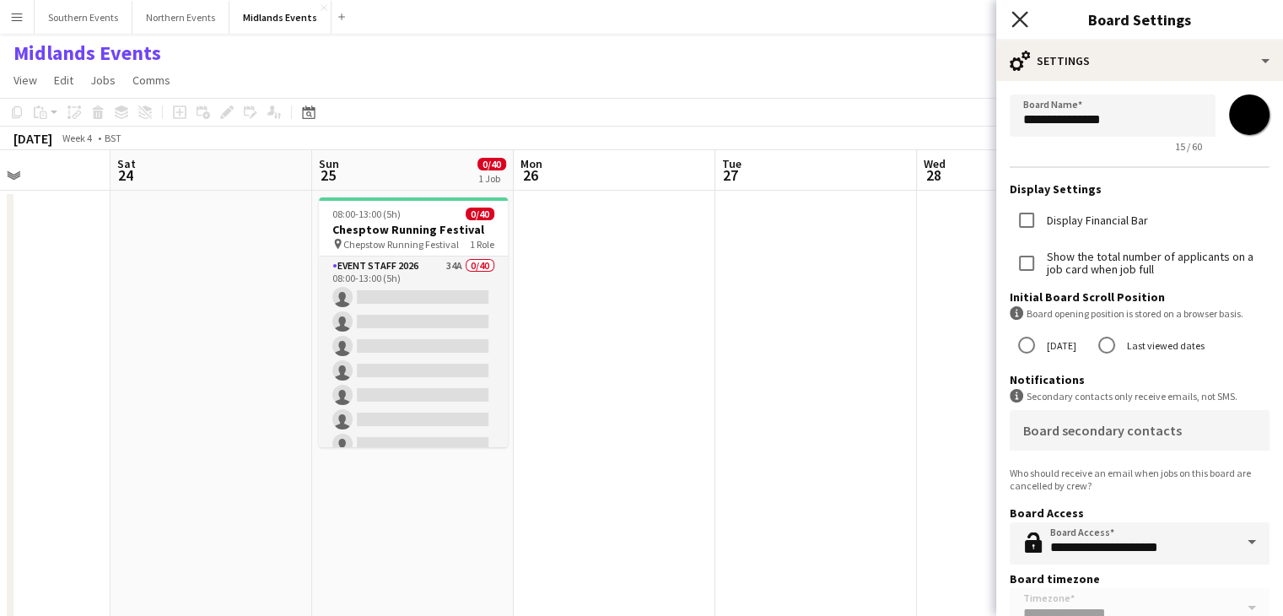
click at [1025, 20] on icon "Close pop-in" at bounding box center [1020, 19] width 16 height 16
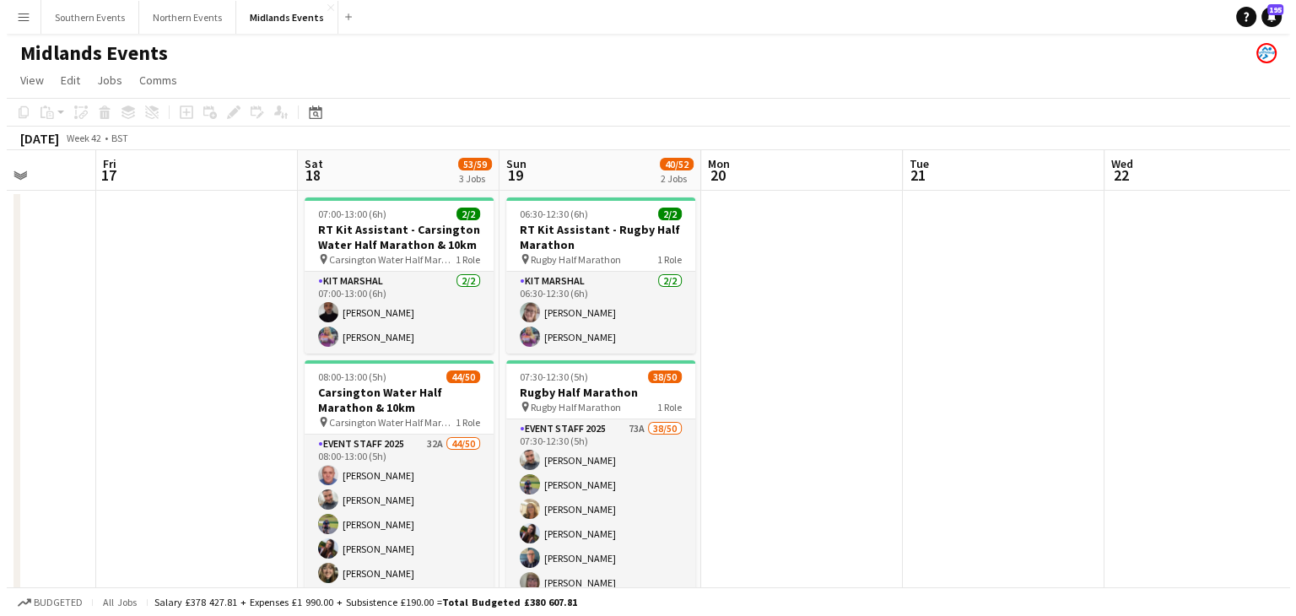
scroll to position [0, 515]
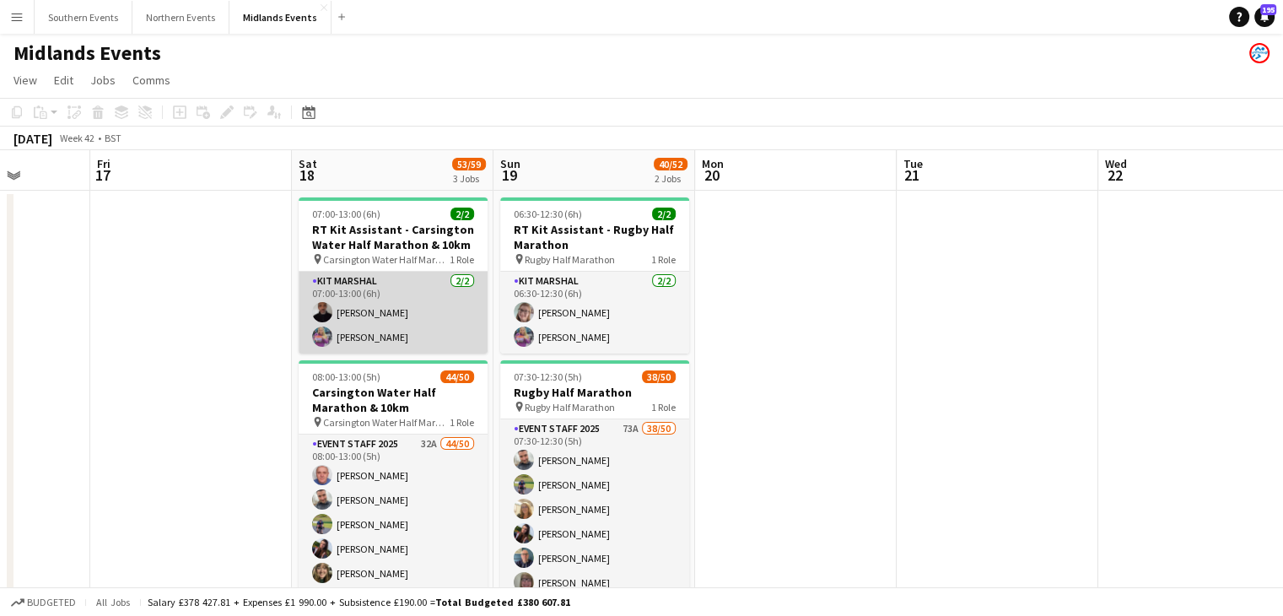
click at [432, 335] on app-card-role "Kit Marshal [DATE] 07:00-13:00 (6h) [PERSON_NAME] [PERSON_NAME]" at bounding box center [393, 313] width 189 height 82
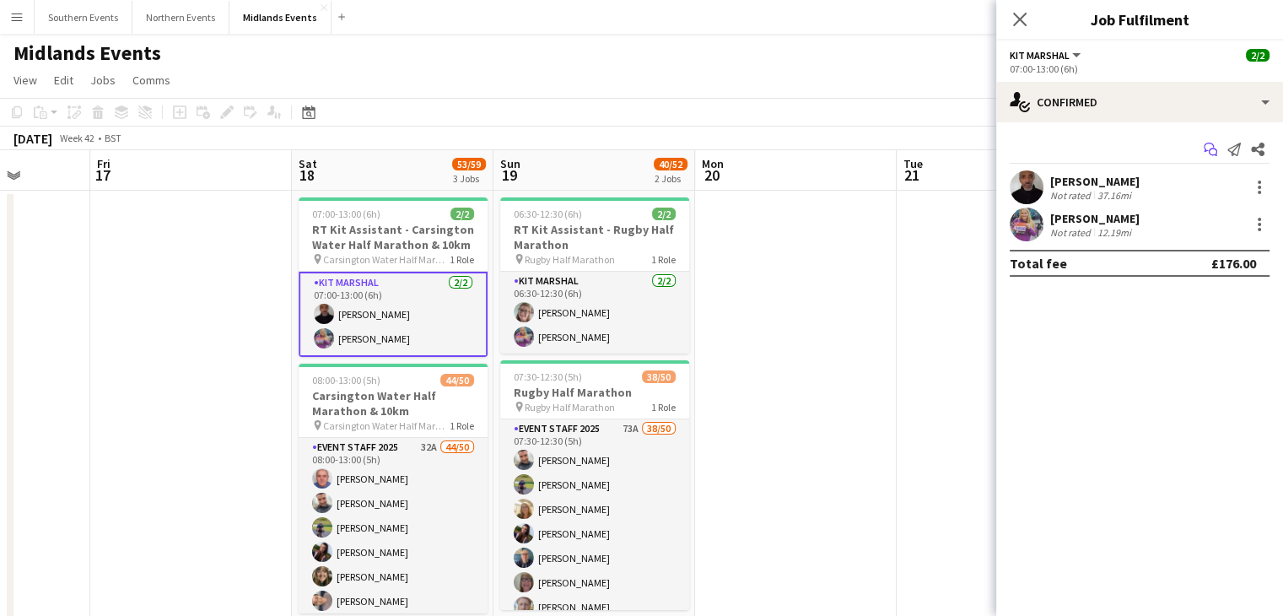
click at [1205, 144] on icon at bounding box center [1209, 147] width 10 height 9
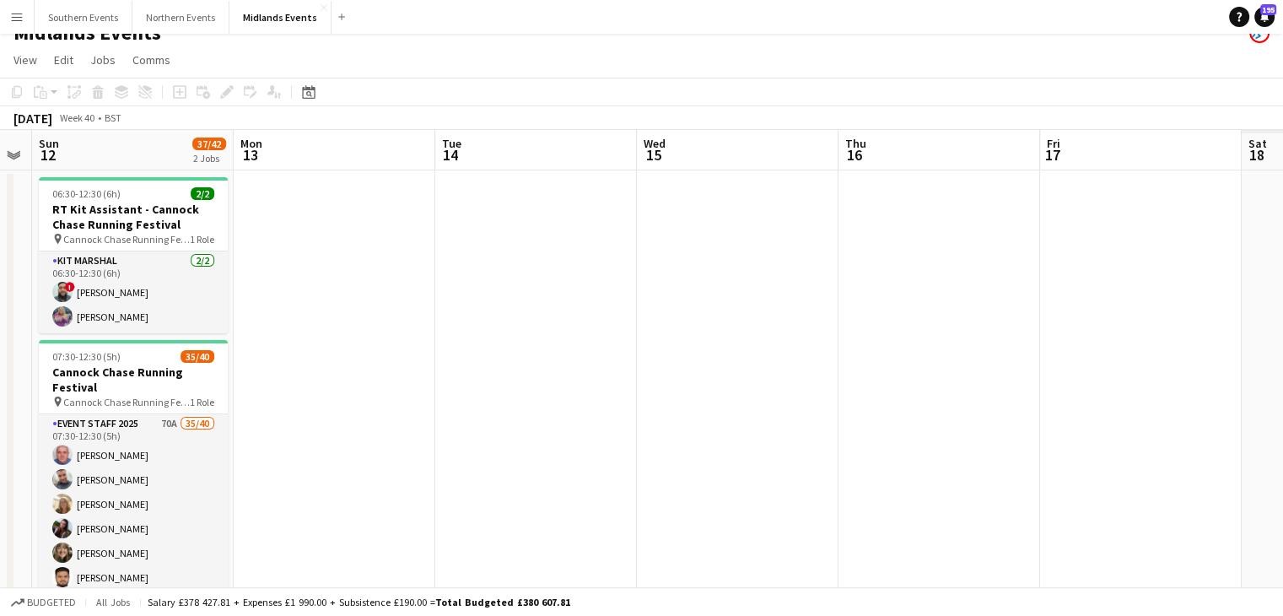
scroll to position [0, 445]
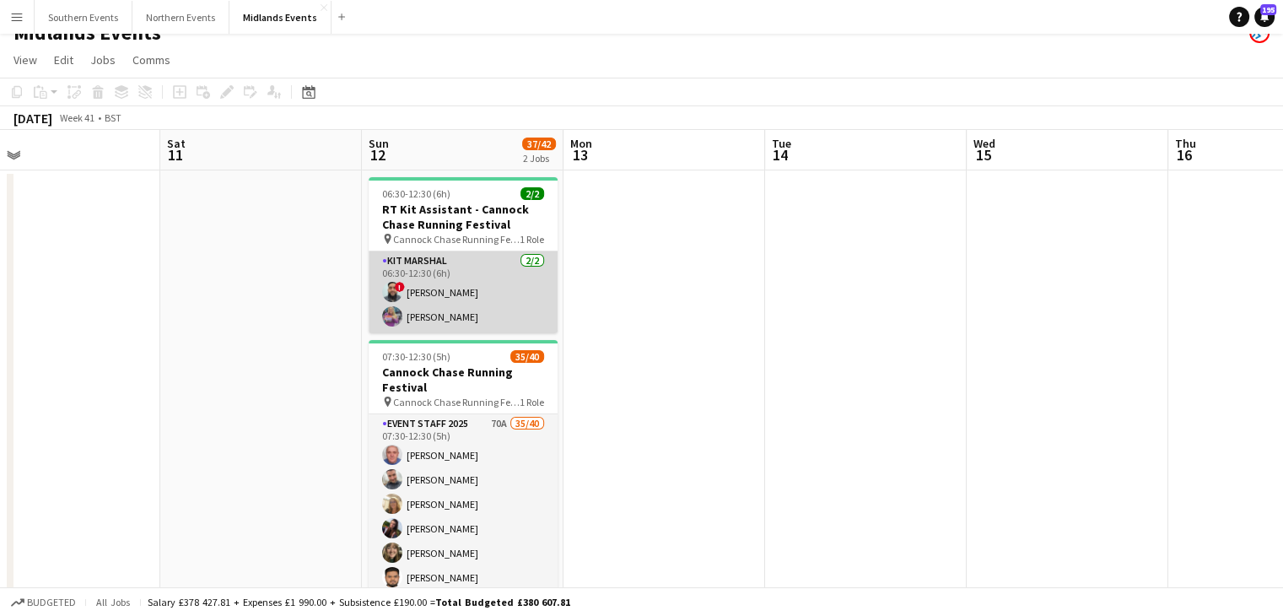
click at [493, 296] on app-card-role "Kit Marshal [DATE] 06:30-12:30 (6h) ! [PERSON_NAME] [PERSON_NAME]" at bounding box center [463, 292] width 189 height 82
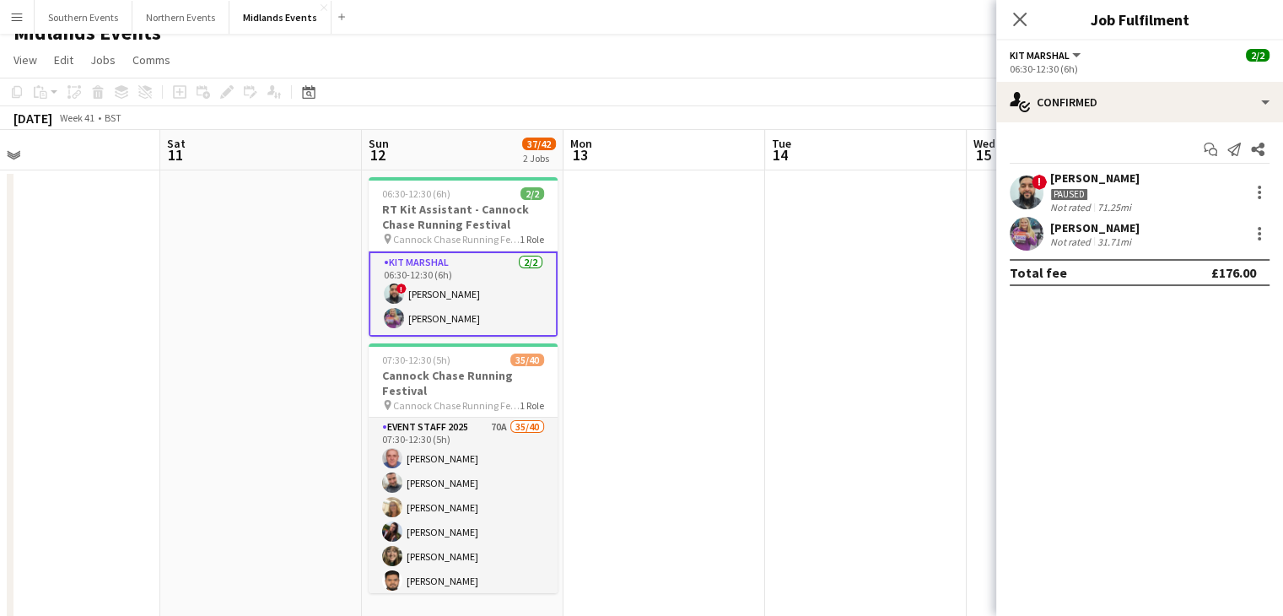
click at [1097, 192] on div "Paused" at bounding box center [1095, 193] width 89 height 15
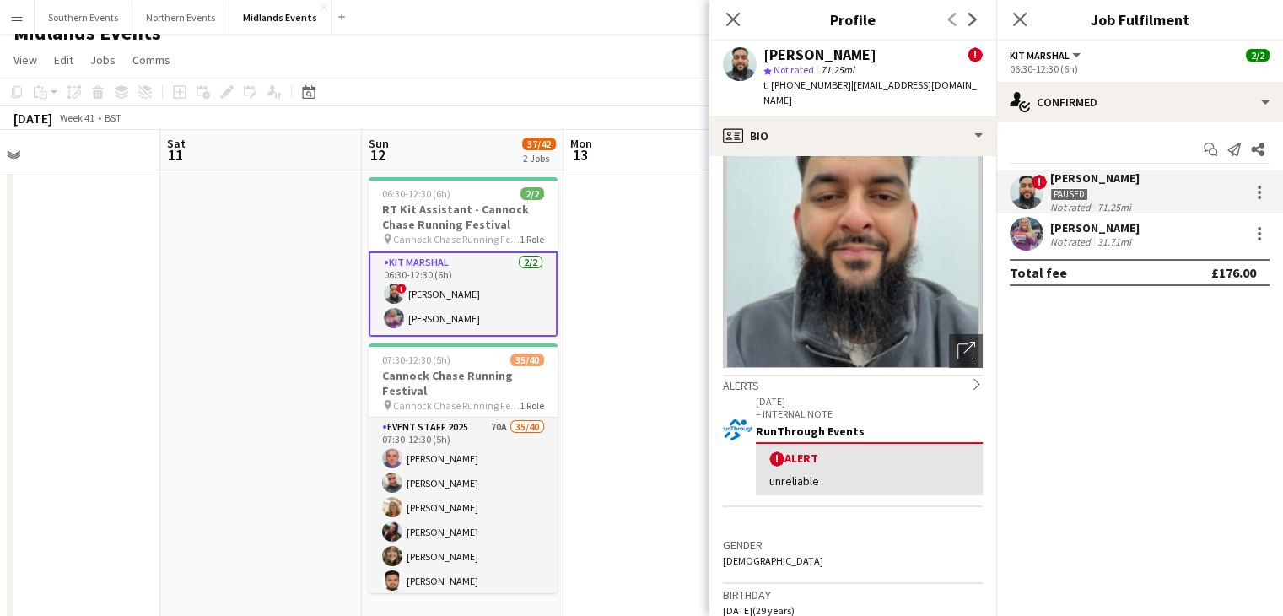
scroll to position [0, 0]
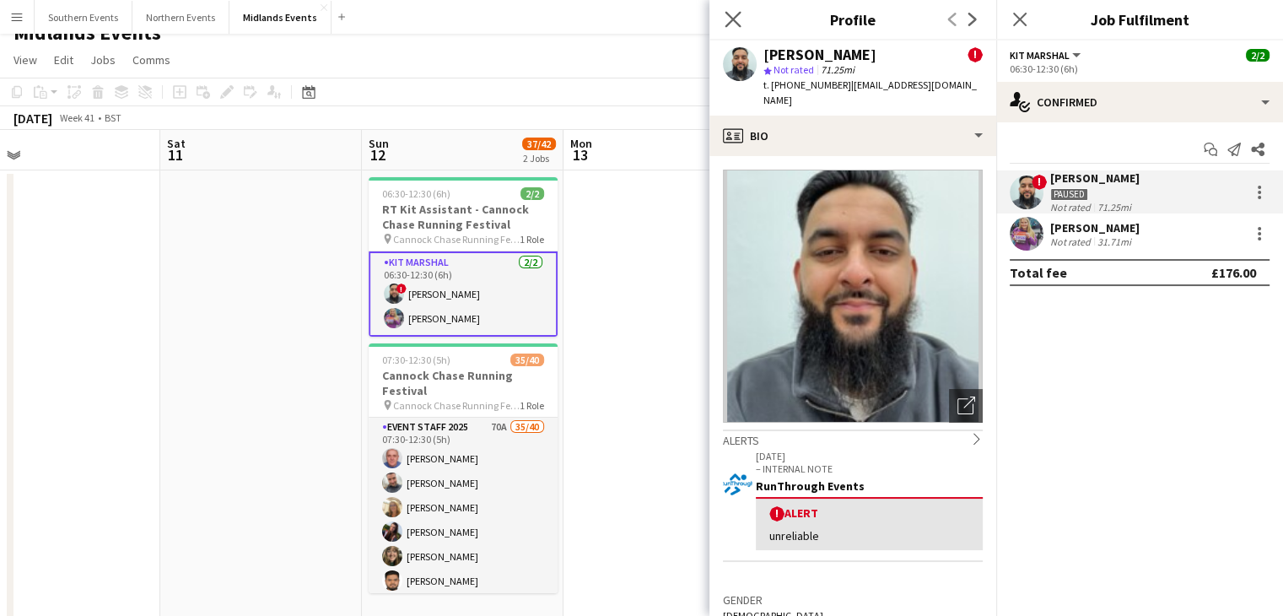
click at [741, 26] on icon "Close pop-in" at bounding box center [733, 19] width 16 height 16
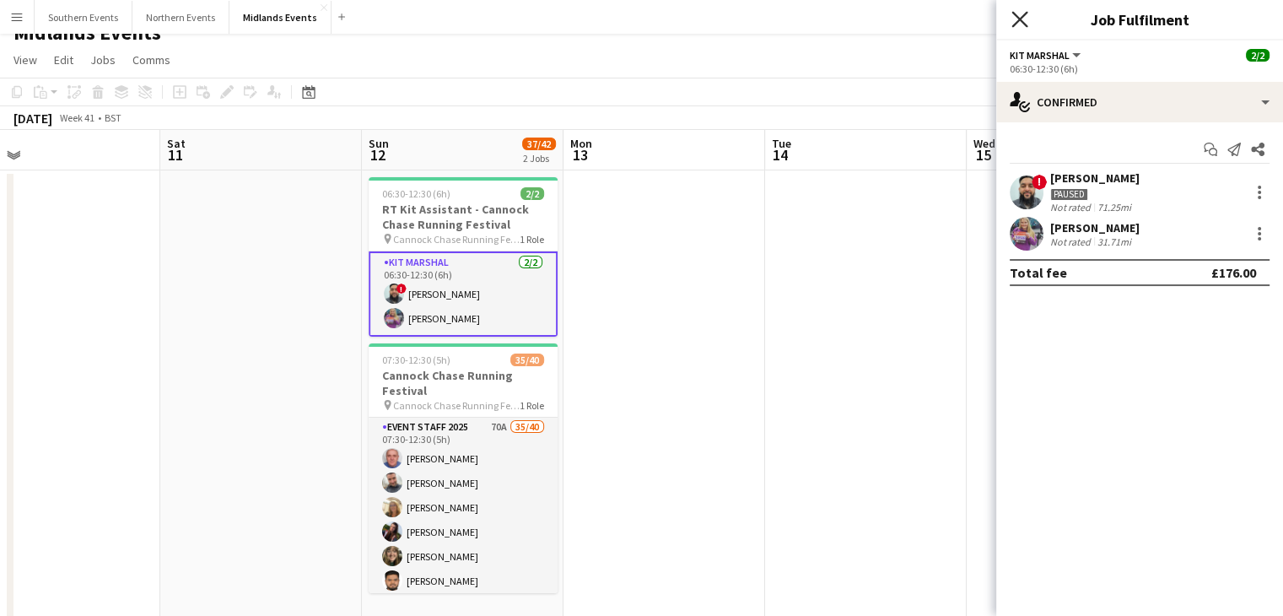
click at [1021, 26] on icon "Close pop-in" at bounding box center [1020, 19] width 16 height 16
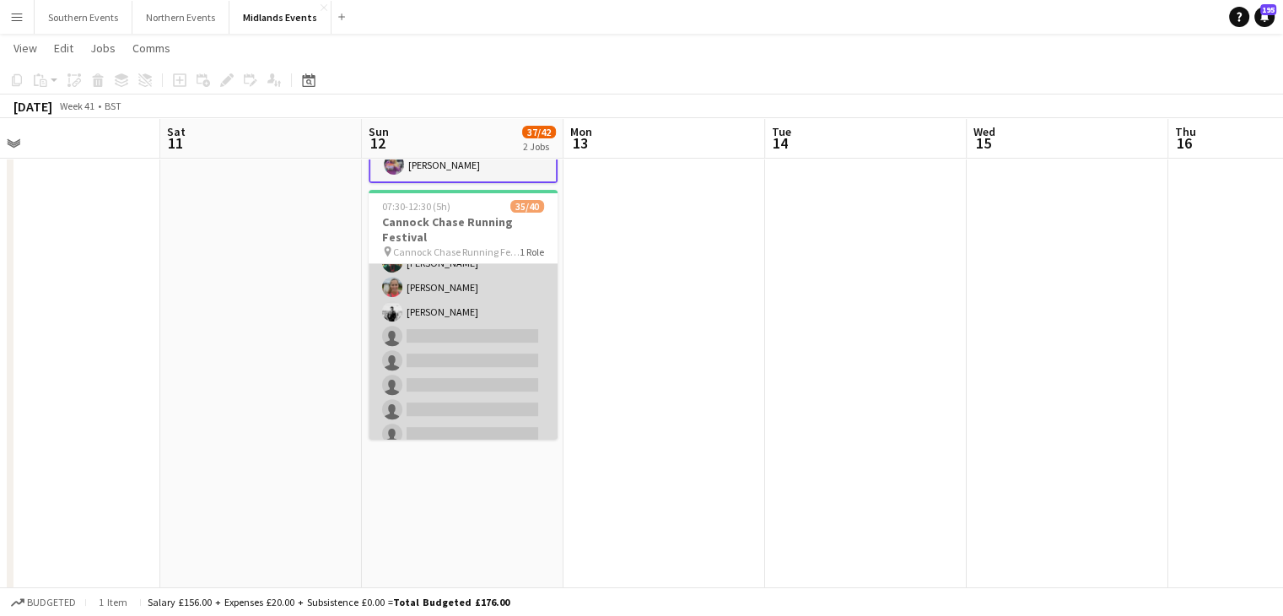
scroll to position [840, 0]
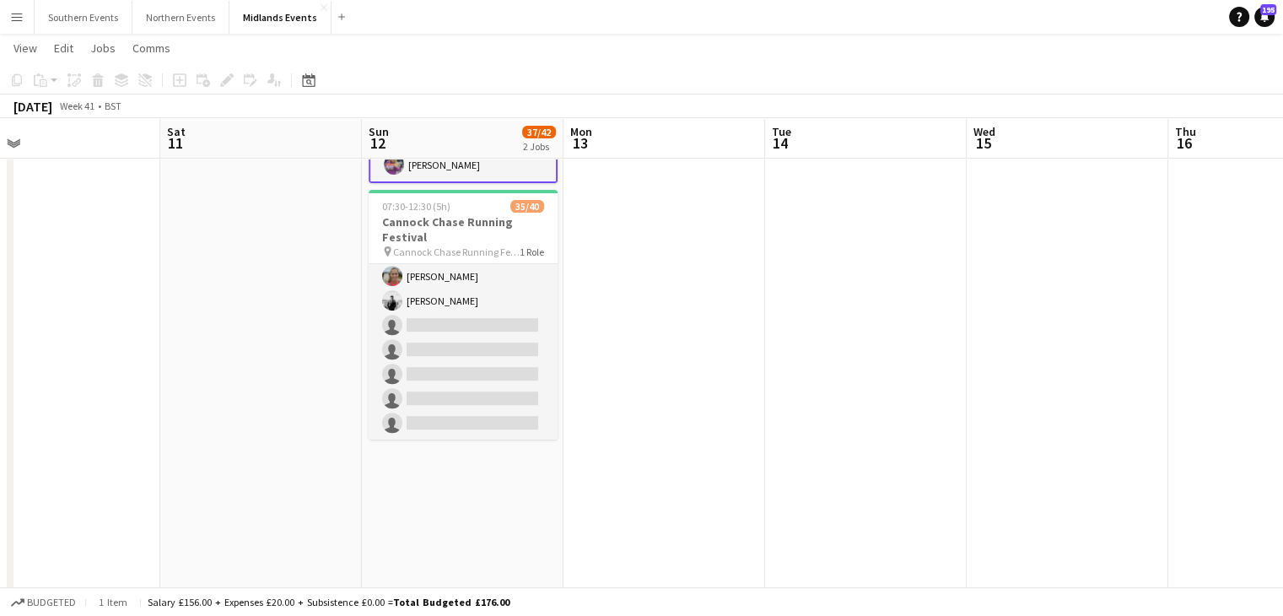
click at [667, 361] on app-date-cell at bounding box center [665, 372] width 202 height 711
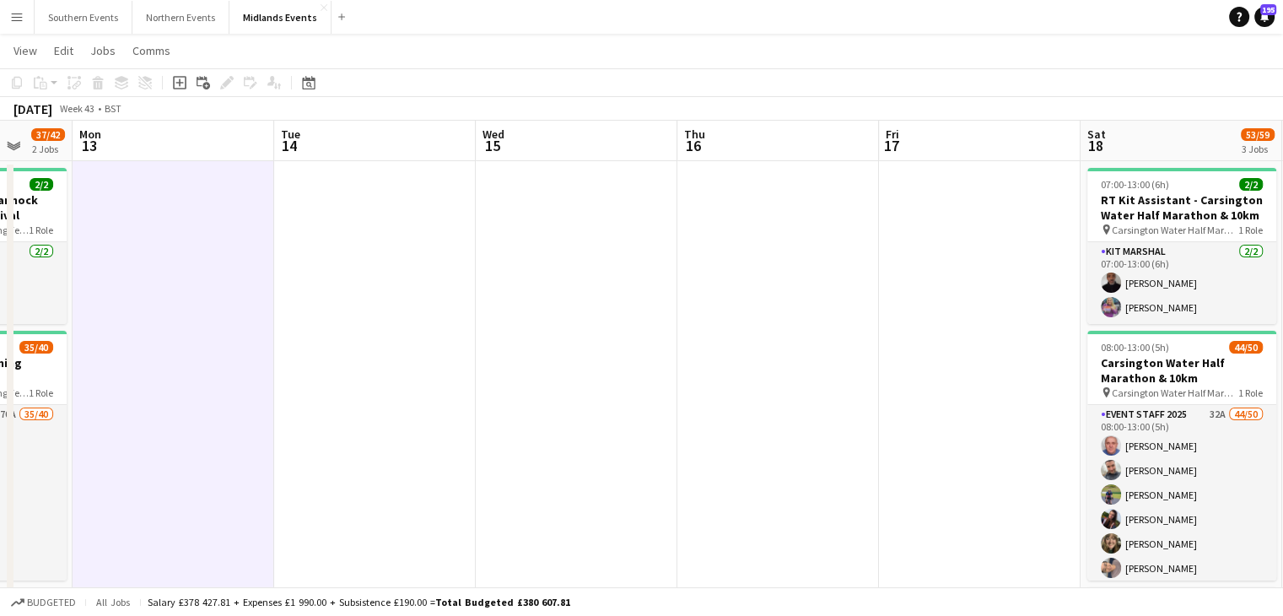
scroll to position [0, 508]
